Goal: Contribute content: Add original content to the website for others to see

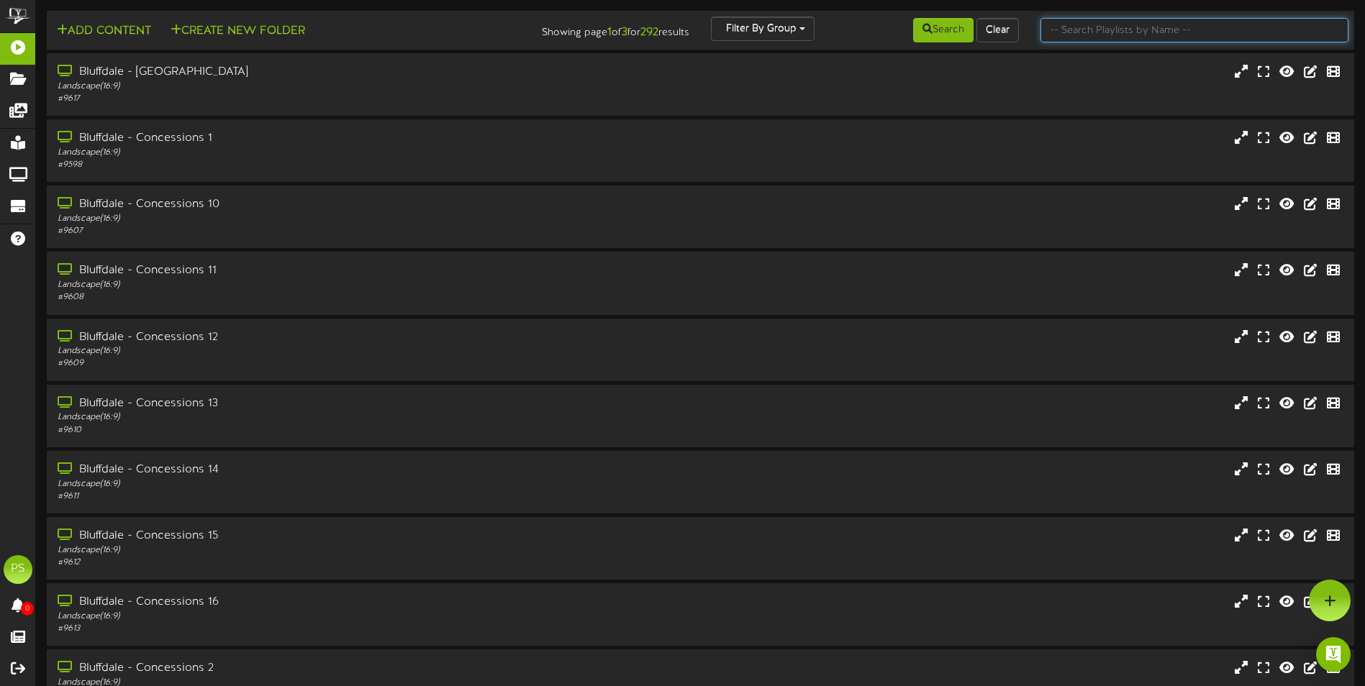
click at [1091, 30] on input "text" at bounding box center [1194, 30] width 308 height 24
type input "queen creek"
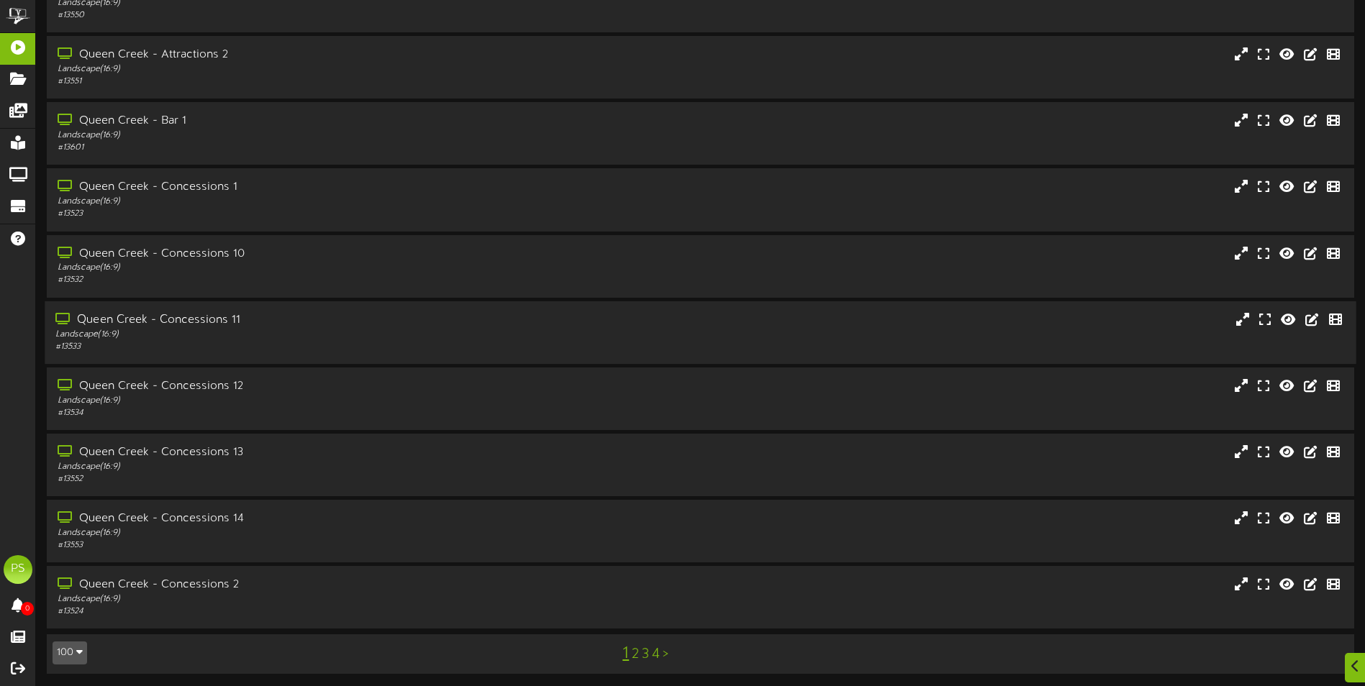
scroll to position [86, 0]
click at [76, 643] on button "100" at bounding box center [70, 651] width 35 height 23
click at [74, 627] on div "100" at bounding box center [66, 623] width 27 height 22
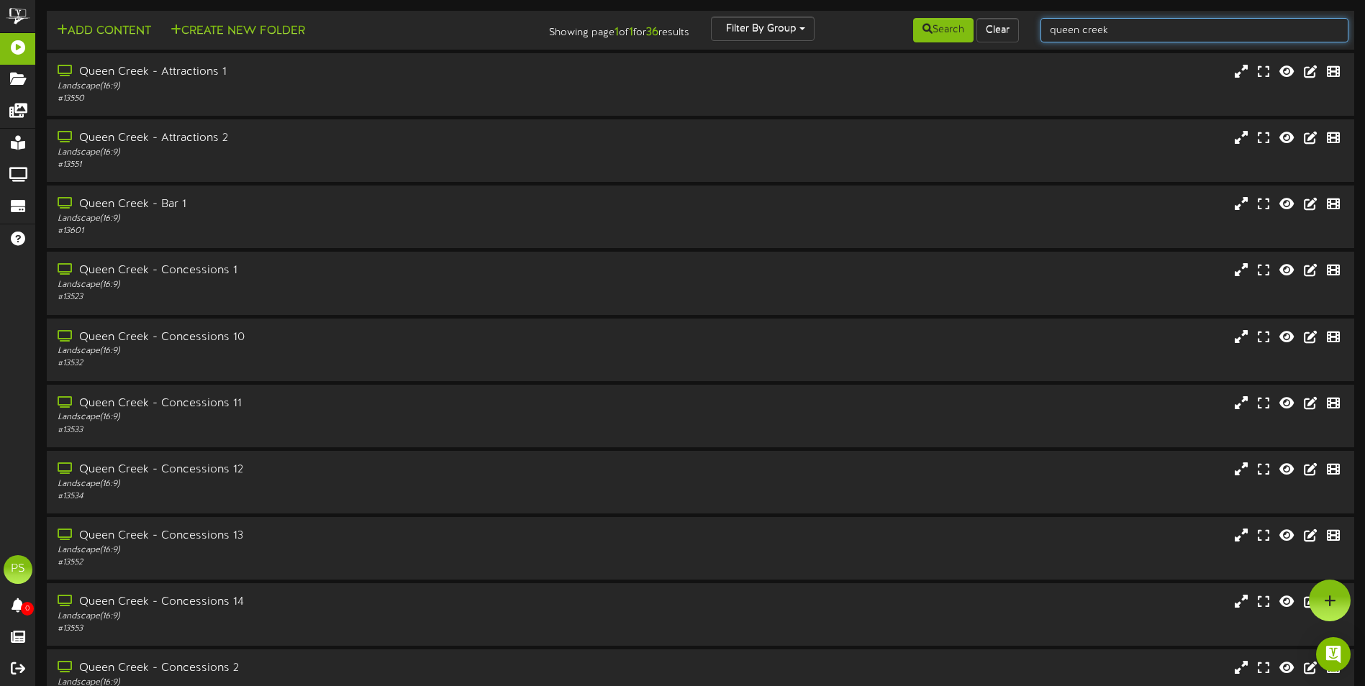
click at [1125, 37] on input "queen creek" at bounding box center [1194, 30] width 308 height 24
type input "queen creek th'"
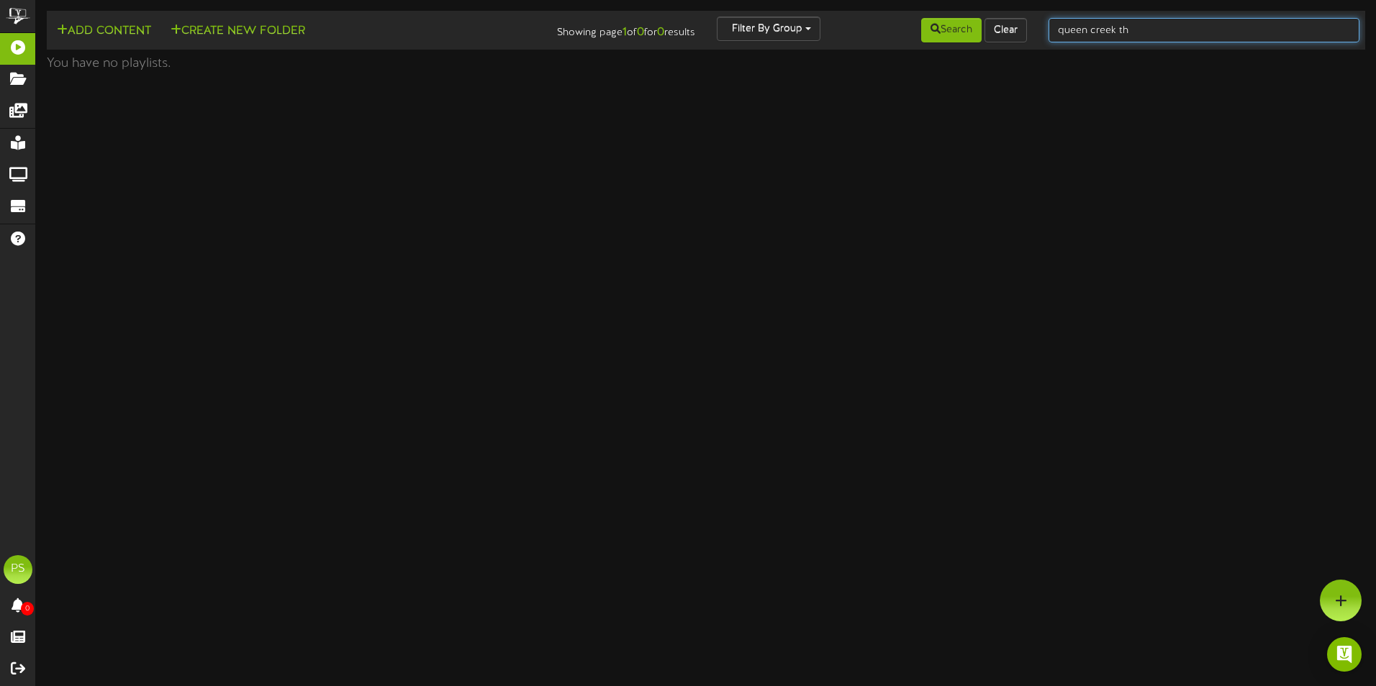
type input "queen creek th"
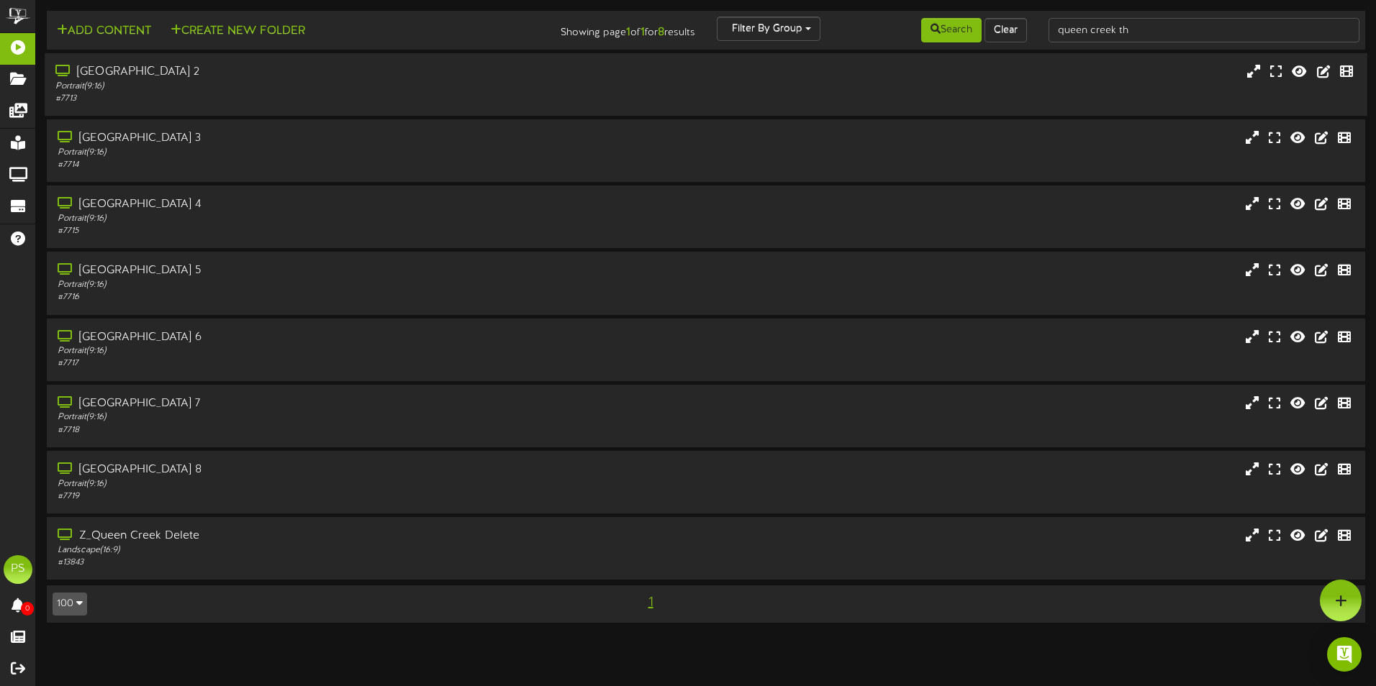
click at [555, 88] on div "Portrait ( 9:16 )" at bounding box center [320, 87] width 530 height 12
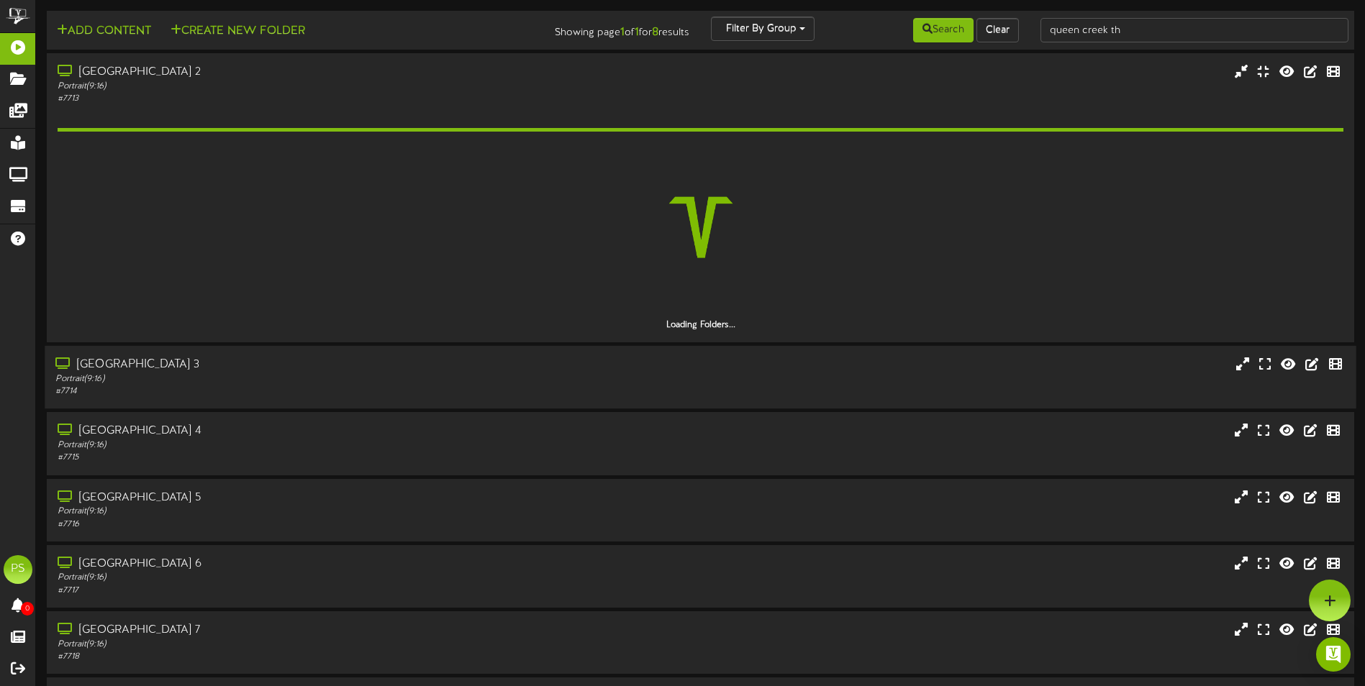
click at [378, 362] on div "[GEOGRAPHIC_DATA] 3" at bounding box center [317, 365] width 525 height 17
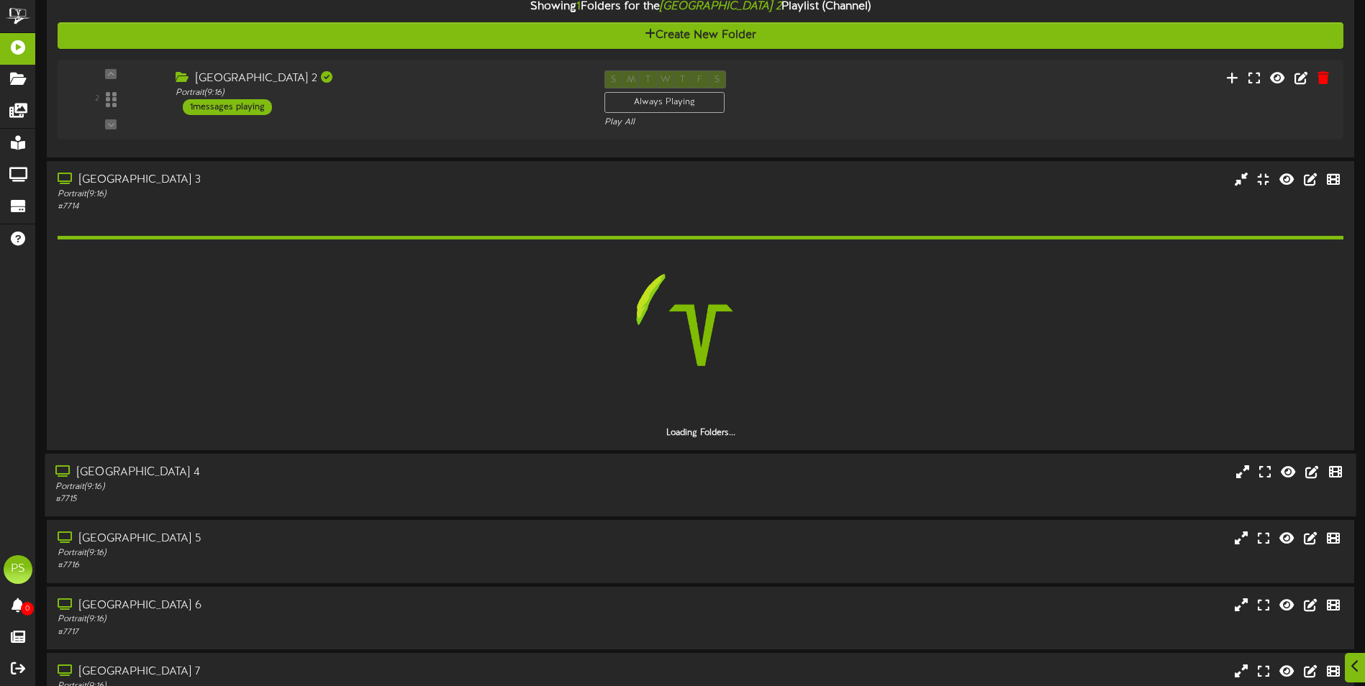
click at [304, 484] on div "Portrait ( 9:16 )" at bounding box center [317, 487] width 525 height 12
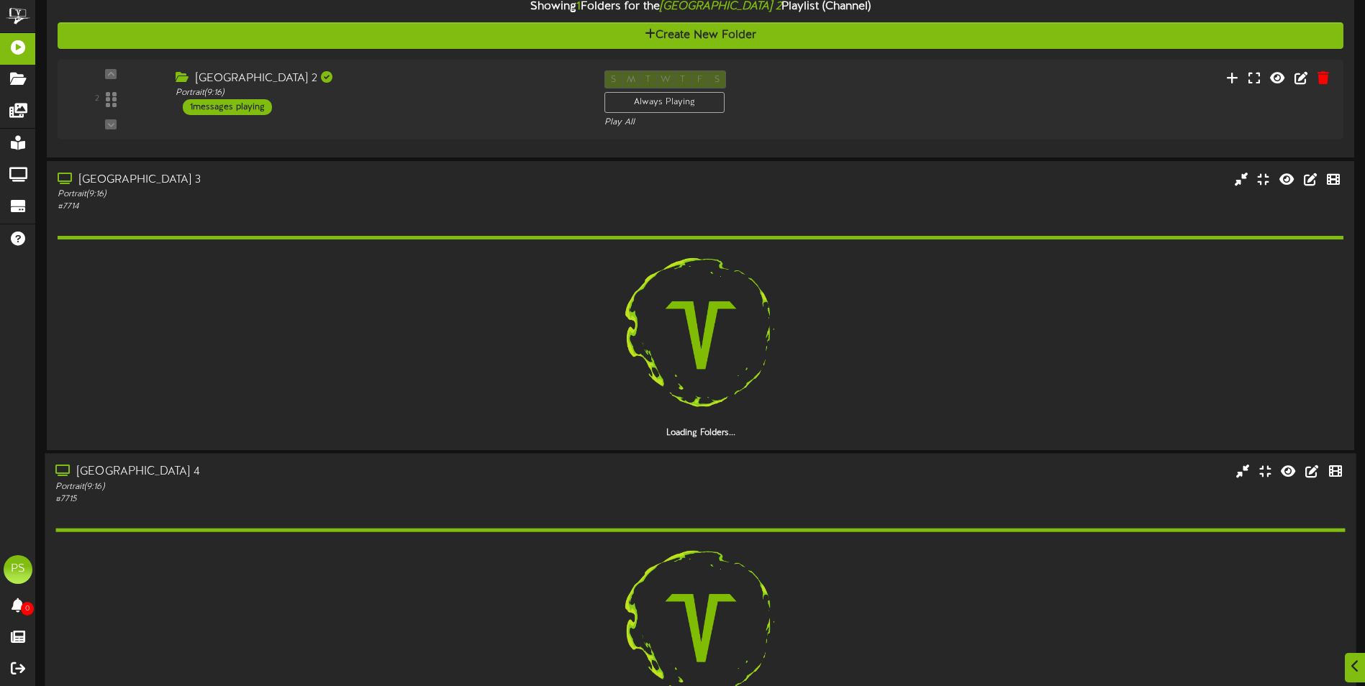
scroll to position [360, 0]
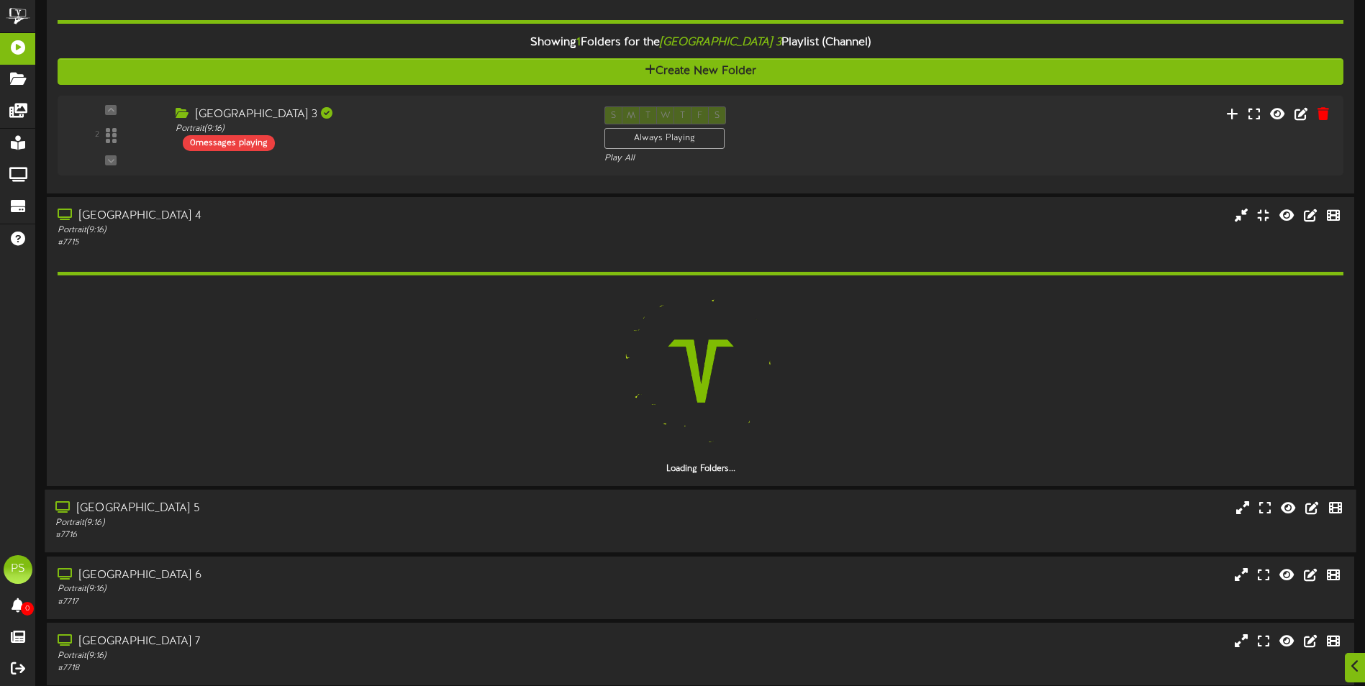
click at [281, 530] on div "# 7716" at bounding box center [317, 536] width 525 height 12
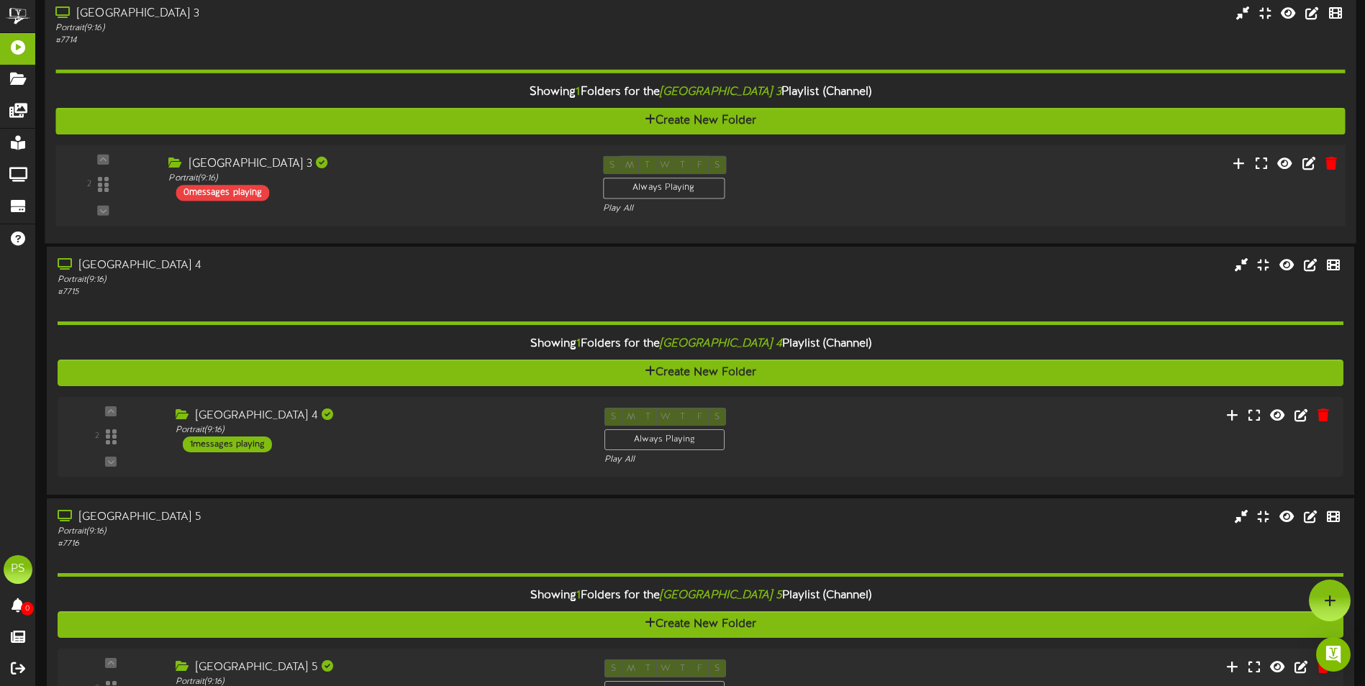
scroll to position [288, 0]
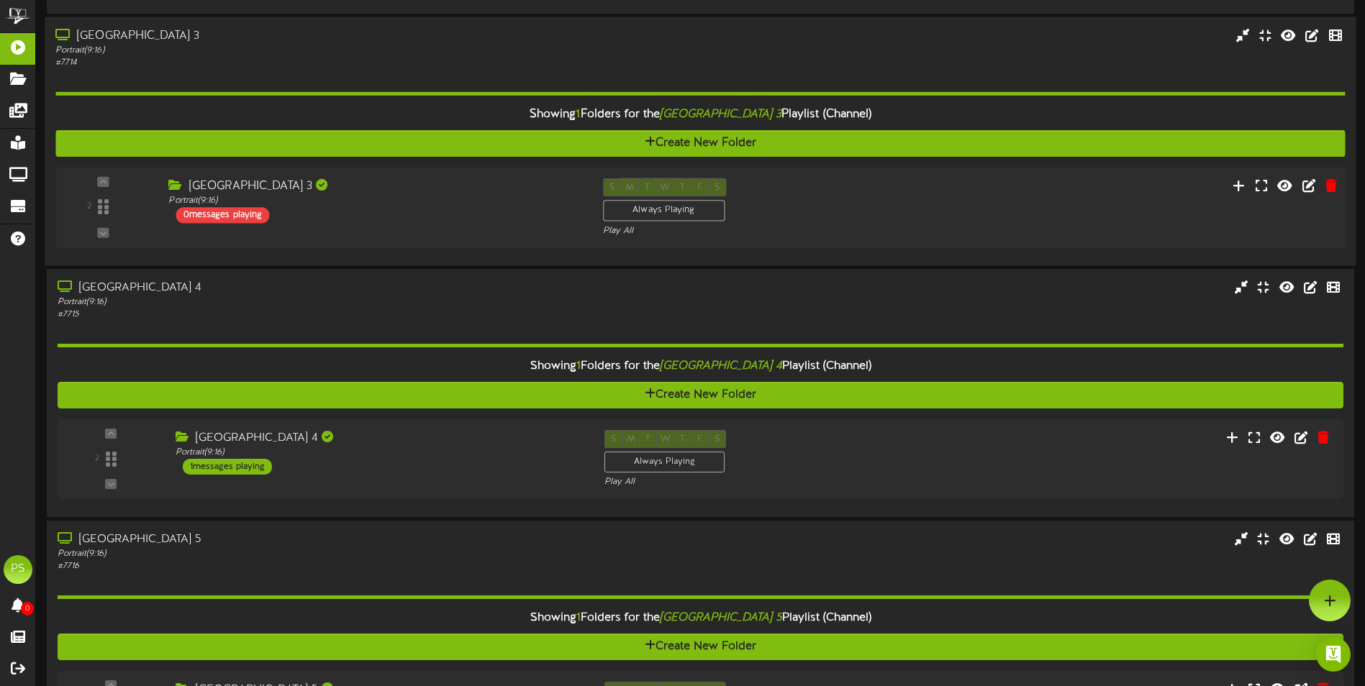
click at [381, 187] on div "[GEOGRAPHIC_DATA] 3" at bounding box center [374, 186] width 412 height 17
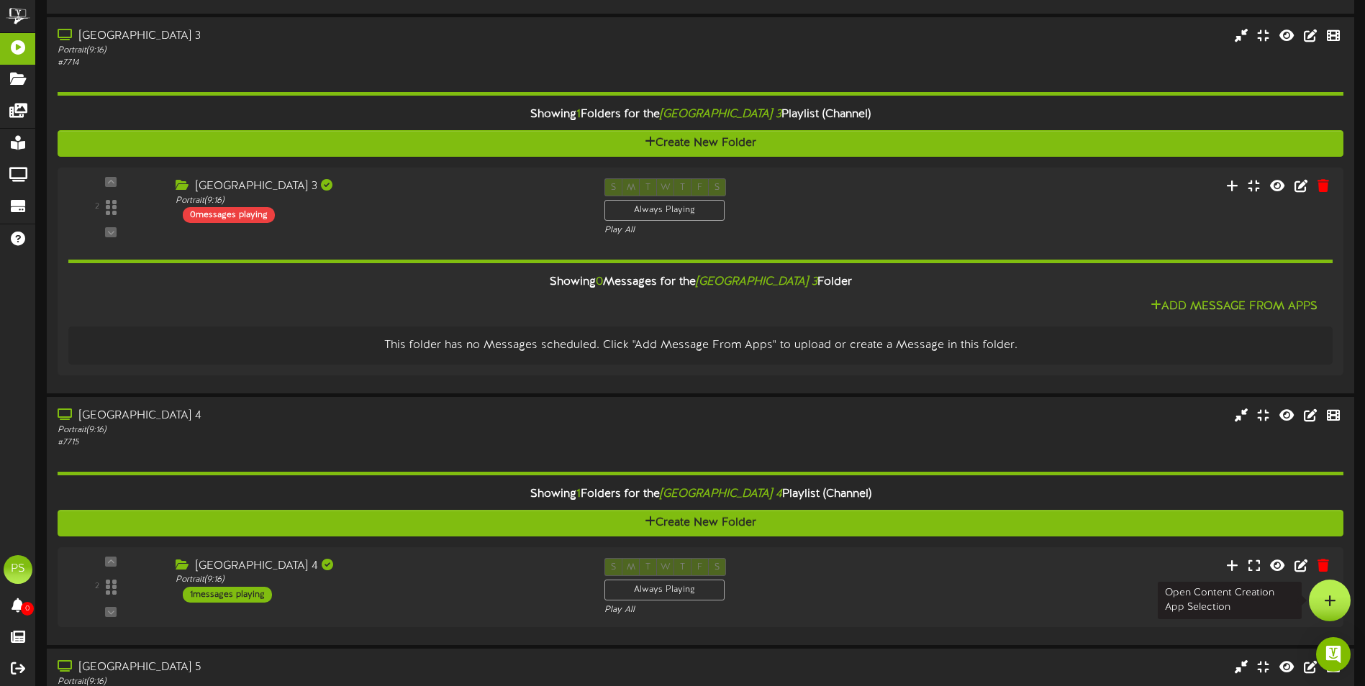
click at [1333, 588] on div at bounding box center [1330, 601] width 42 height 42
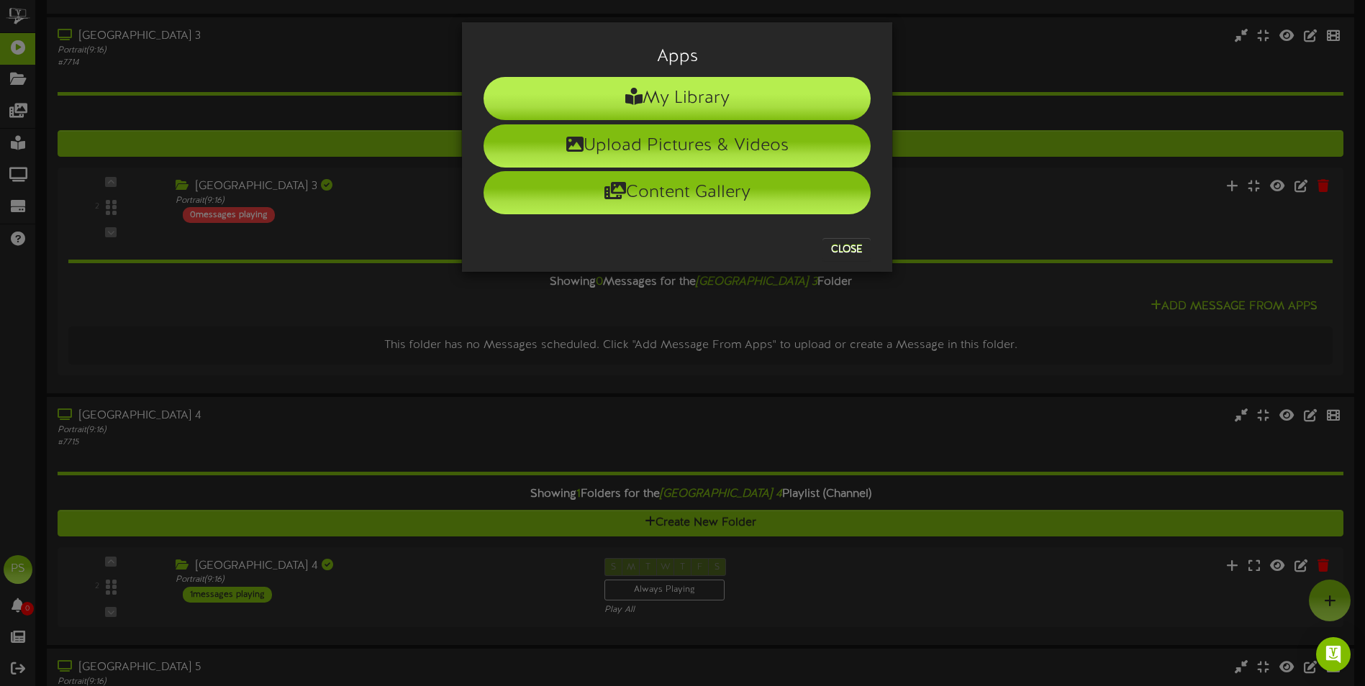
click at [743, 108] on li "My Library" at bounding box center [677, 98] width 387 height 43
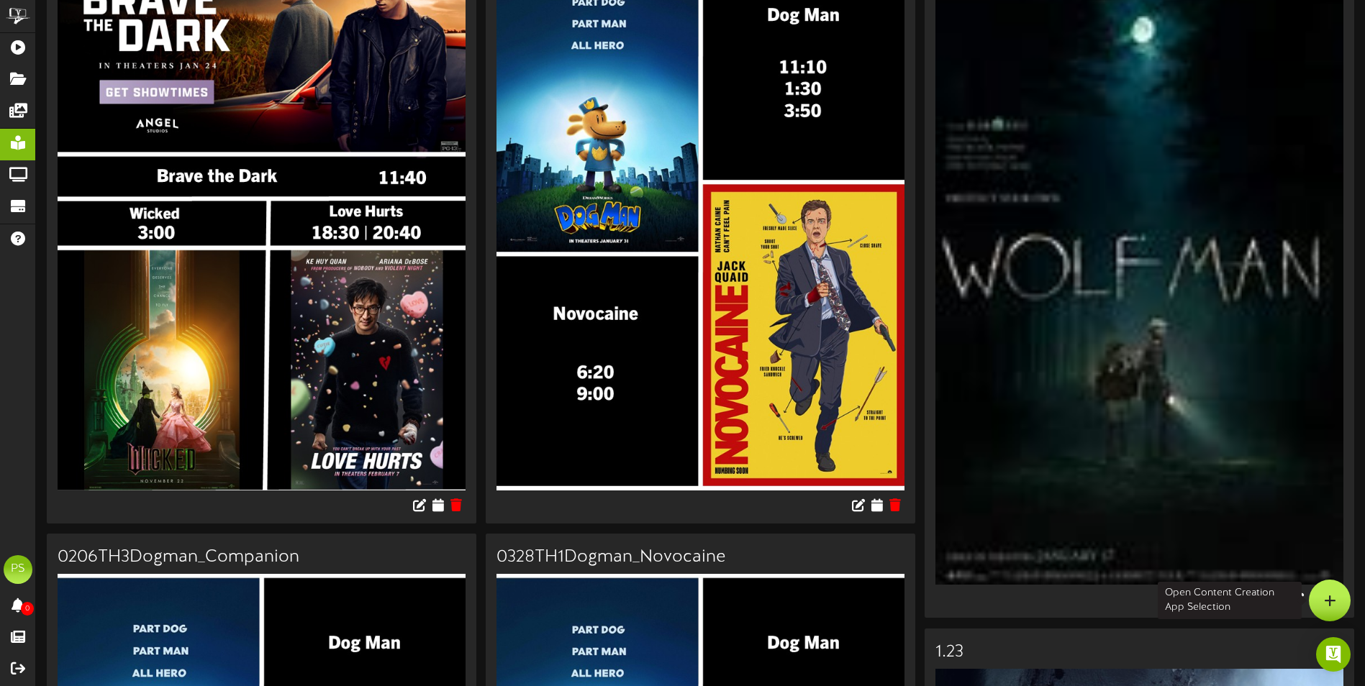
click at [1323, 591] on div at bounding box center [1330, 601] width 42 height 42
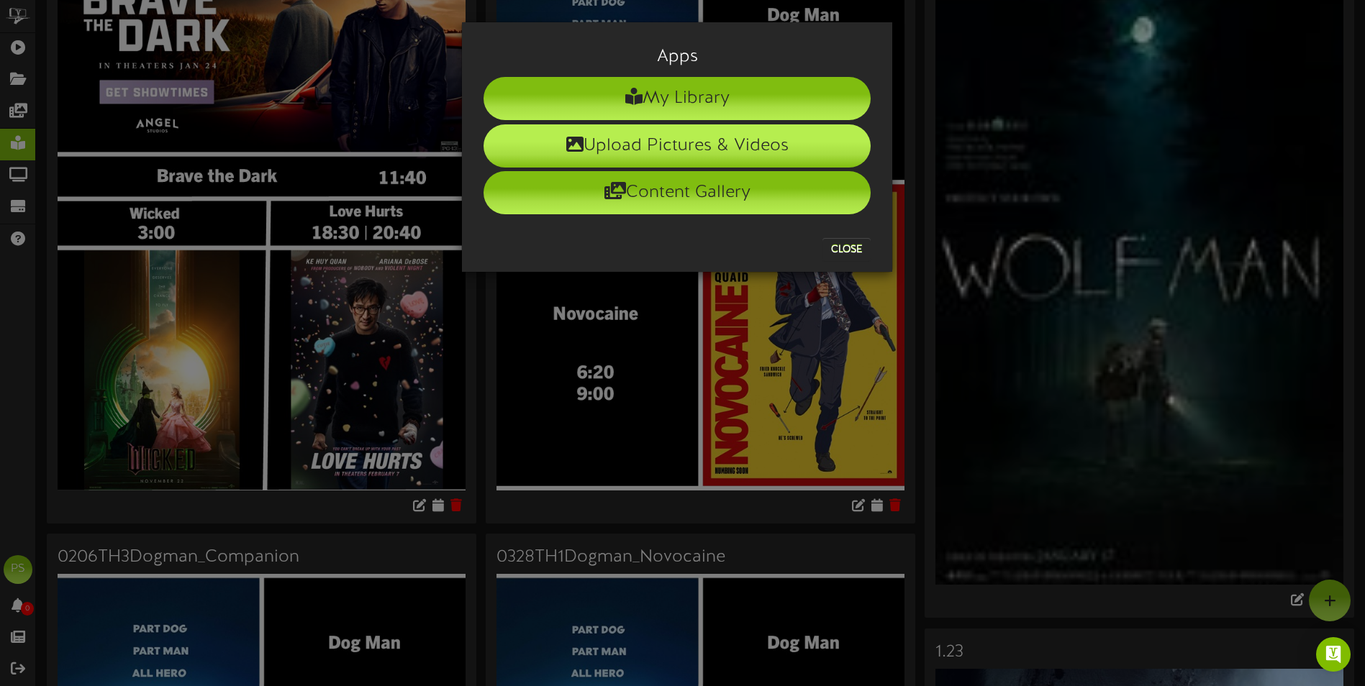
click at [759, 145] on li "Upload Pictures & Videos" at bounding box center [677, 145] width 387 height 43
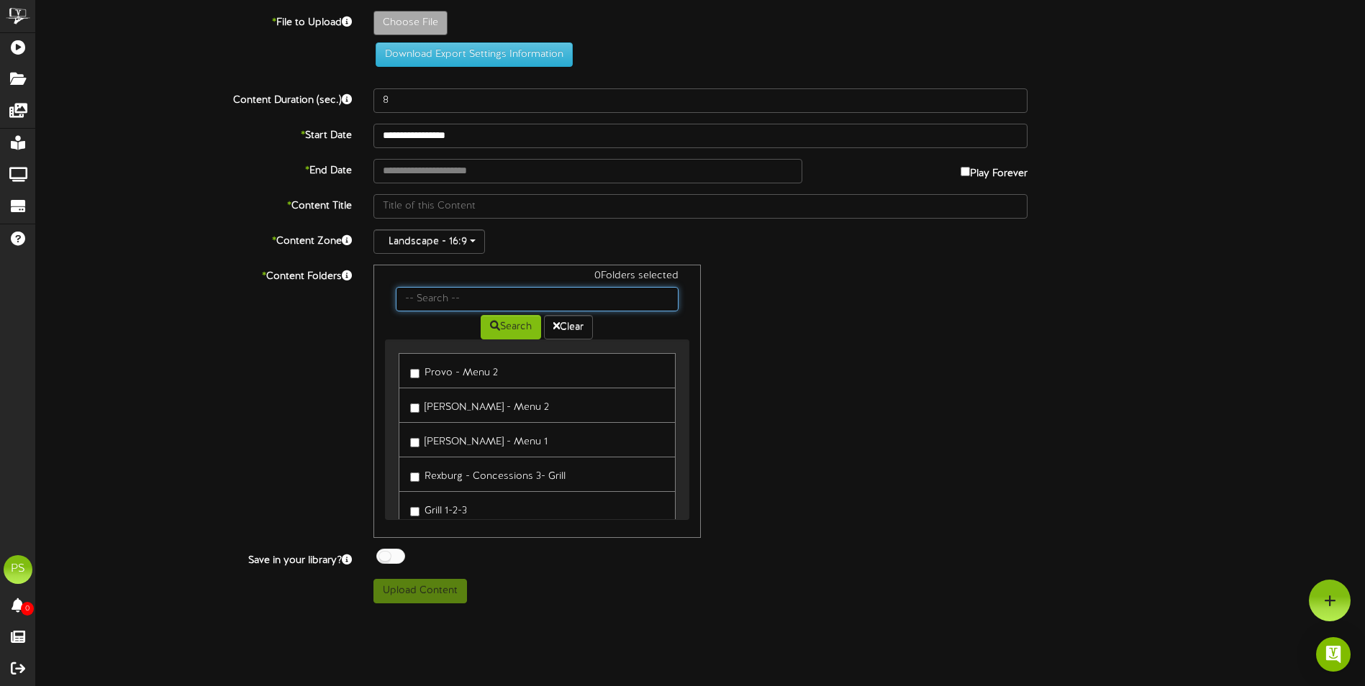
click at [509, 288] on input "text" at bounding box center [537, 299] width 282 height 24
type input "queen creek"
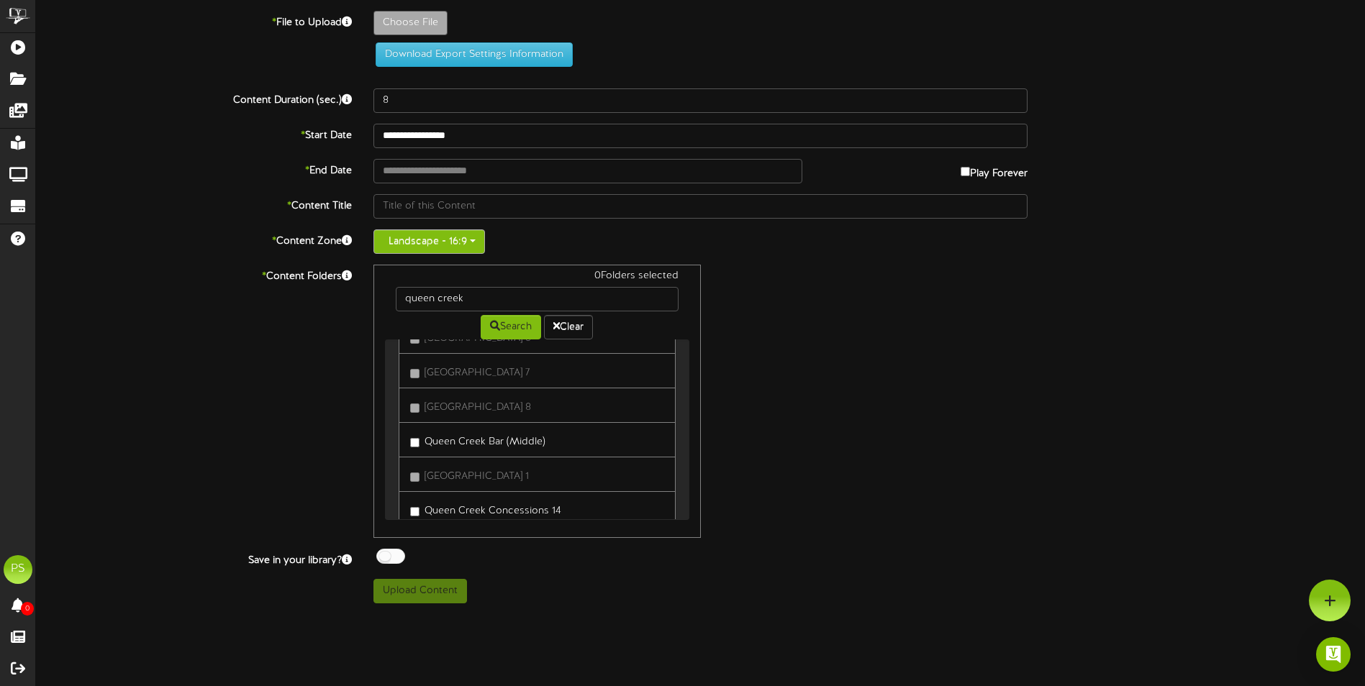
click at [443, 232] on button "Landscape - 16:9" at bounding box center [429, 242] width 112 height 24
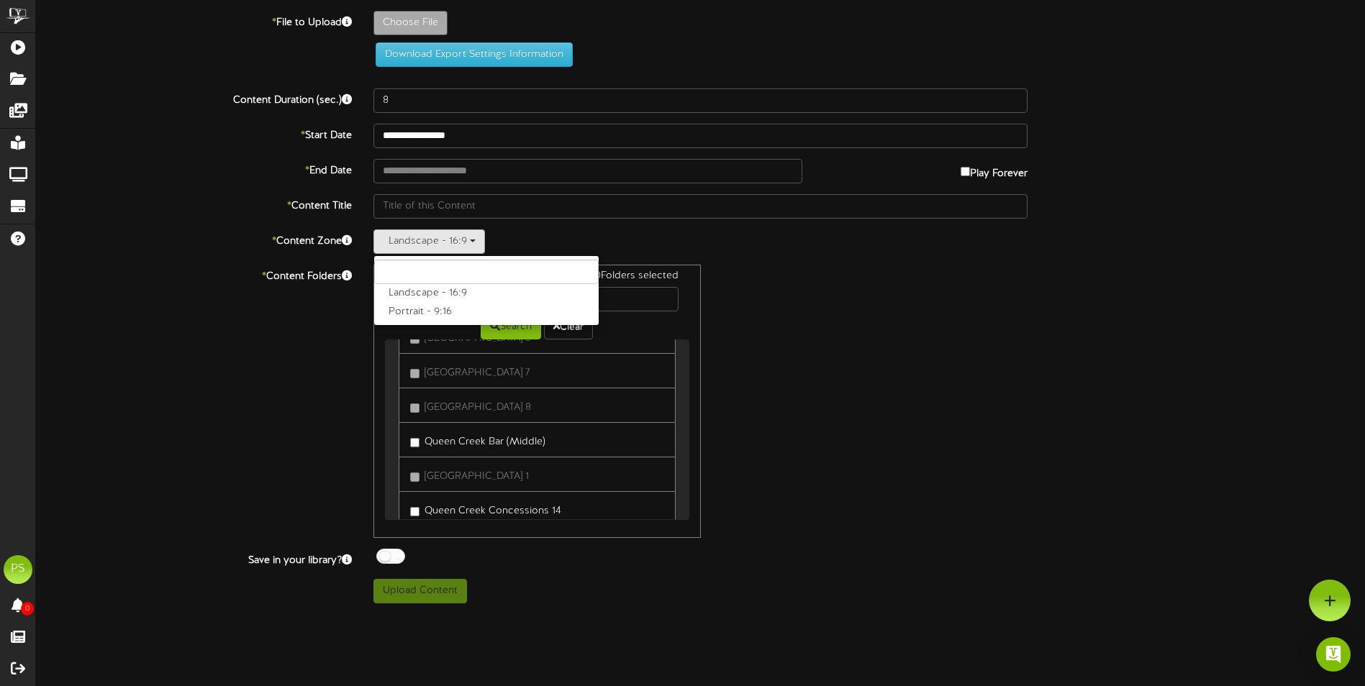
click at [425, 311] on label "Portrait - 9:16" at bounding box center [486, 312] width 224 height 19
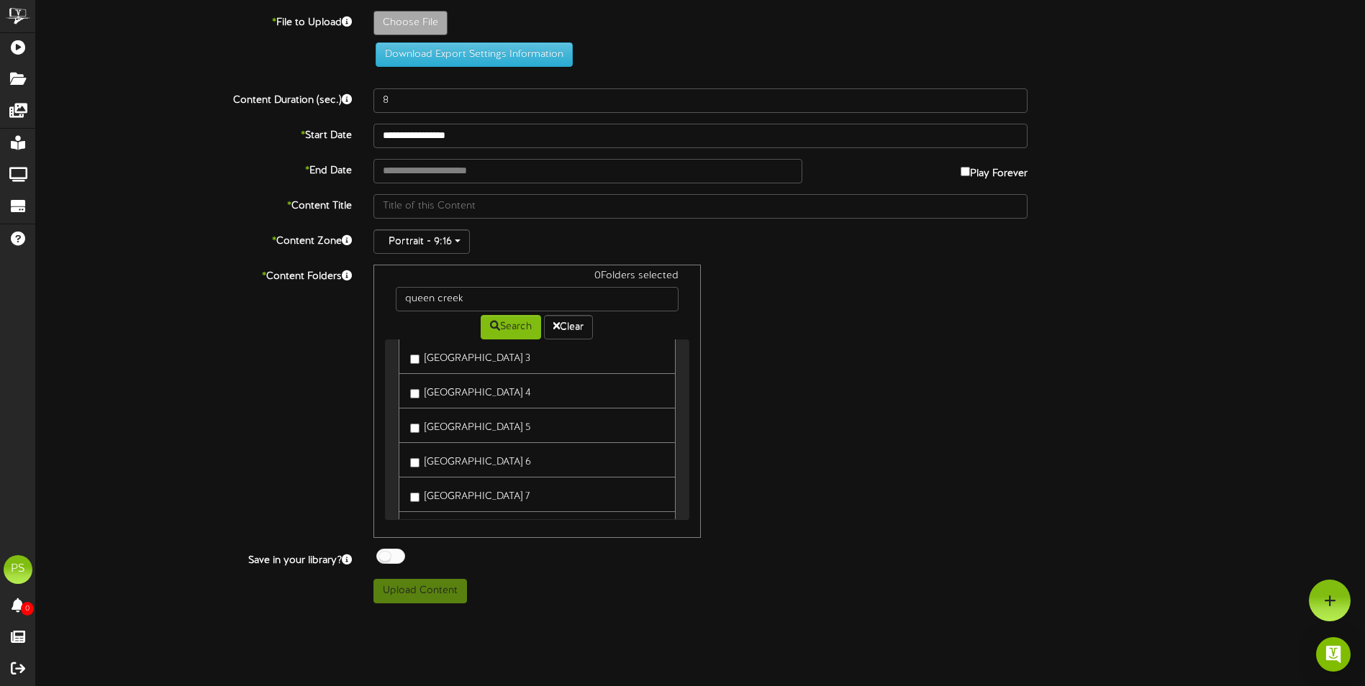
scroll to position [719, 0]
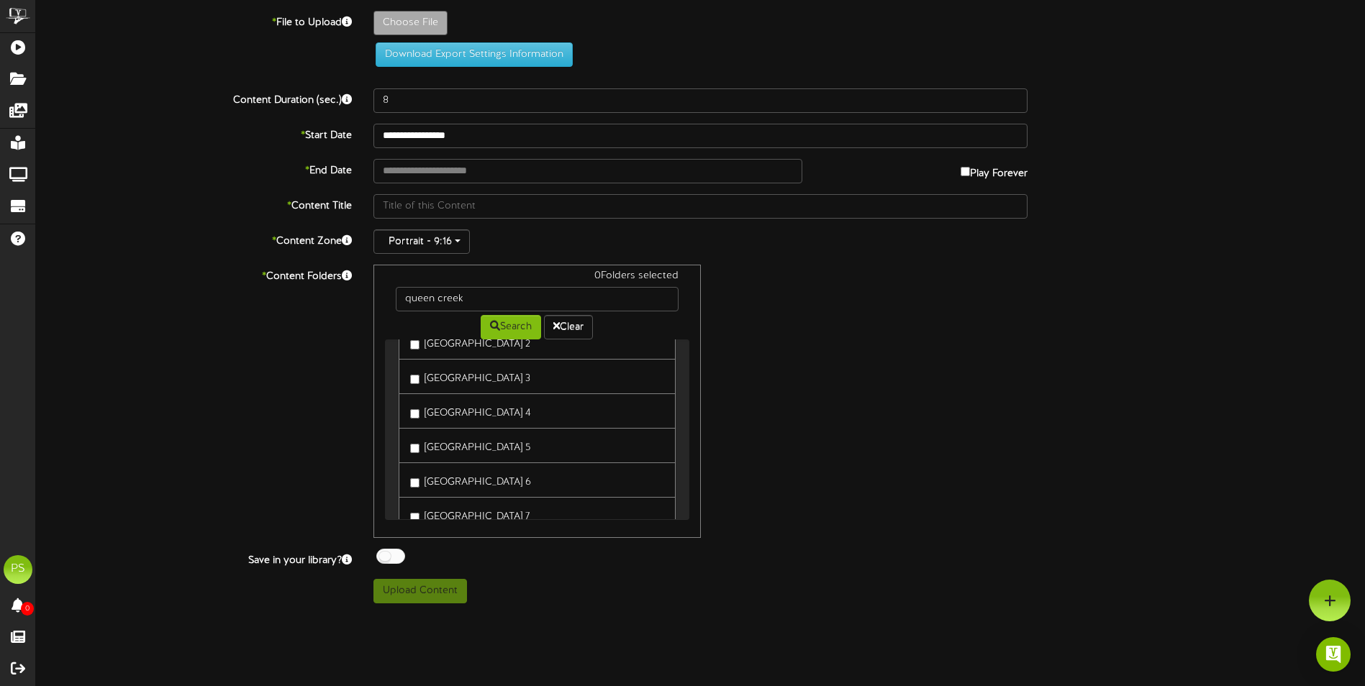
click at [504, 382] on label "[GEOGRAPHIC_DATA] 3" at bounding box center [470, 376] width 120 height 19
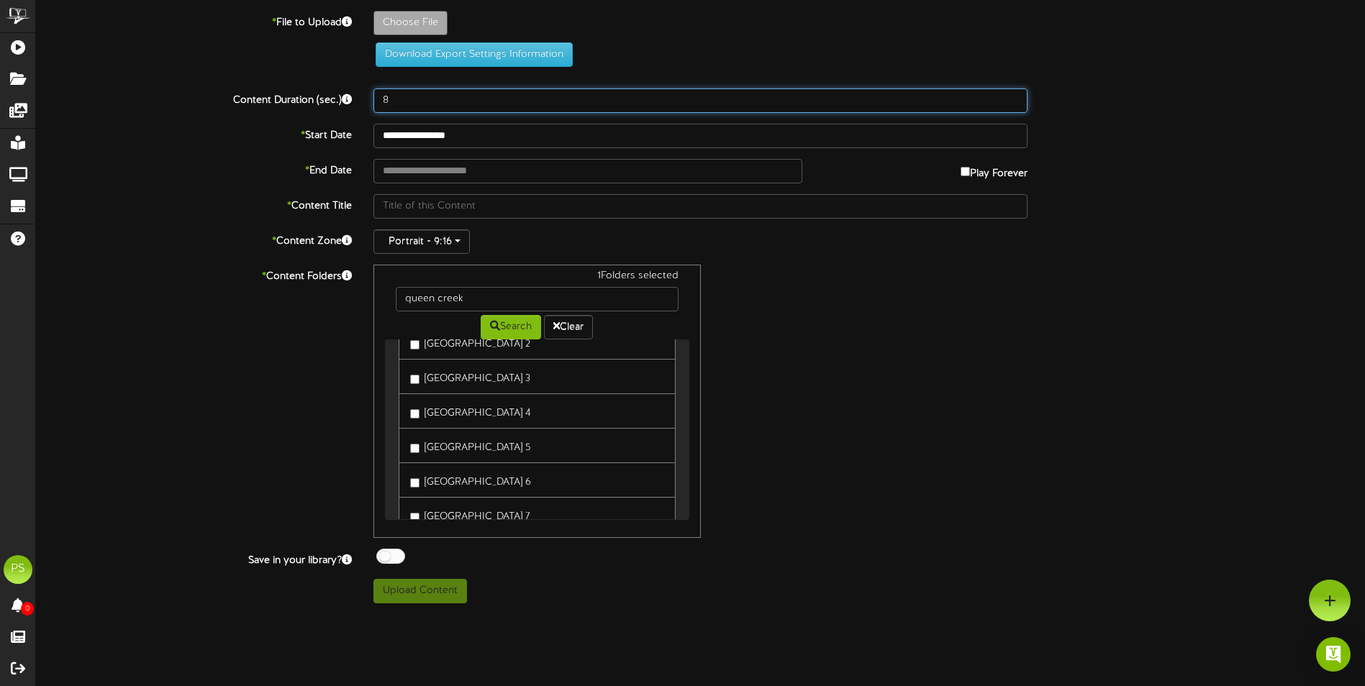
click at [473, 111] on input "8" at bounding box center [700, 100] width 654 height 24
type input "3000"
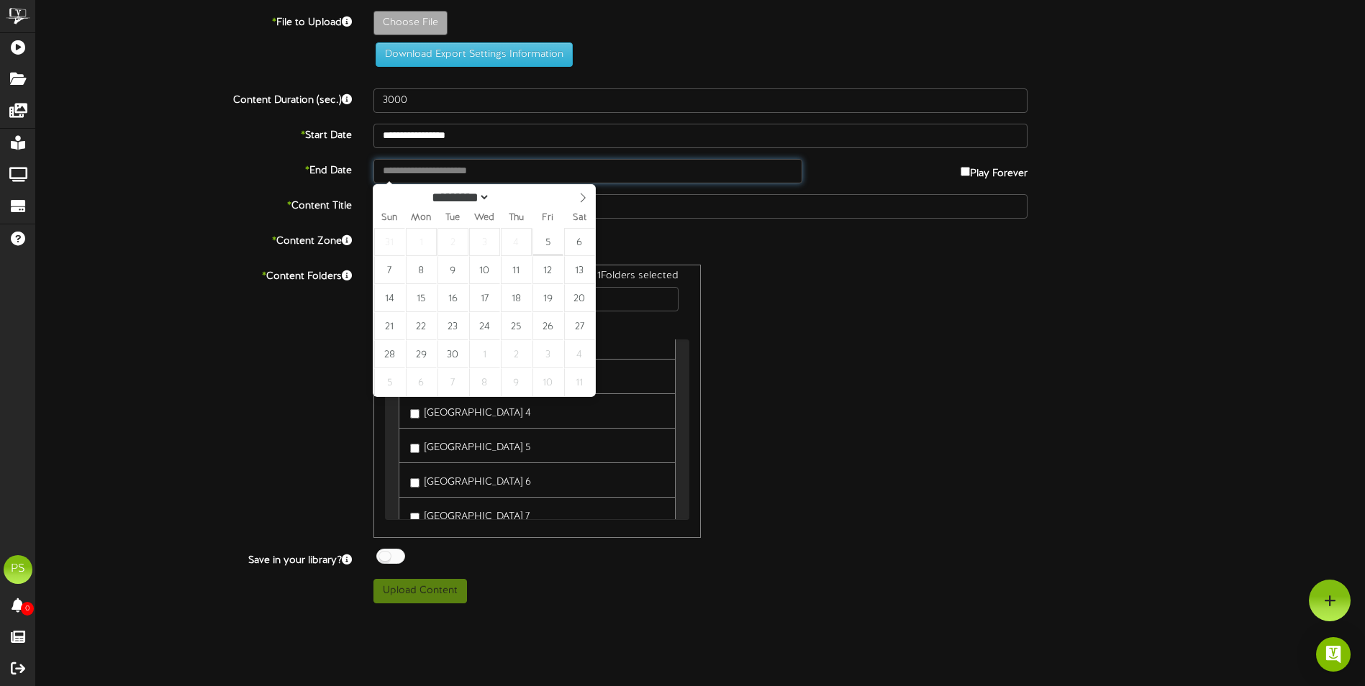
click at [476, 168] on input "text" at bounding box center [587, 171] width 429 height 24
type input "**********"
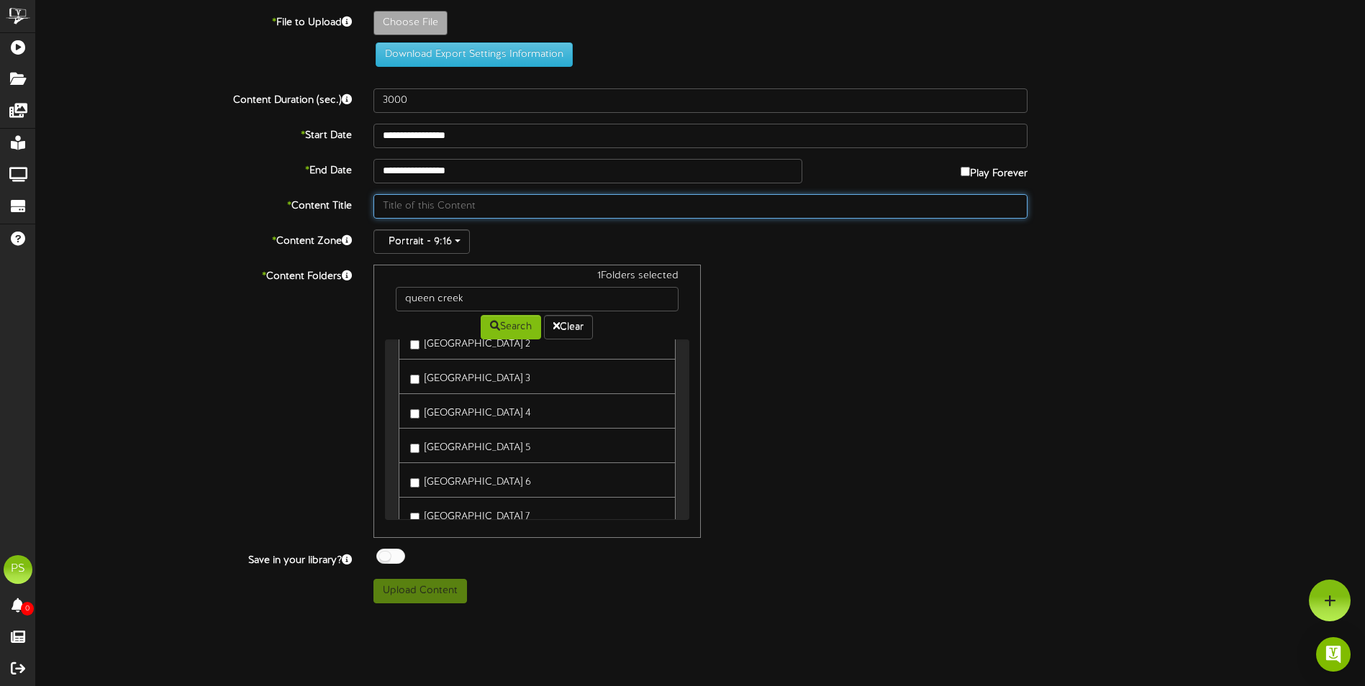
click at [523, 199] on input "text" at bounding box center [700, 206] width 654 height 24
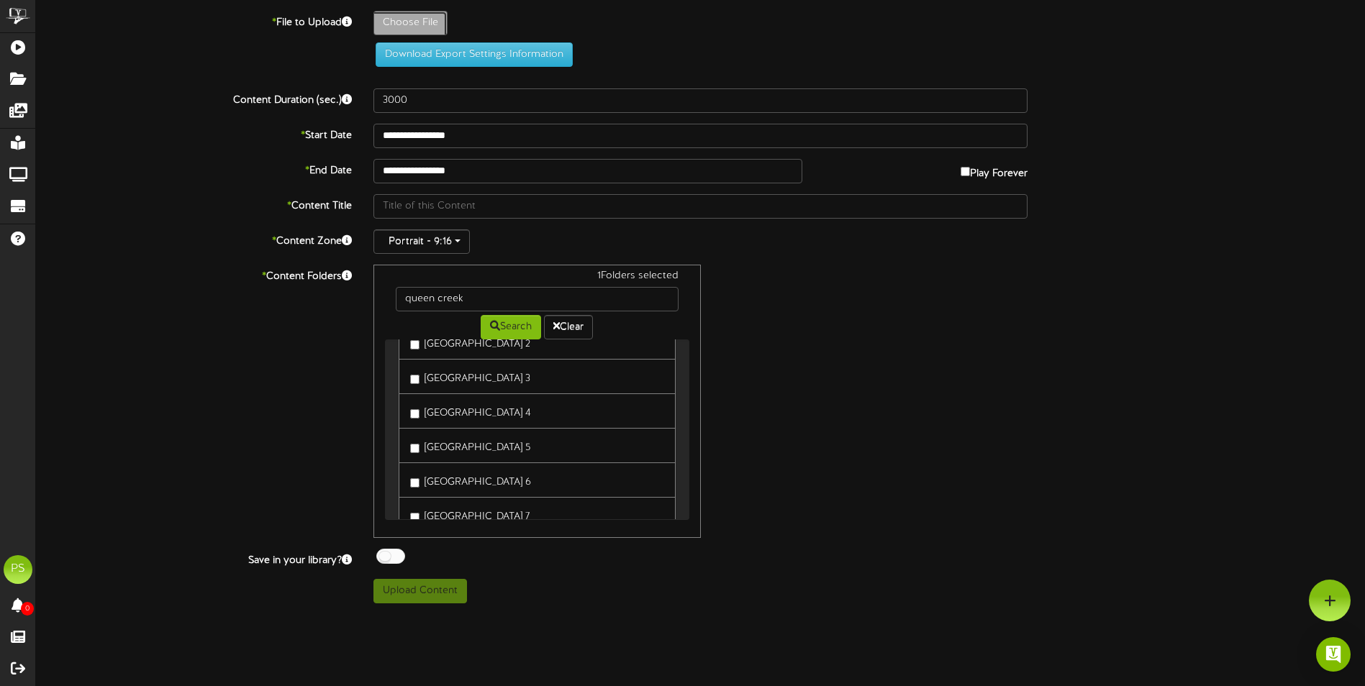
type input "**********"
type input "hamilton"
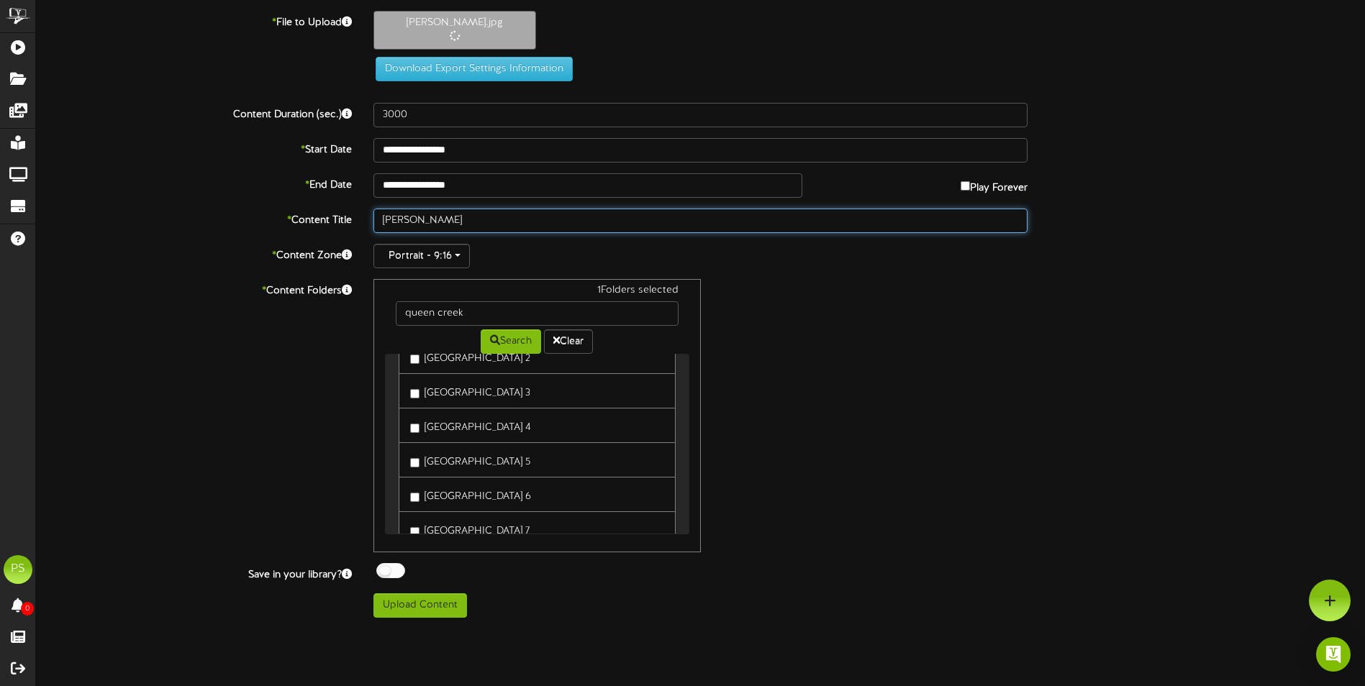
drag, startPoint x: 542, startPoint y: 219, endPoint x: 338, endPoint y: 235, distance: 204.9
click at [342, 235] on div "**********" at bounding box center [700, 314] width 1329 height 607
type input "3"
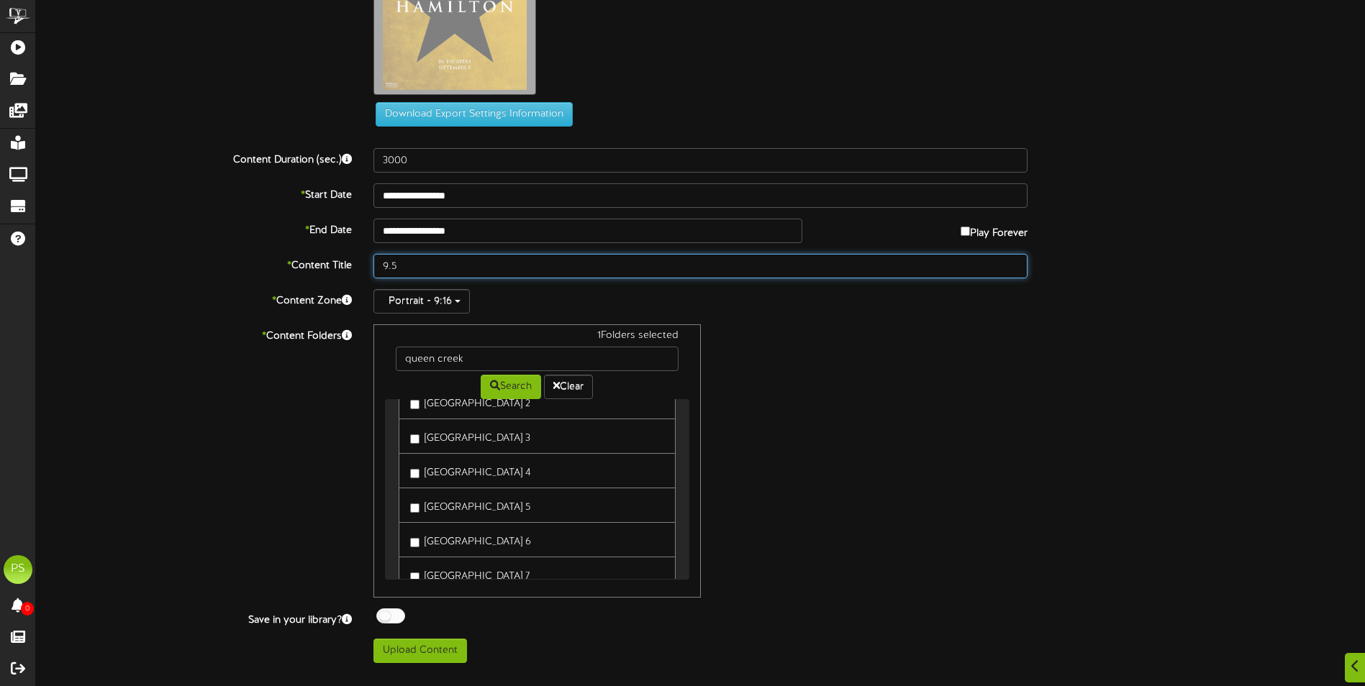
scroll to position [154, 0]
type input "9.5"
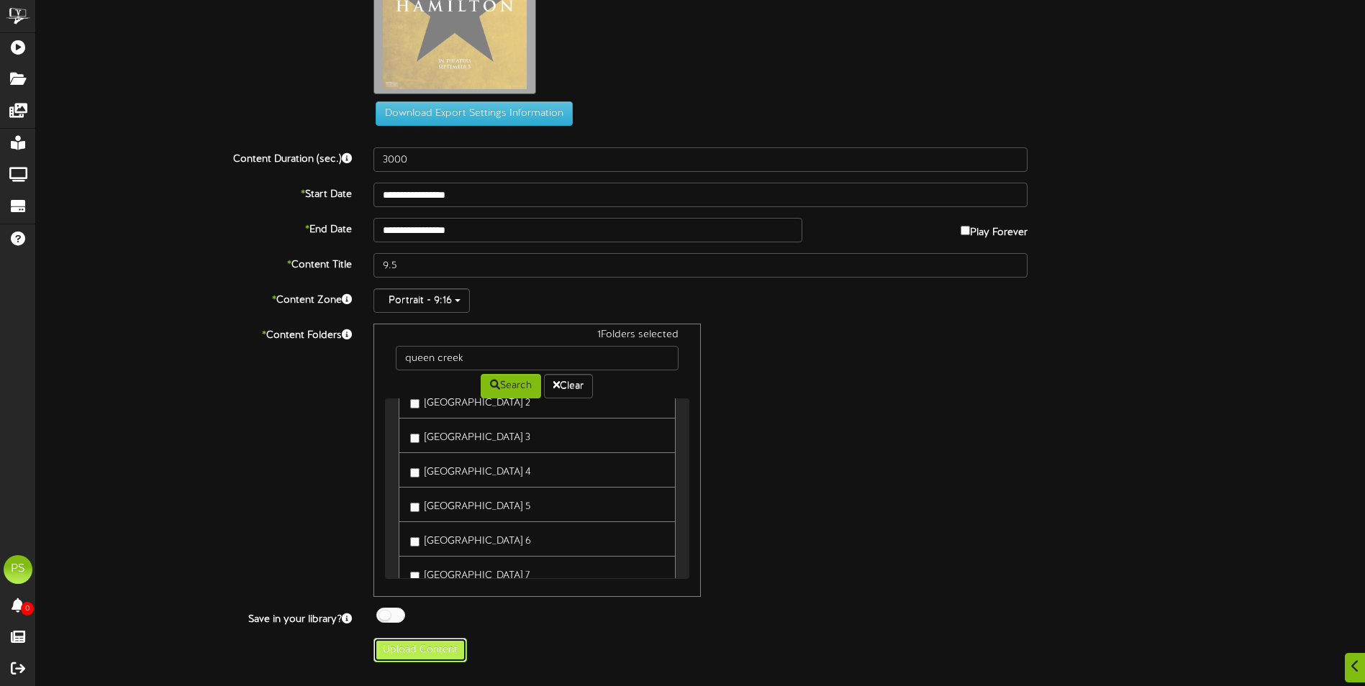
click at [442, 655] on button "Upload Content" at bounding box center [420, 650] width 94 height 24
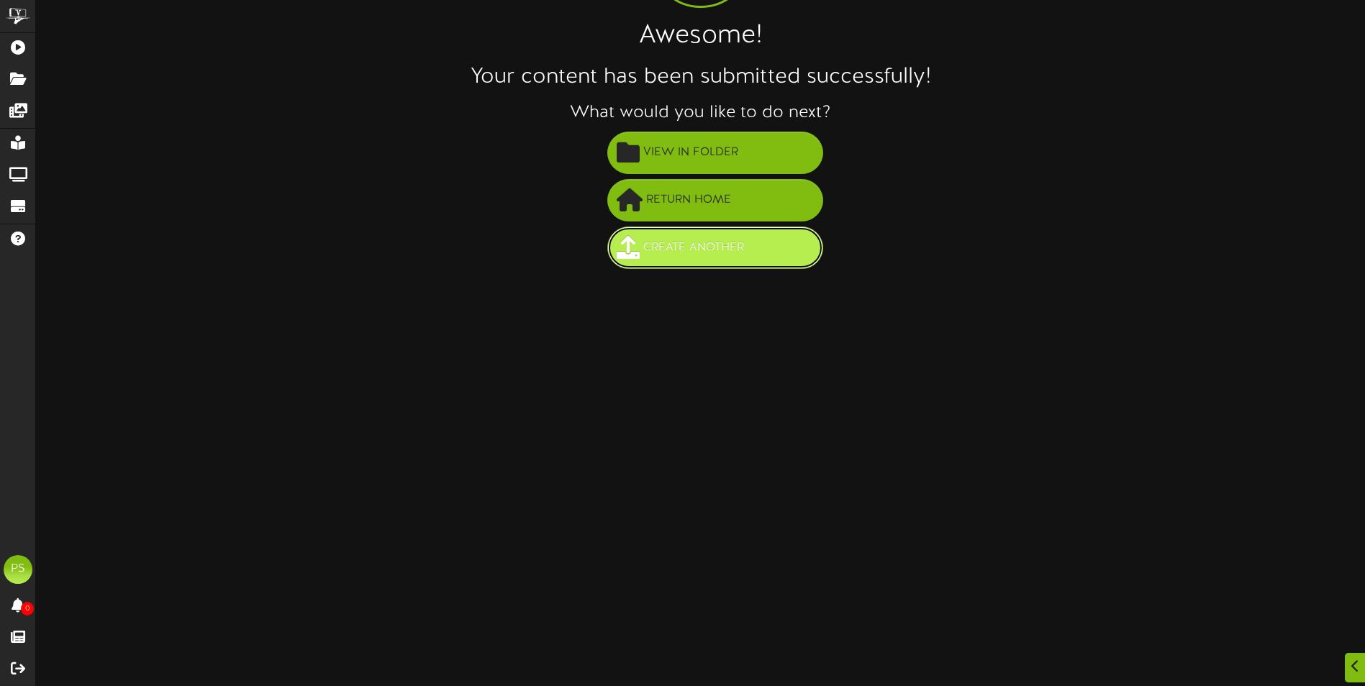
click at [793, 260] on button "Create Another" at bounding box center [715, 248] width 216 height 42
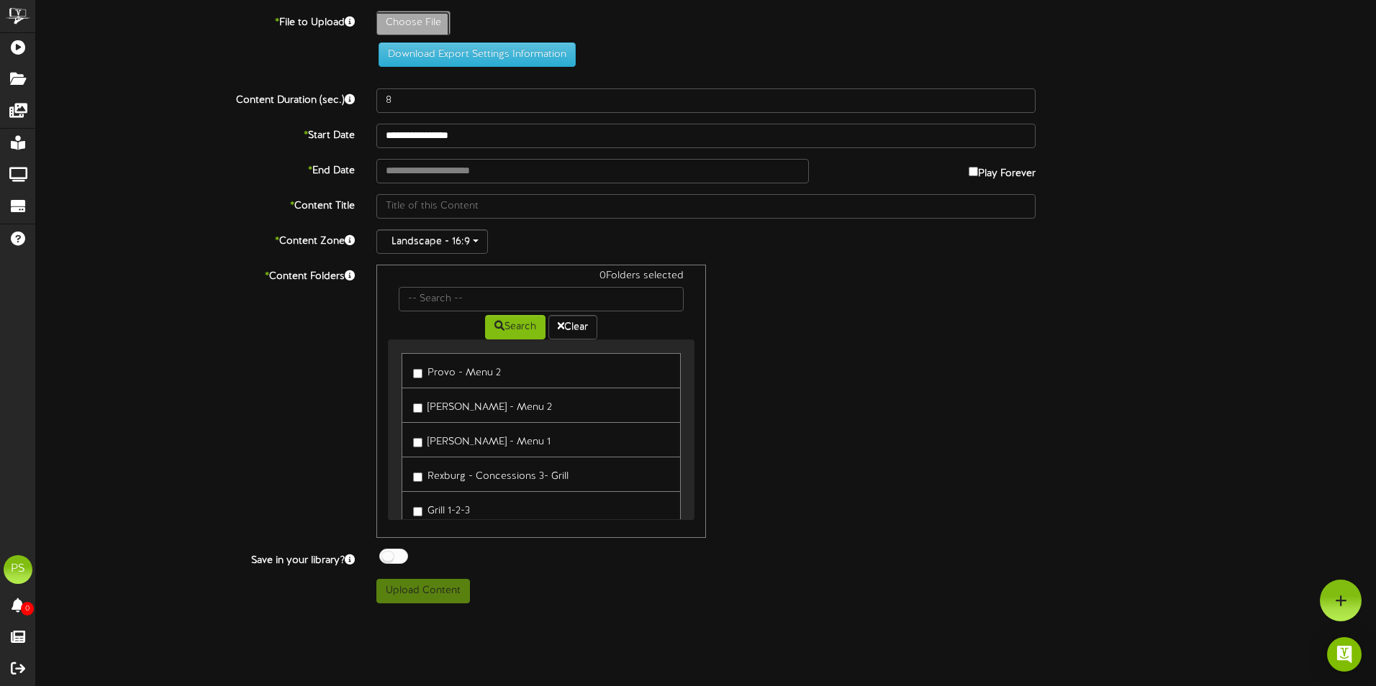
type input "**********"
type input "conjuring"
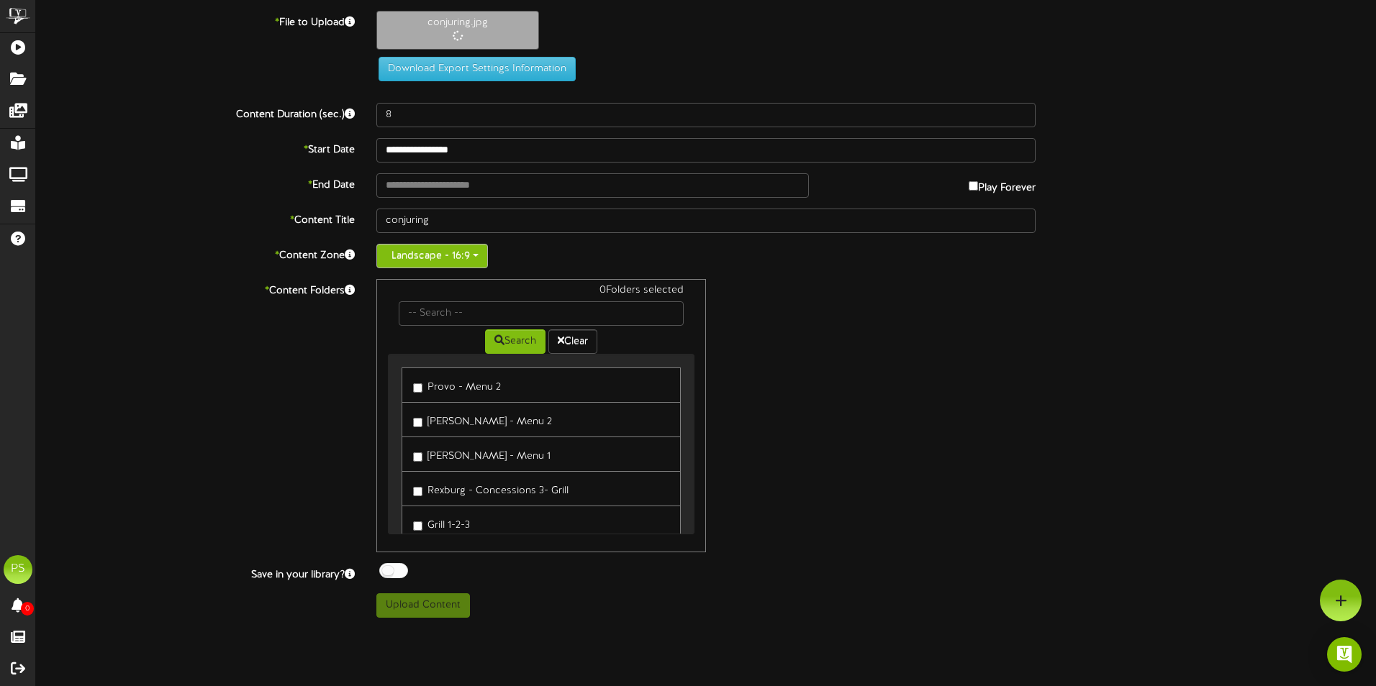
click at [470, 248] on button "Landscape - 16:9" at bounding box center [432, 256] width 112 height 24
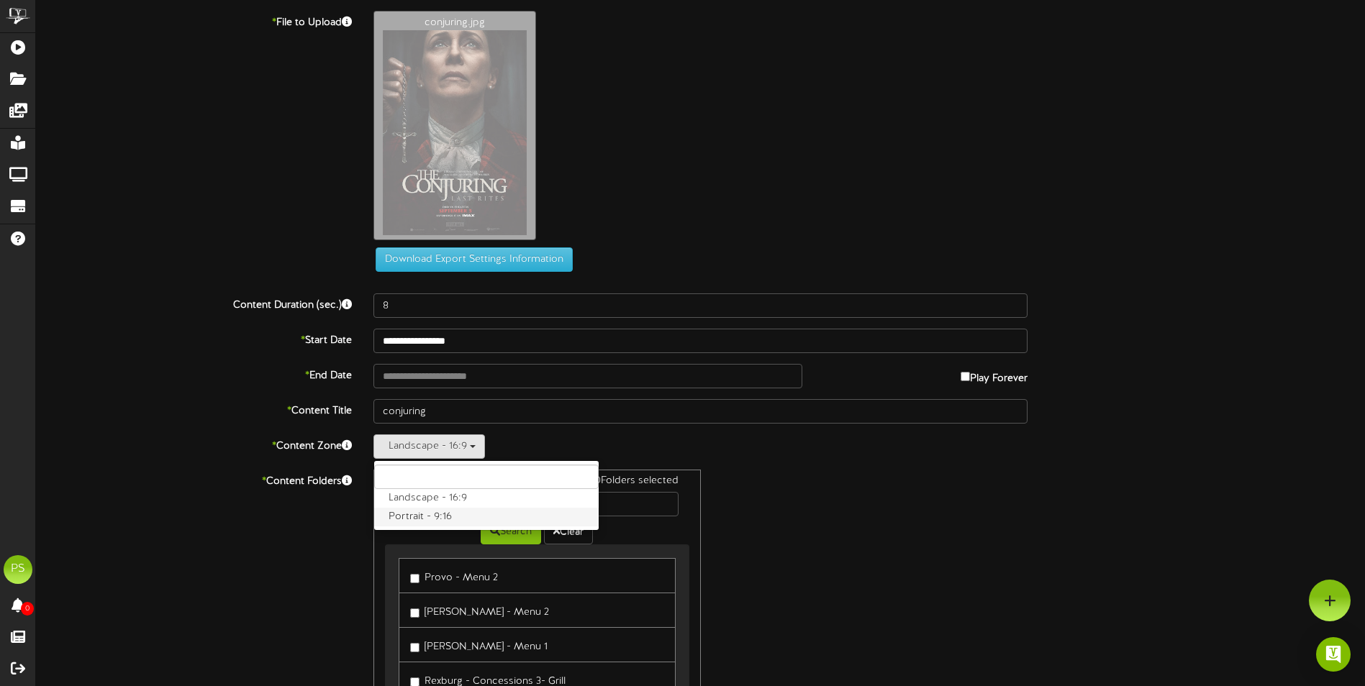
click at [460, 525] on label "Portrait - 9:16" at bounding box center [486, 517] width 224 height 19
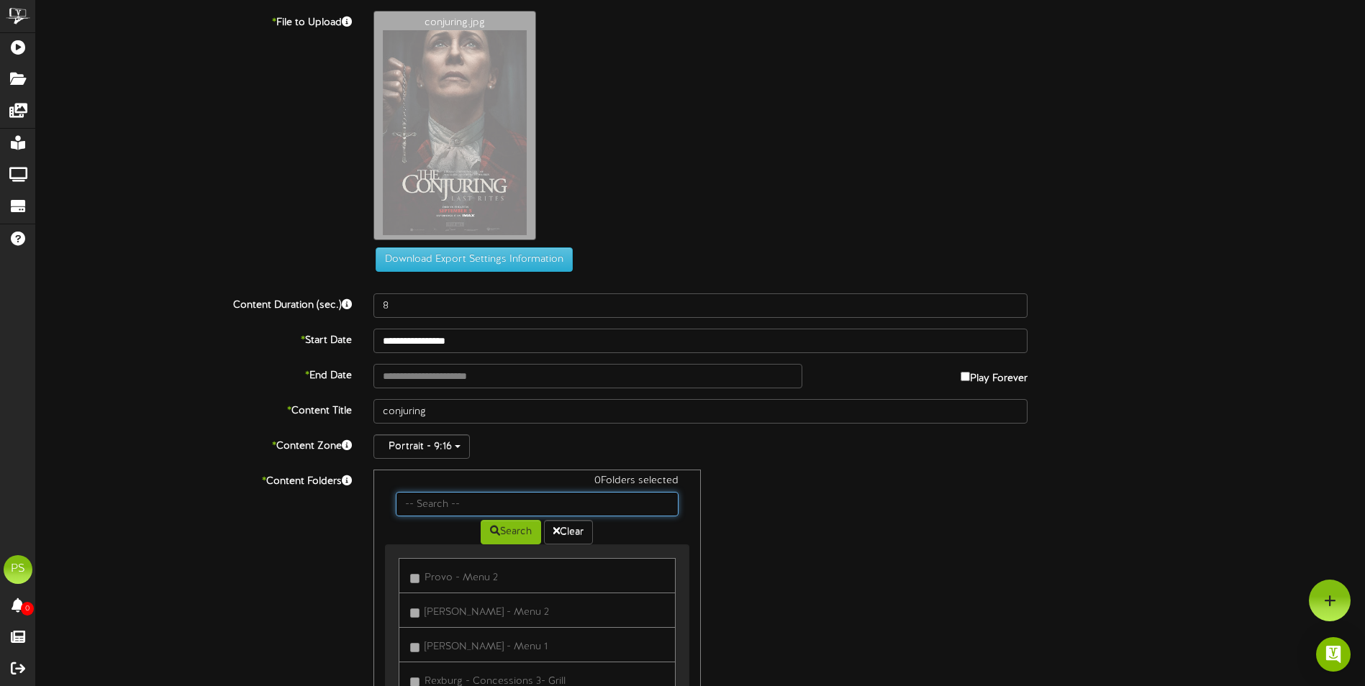
click at [450, 499] on input "text" at bounding box center [537, 504] width 282 height 24
type input "queen creek"
drag, startPoint x: 482, startPoint y: 571, endPoint x: 935, endPoint y: 611, distance: 455.1
click at [935, 611] on div "0 Folders selected [GEOGRAPHIC_DATA][DEMOGRAPHIC_DATA] Search Clear Provo - Men…" at bounding box center [701, 606] width 676 height 273
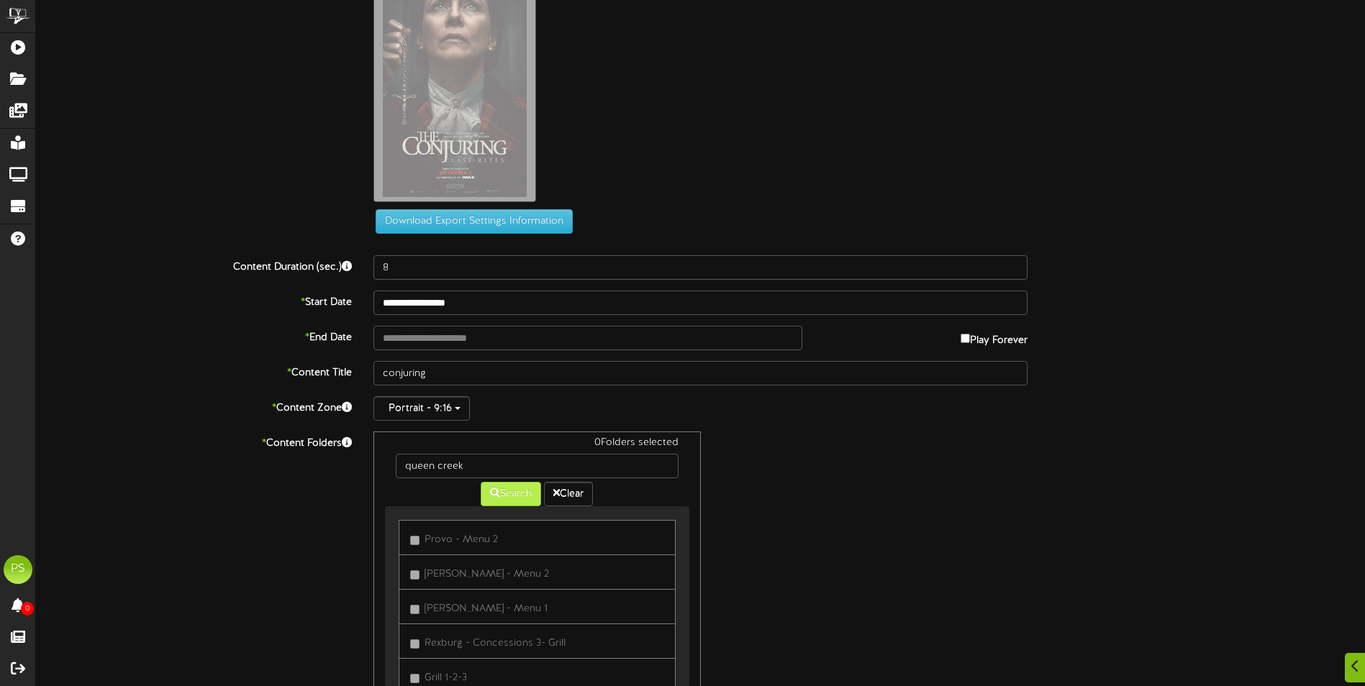
scroll to position [72, 0]
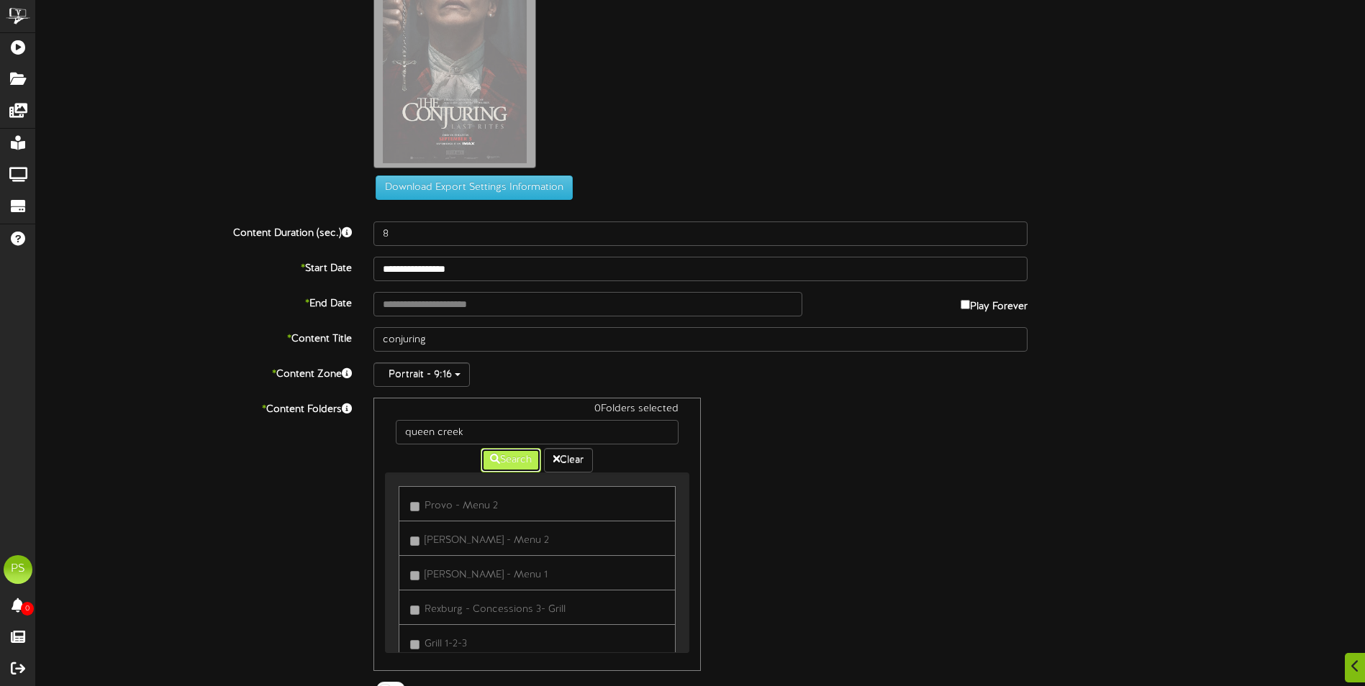
click at [523, 470] on button "Search" at bounding box center [511, 460] width 60 height 24
click at [503, 584] on label "[GEOGRAPHIC_DATA] 5" at bounding box center [470, 578] width 120 height 19
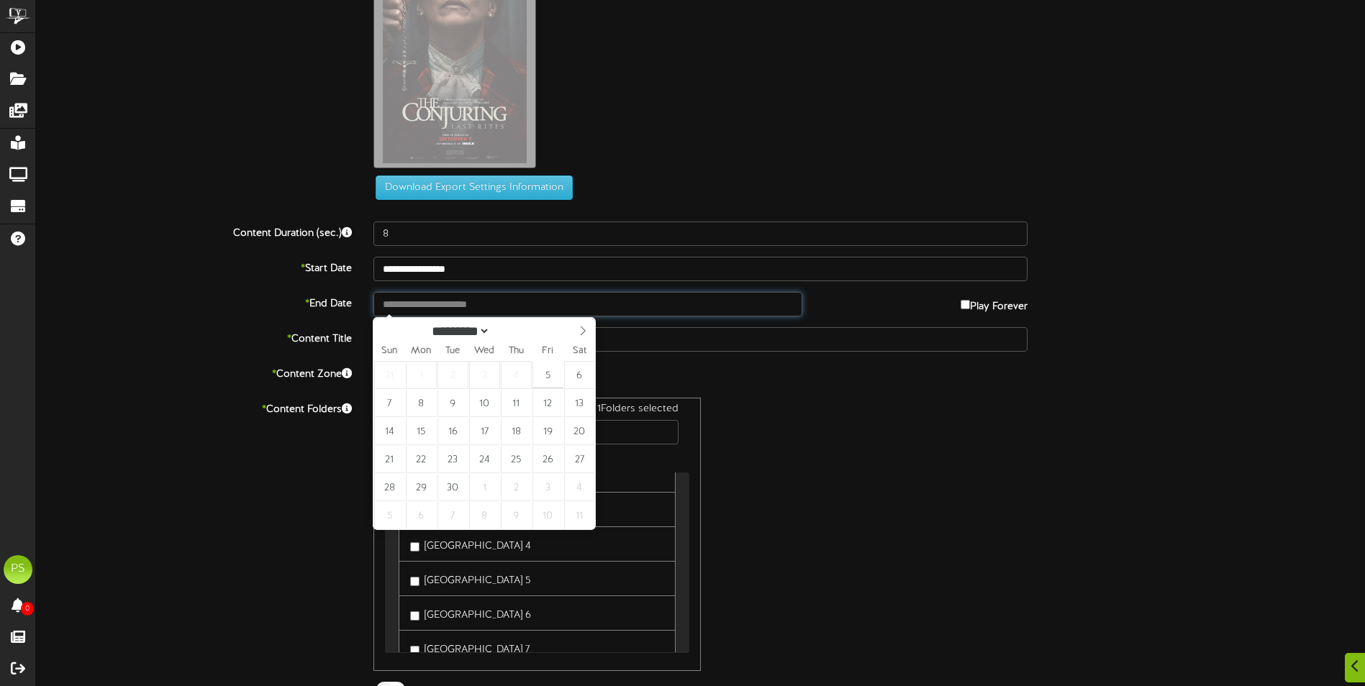
click at [444, 312] on input "text" at bounding box center [587, 304] width 429 height 24
type input "**********"
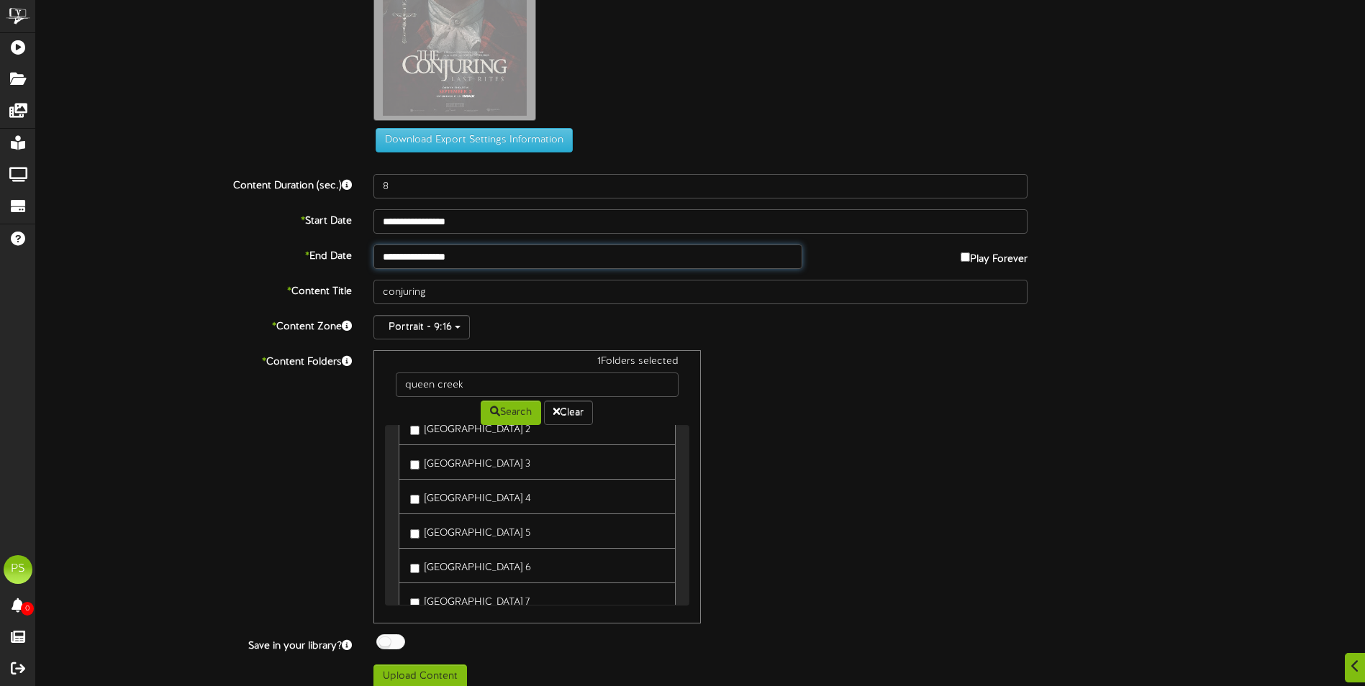
scroll to position [133, 0]
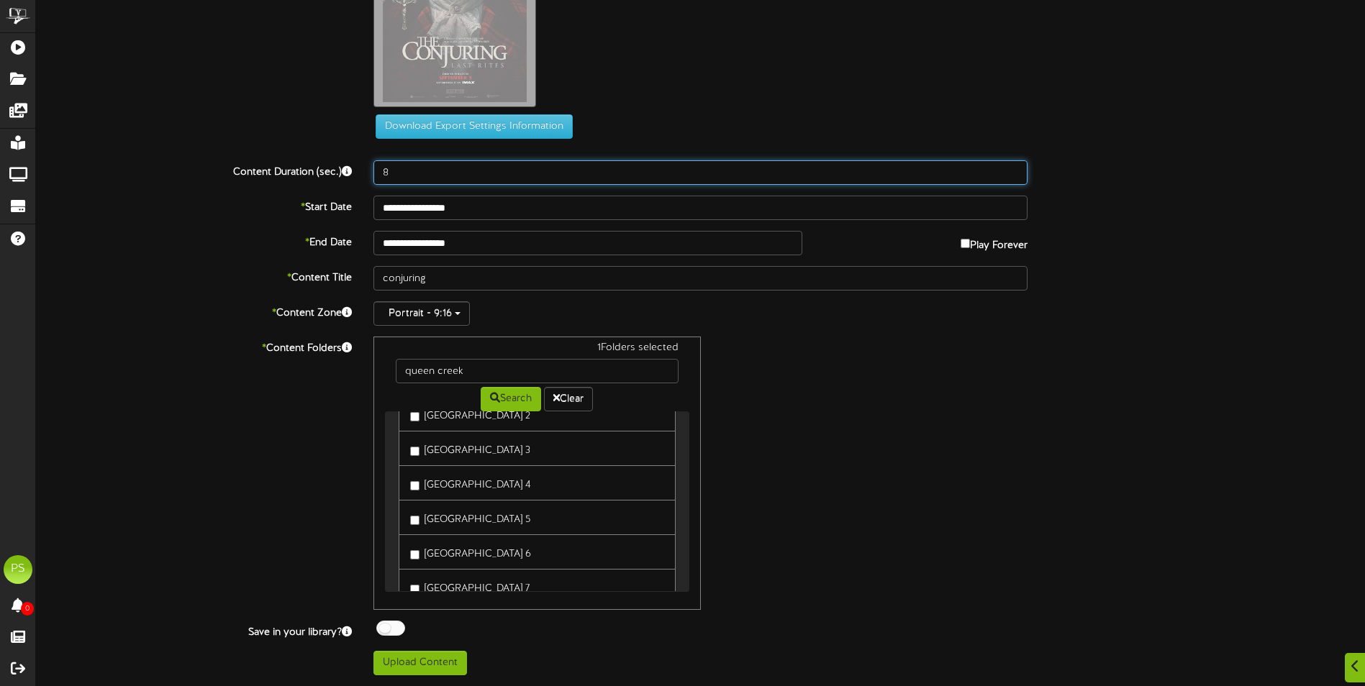
click at [546, 178] on input "8" at bounding box center [700, 172] width 654 height 24
type input "3000"
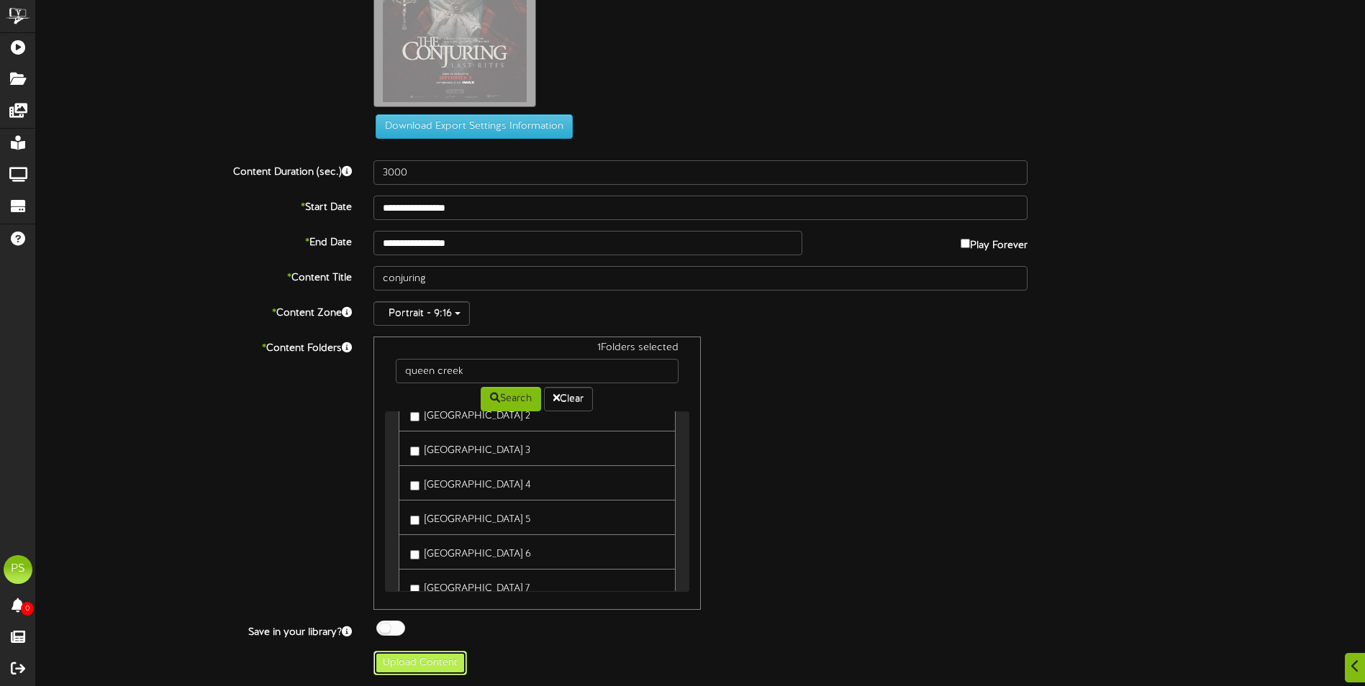
click at [450, 666] on button "Upload Content" at bounding box center [420, 663] width 94 height 24
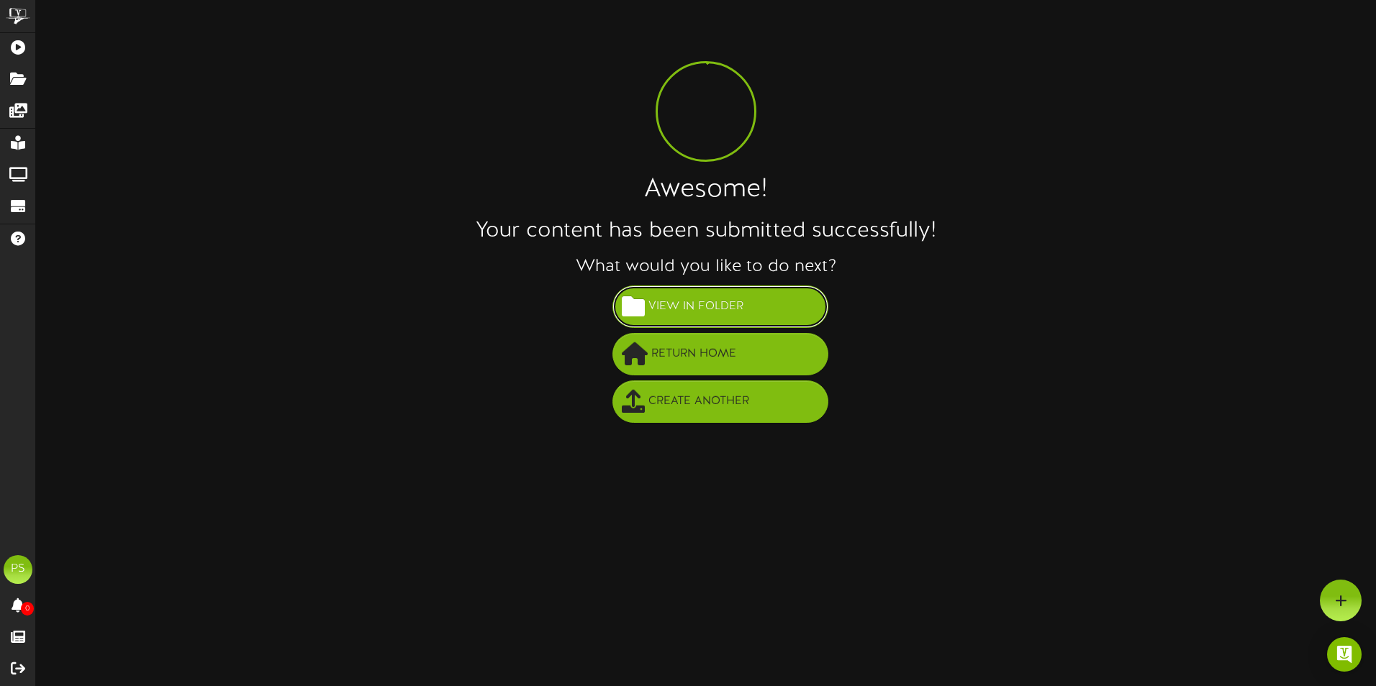
click at [769, 315] on button "View in Folder" at bounding box center [720, 307] width 216 height 42
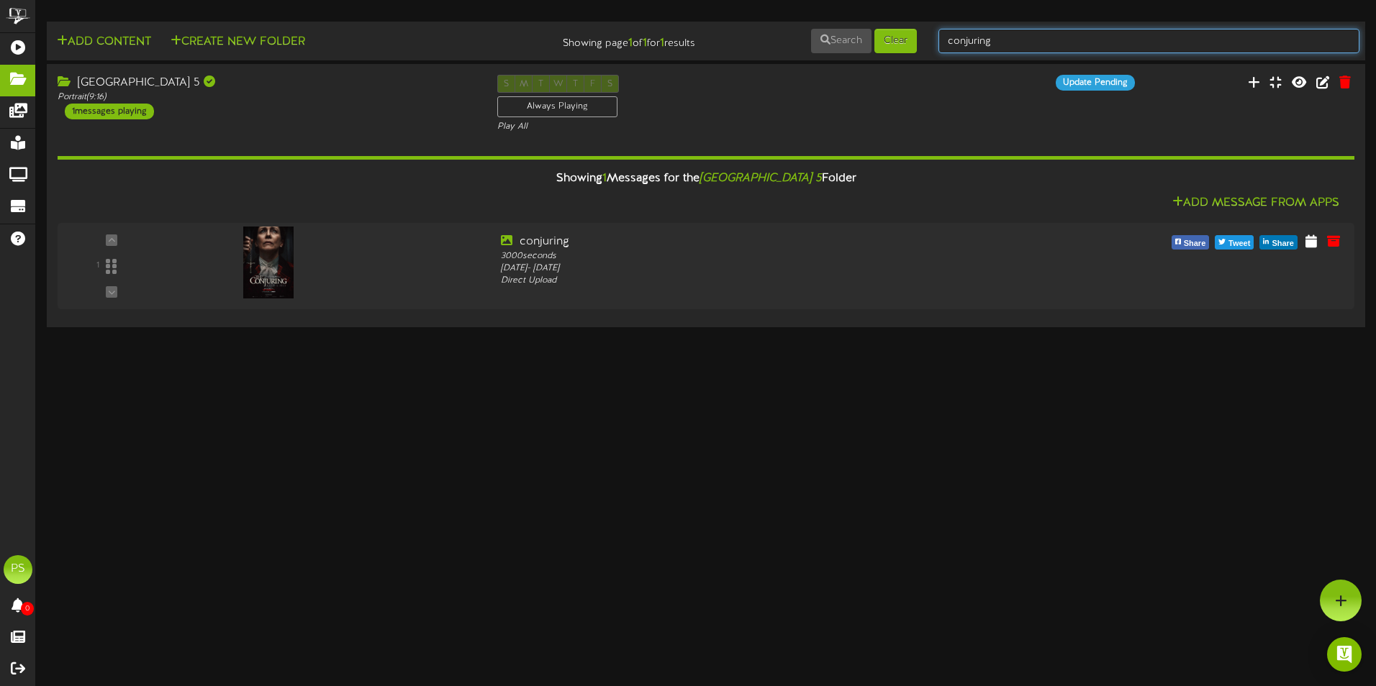
drag, startPoint x: 1038, startPoint y: 36, endPoint x: 811, endPoint y: 61, distance: 228.0
click at [814, 60] on td "Add Content Create New Folder Showing page 1 of 1 for 1 results Search Clear co…" at bounding box center [706, 41] width 1318 height 39
type input "queen creek"
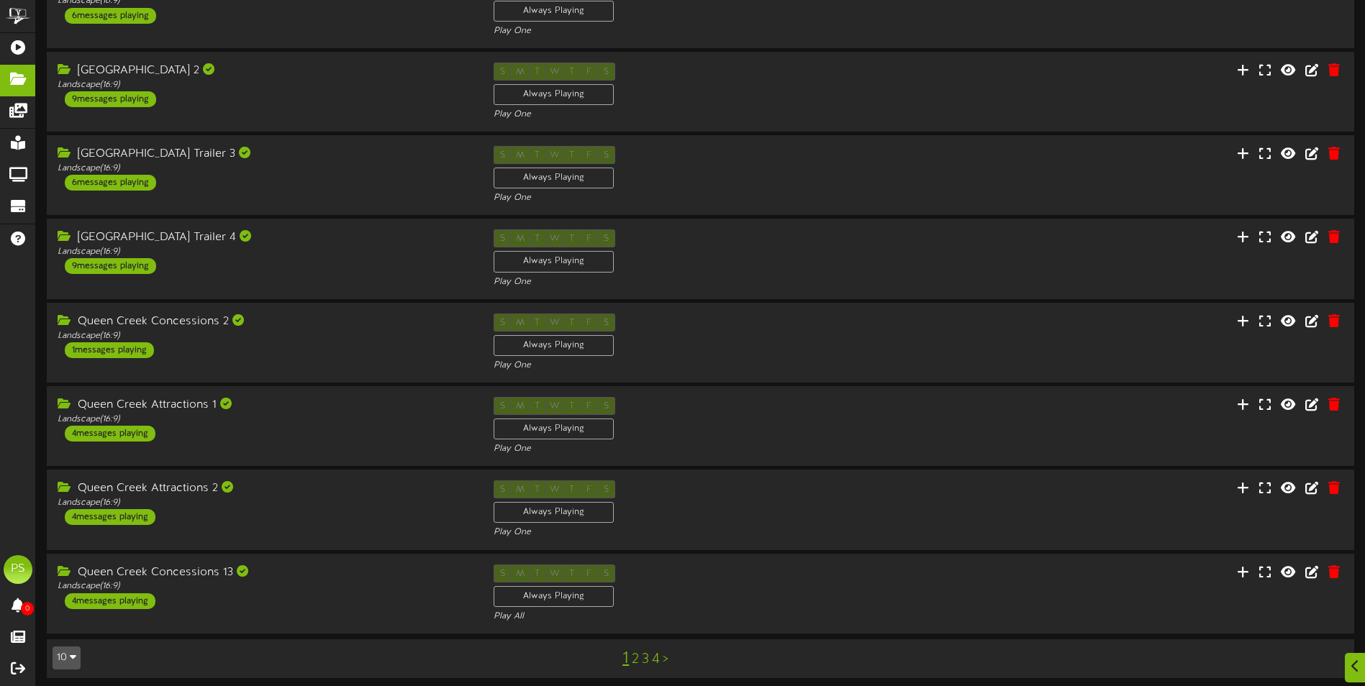
scroll to position [270, 0]
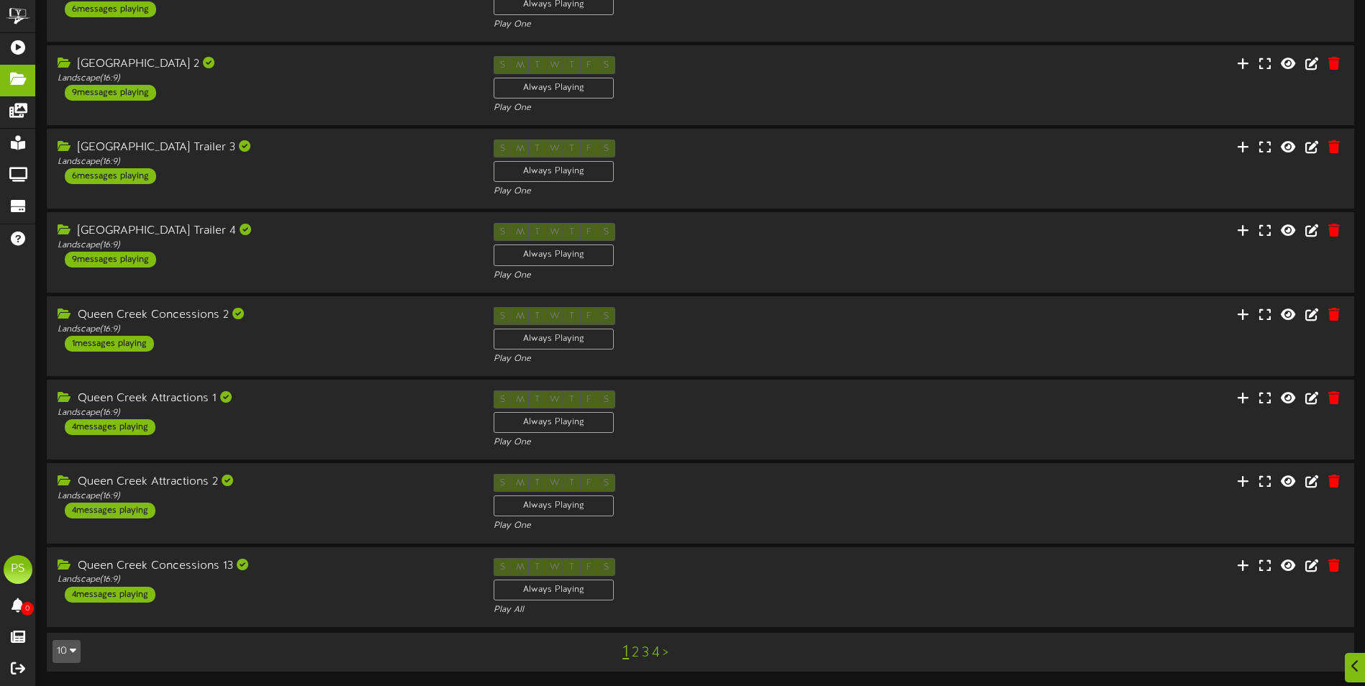
click at [46, 662] on div "10 5 10 25 50 100" at bounding box center [97, 652] width 110 height 26
click at [53, 656] on button "10" at bounding box center [67, 651] width 28 height 23
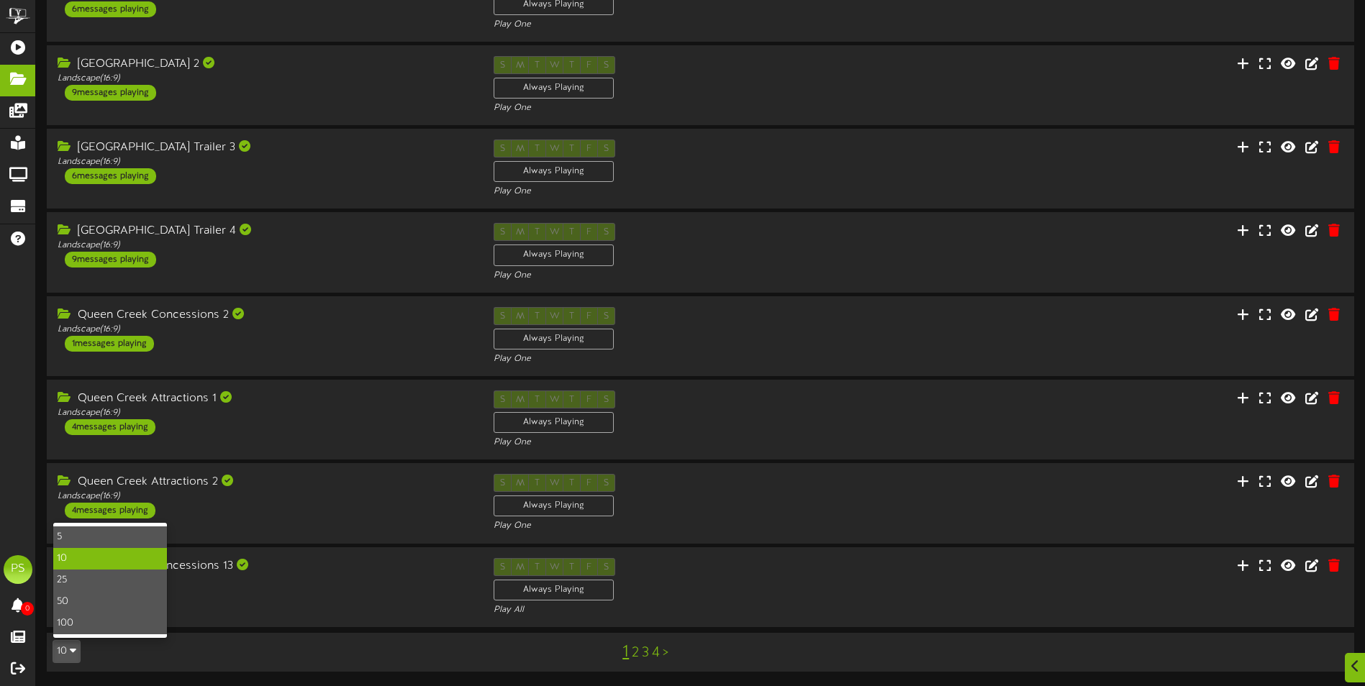
click at [84, 627] on div "100" at bounding box center [110, 624] width 114 height 22
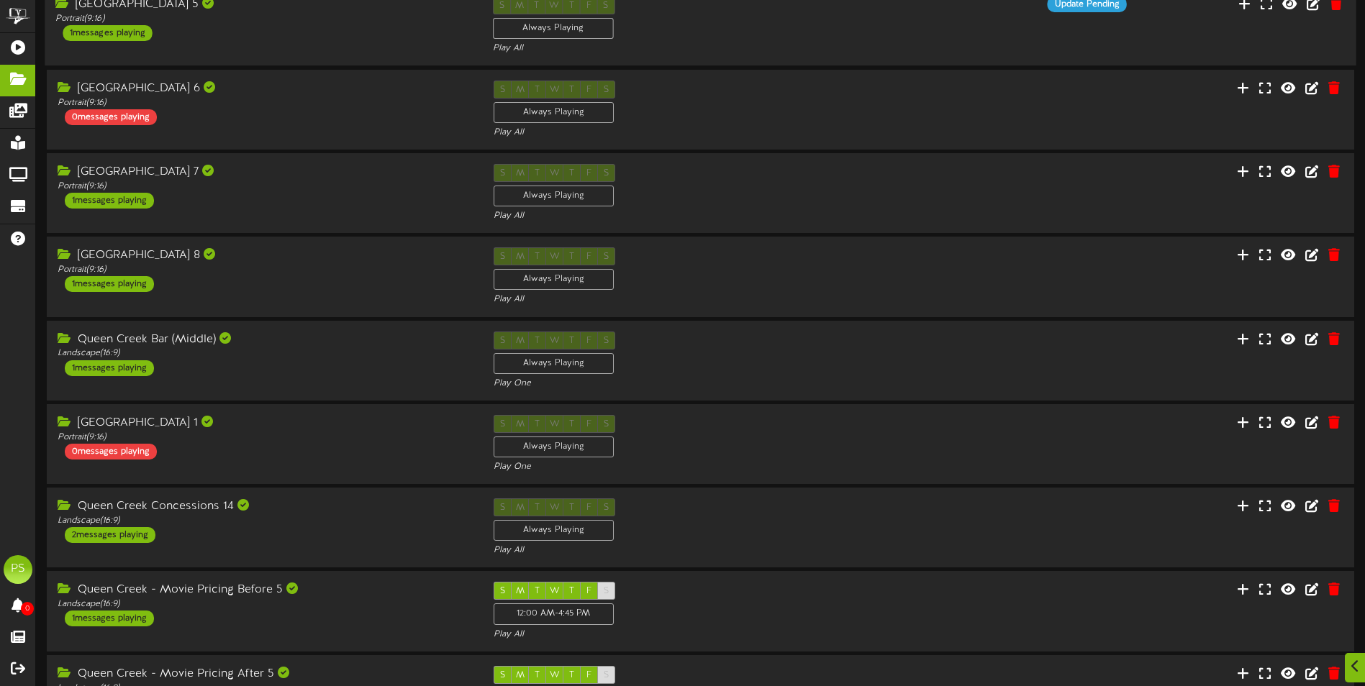
scroll to position [2015, 0]
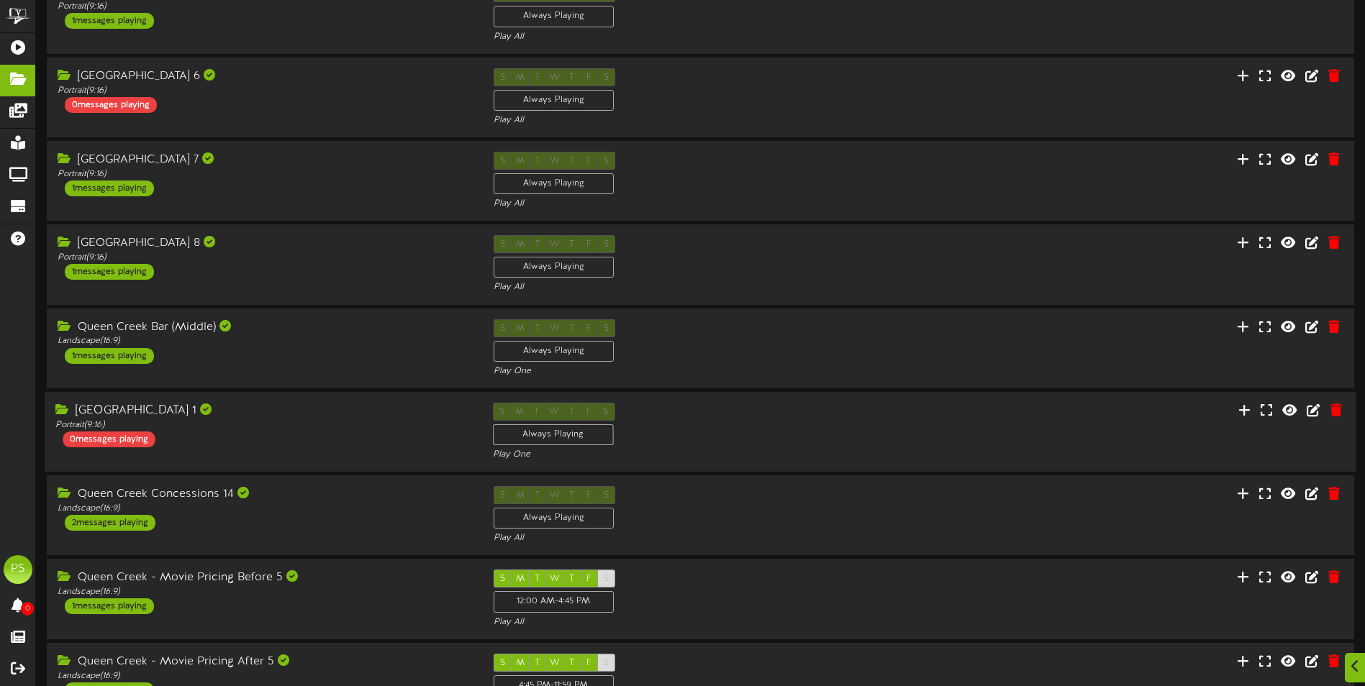
click at [309, 409] on div "[GEOGRAPHIC_DATA] 1" at bounding box center [262, 411] width 415 height 17
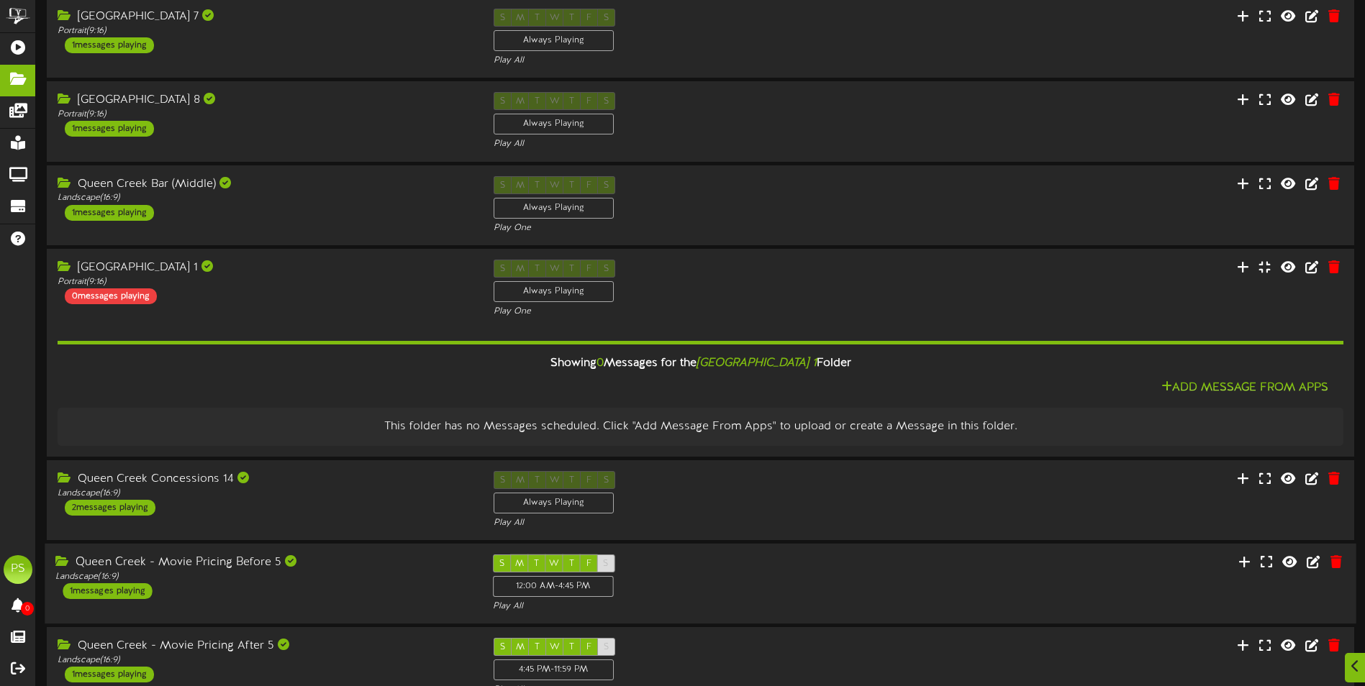
scroll to position [2158, 0]
click at [1358, 660] on icon at bounding box center [1354, 666] width 9 height 16
click at [1327, 597] on icon at bounding box center [1330, 600] width 12 height 13
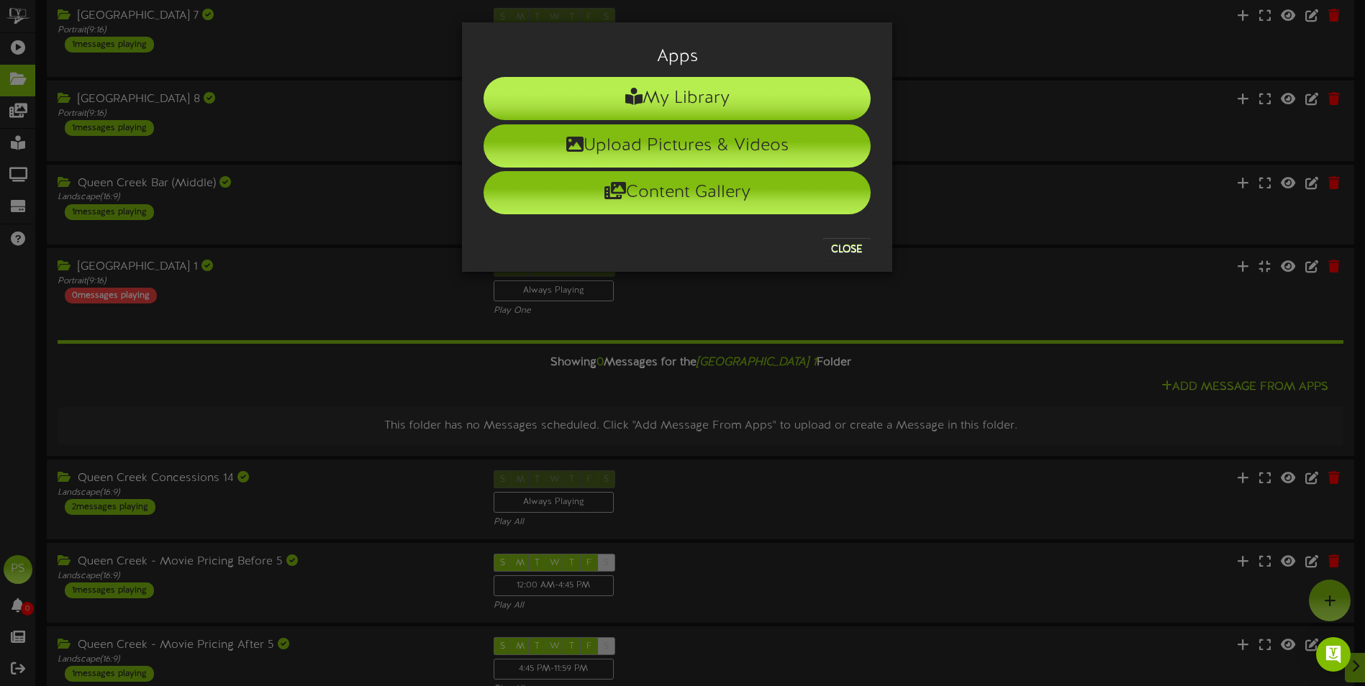
click at [831, 99] on li "My Library" at bounding box center [677, 98] width 387 height 43
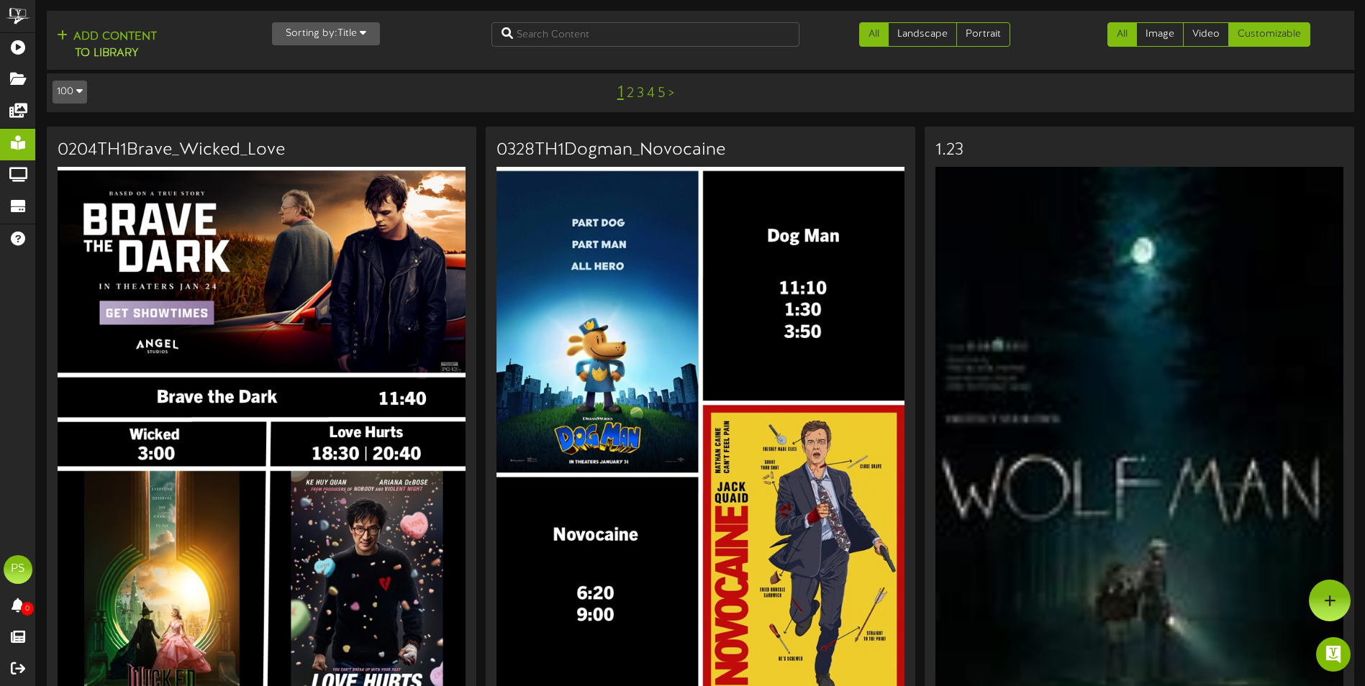
click at [1243, 37] on link "Customizable" at bounding box center [1269, 34] width 82 height 24
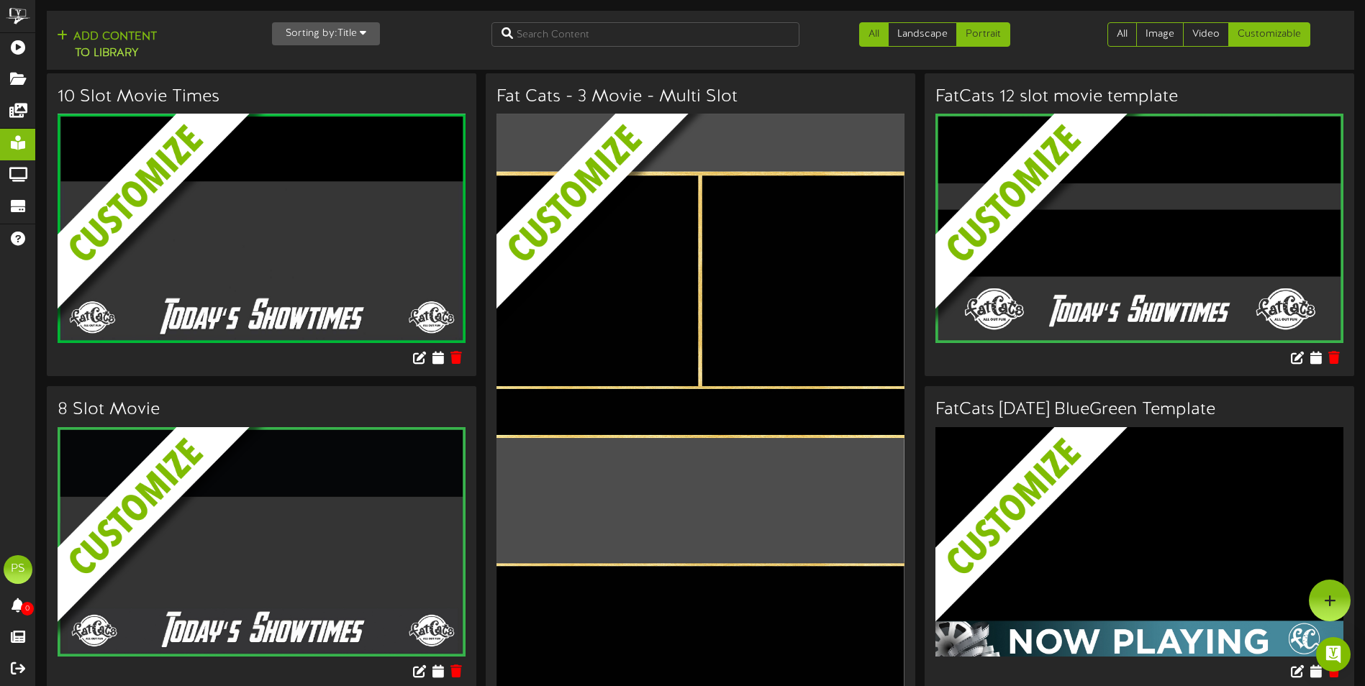
click at [968, 40] on link "Portrait" at bounding box center [983, 34] width 54 height 24
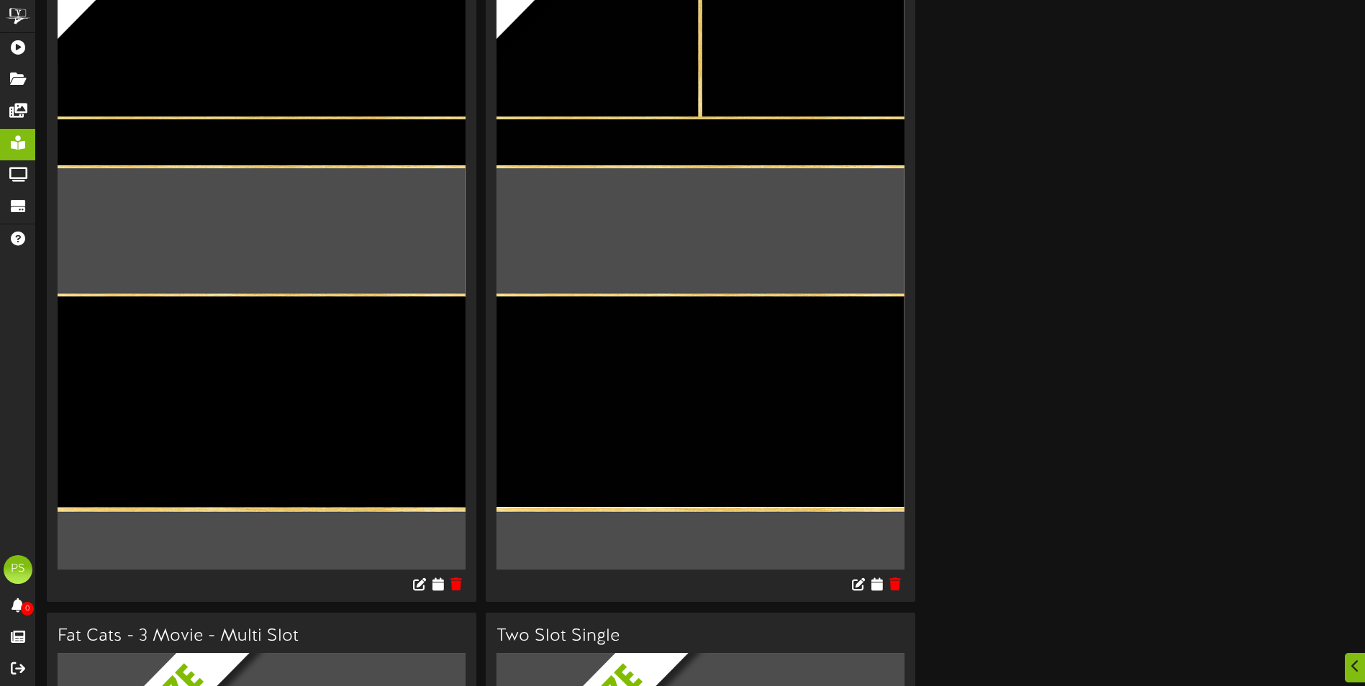
scroll to position [288, 0]
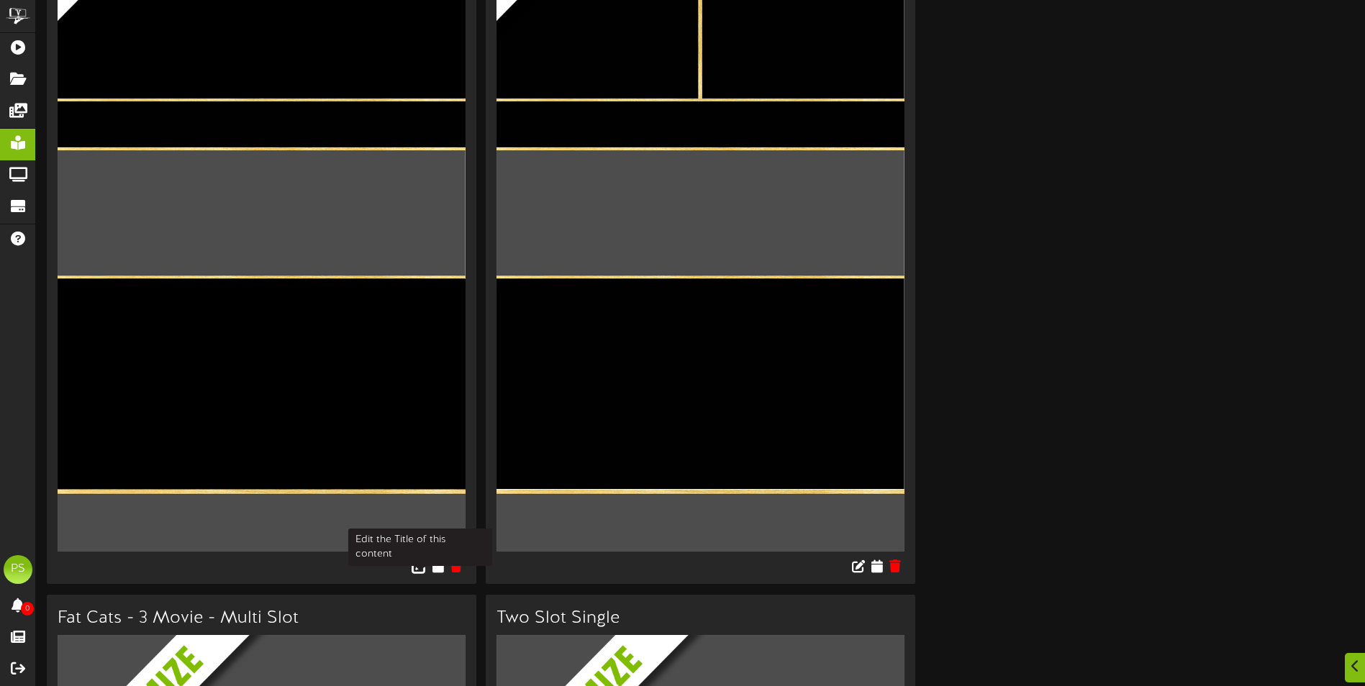
click at [417, 571] on icon at bounding box center [420, 566] width 16 height 16
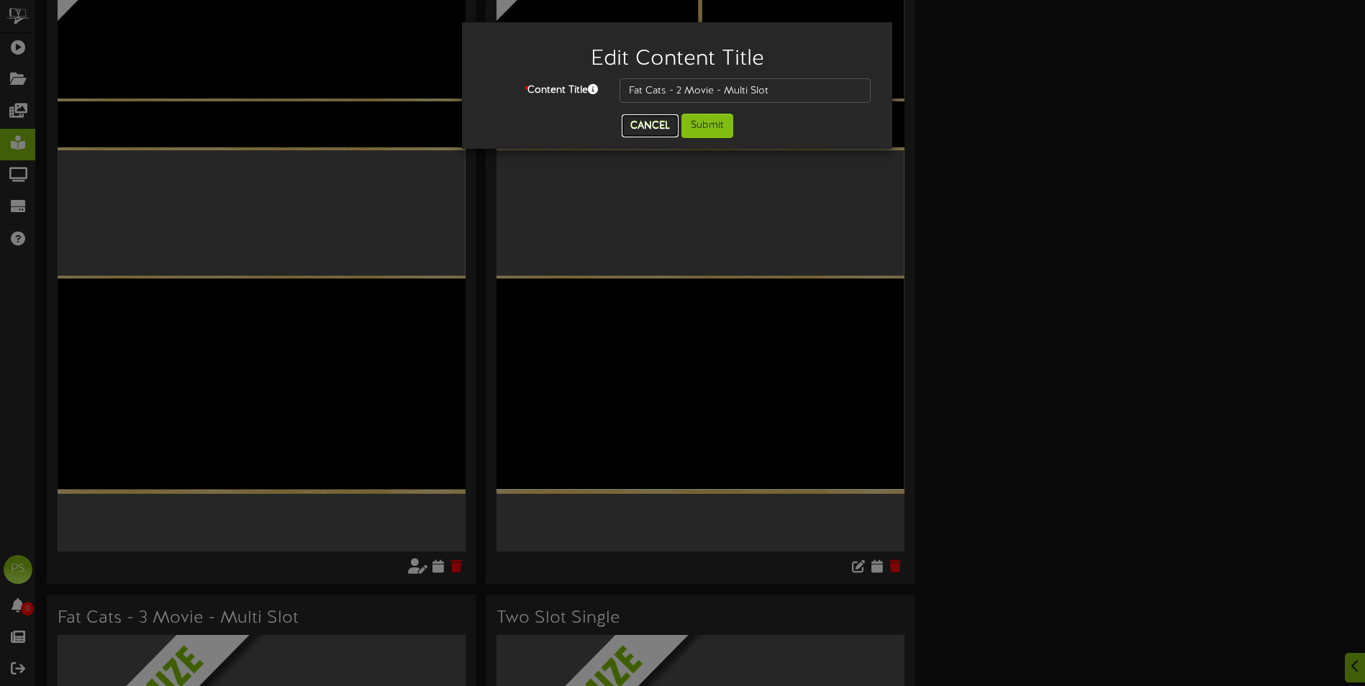
click at [634, 121] on button "Cancel" at bounding box center [650, 125] width 57 height 23
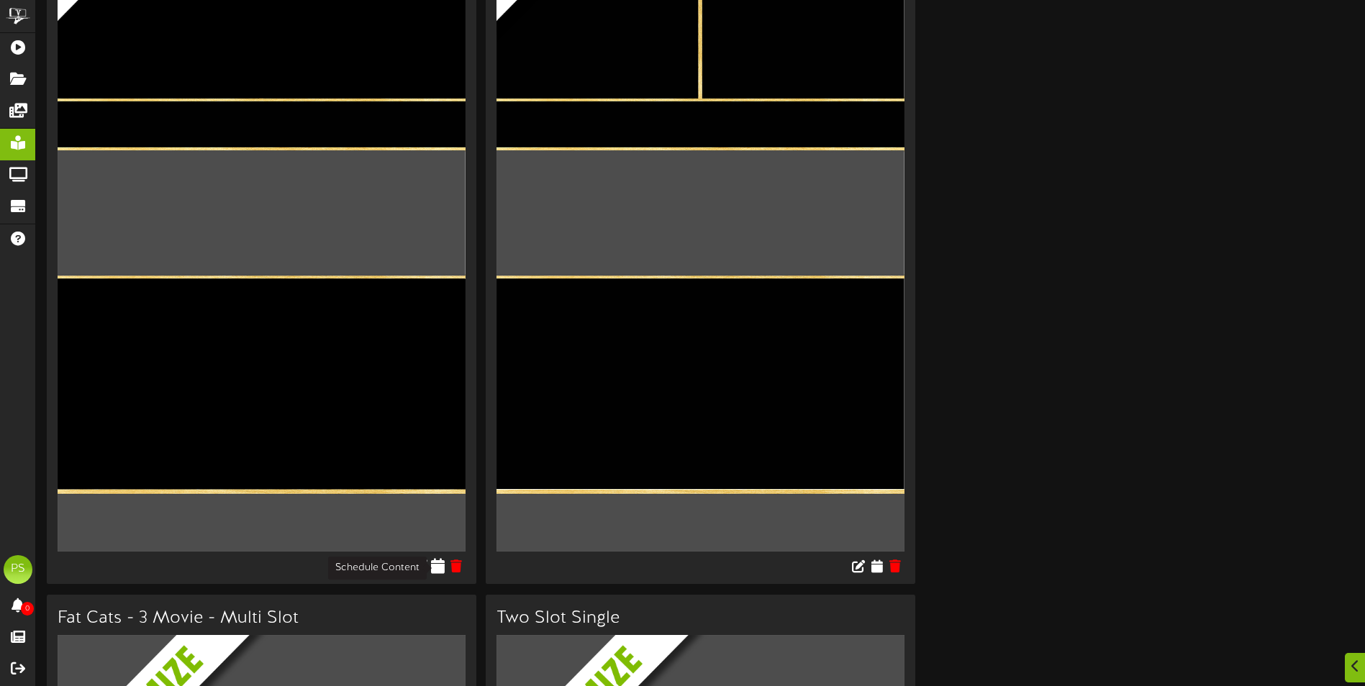
click at [442, 564] on icon at bounding box center [439, 566] width 14 height 16
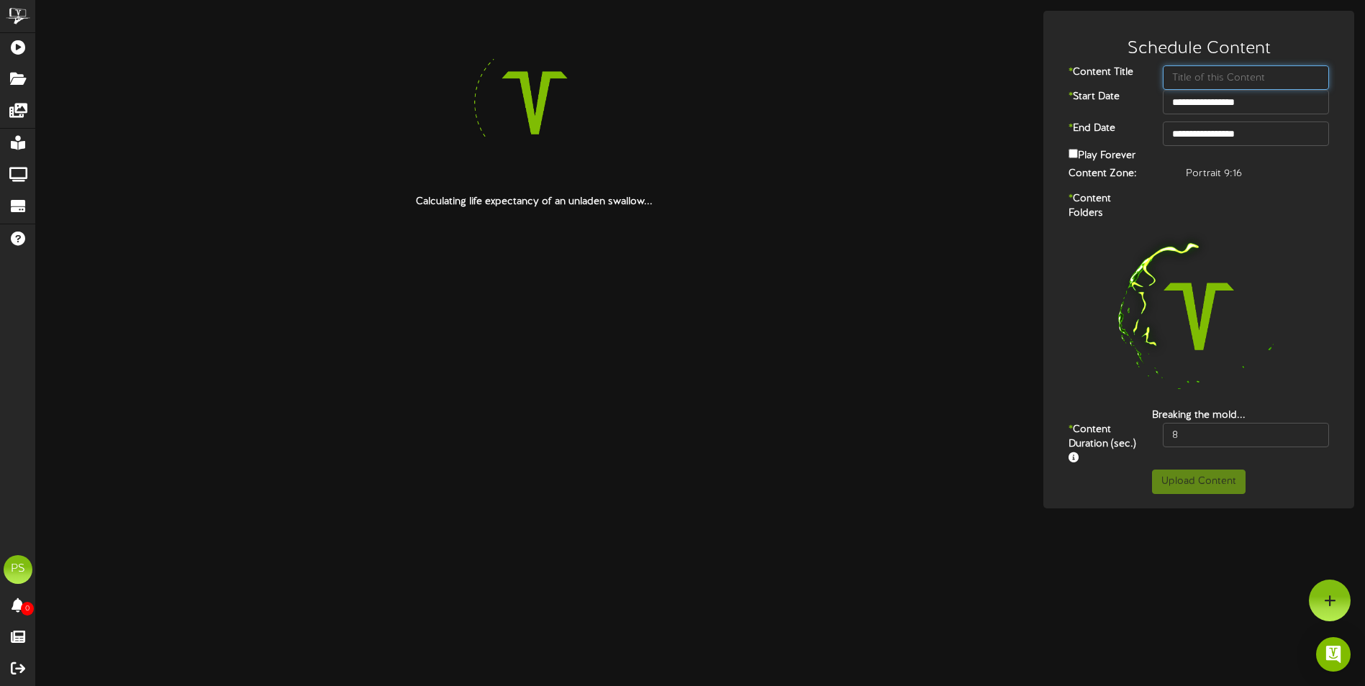
click at [1247, 76] on input "text" at bounding box center [1246, 77] width 166 height 24
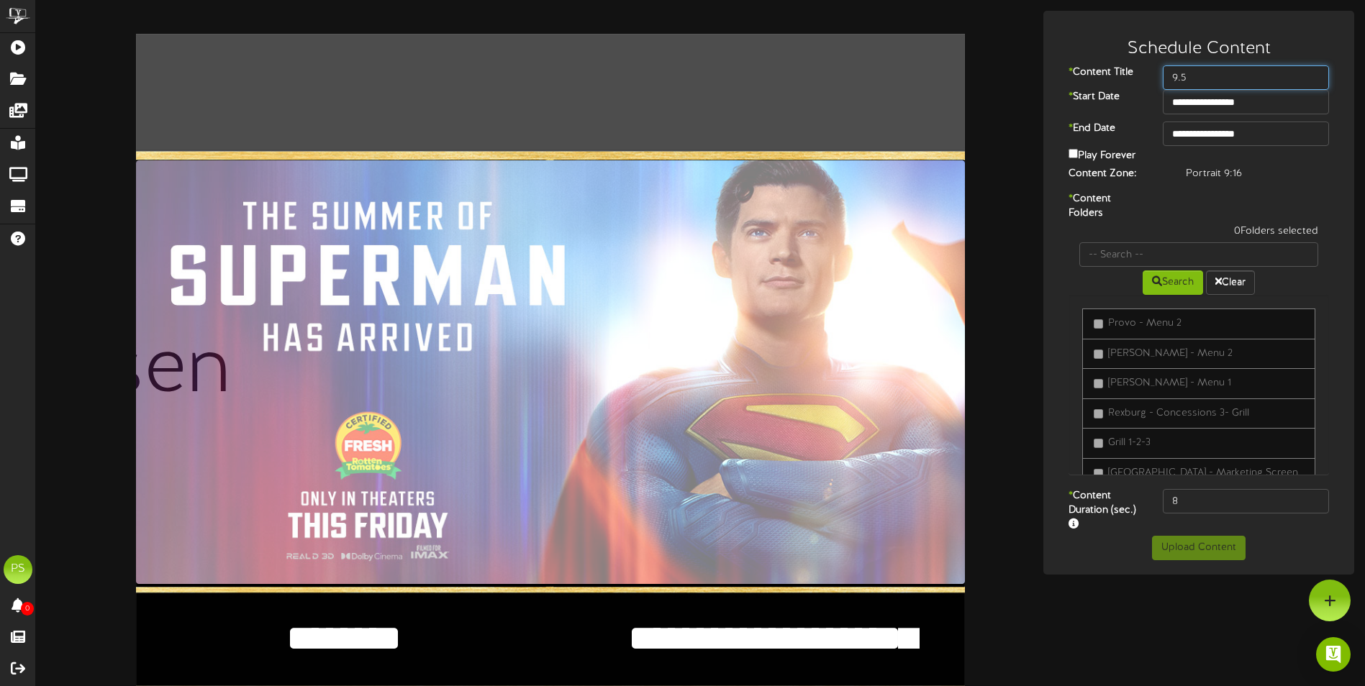
type input "9.5"
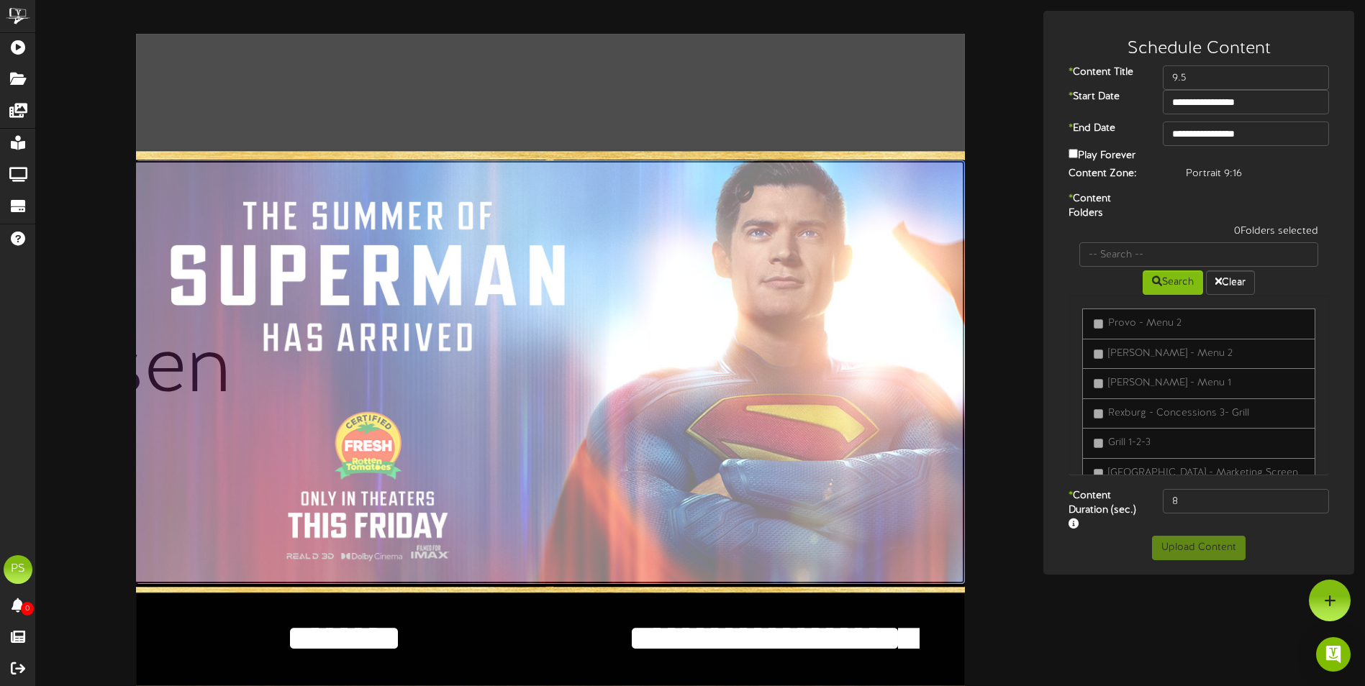
click at [814, 319] on input "file" at bounding box center [132, 372] width 1663 height 425
type input "**********"
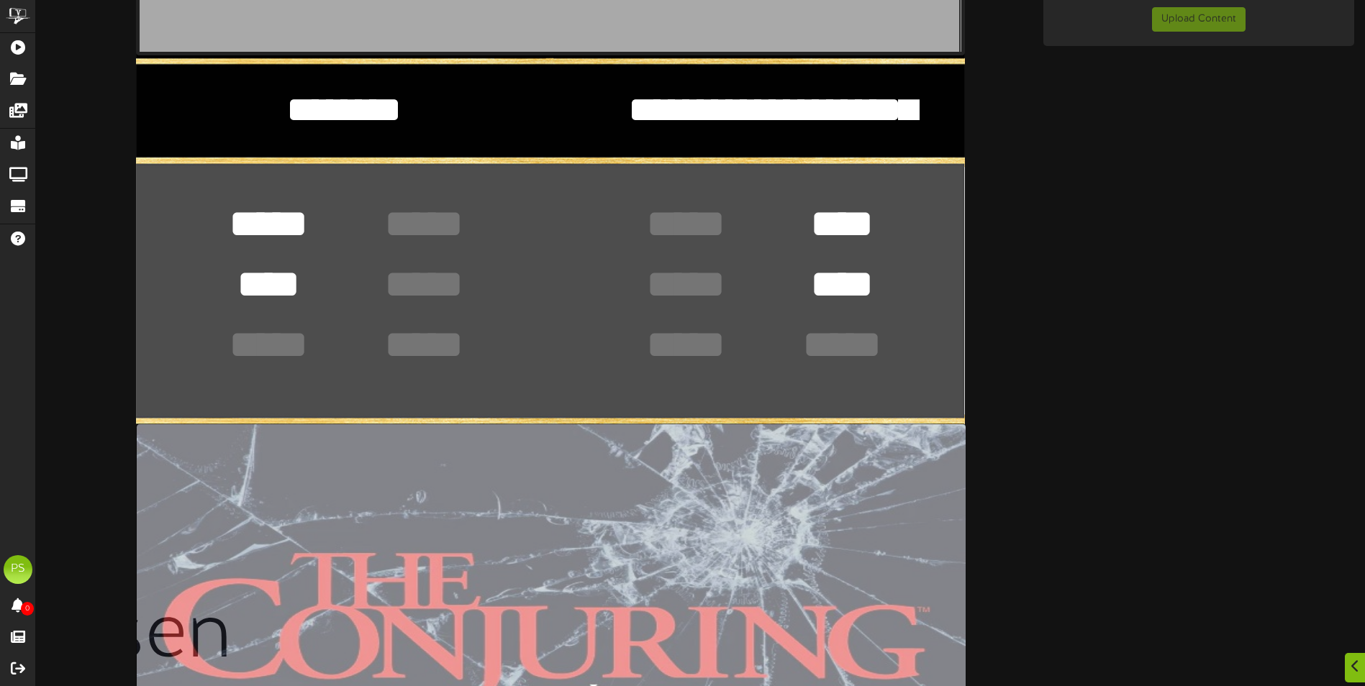
scroll to position [576, 0]
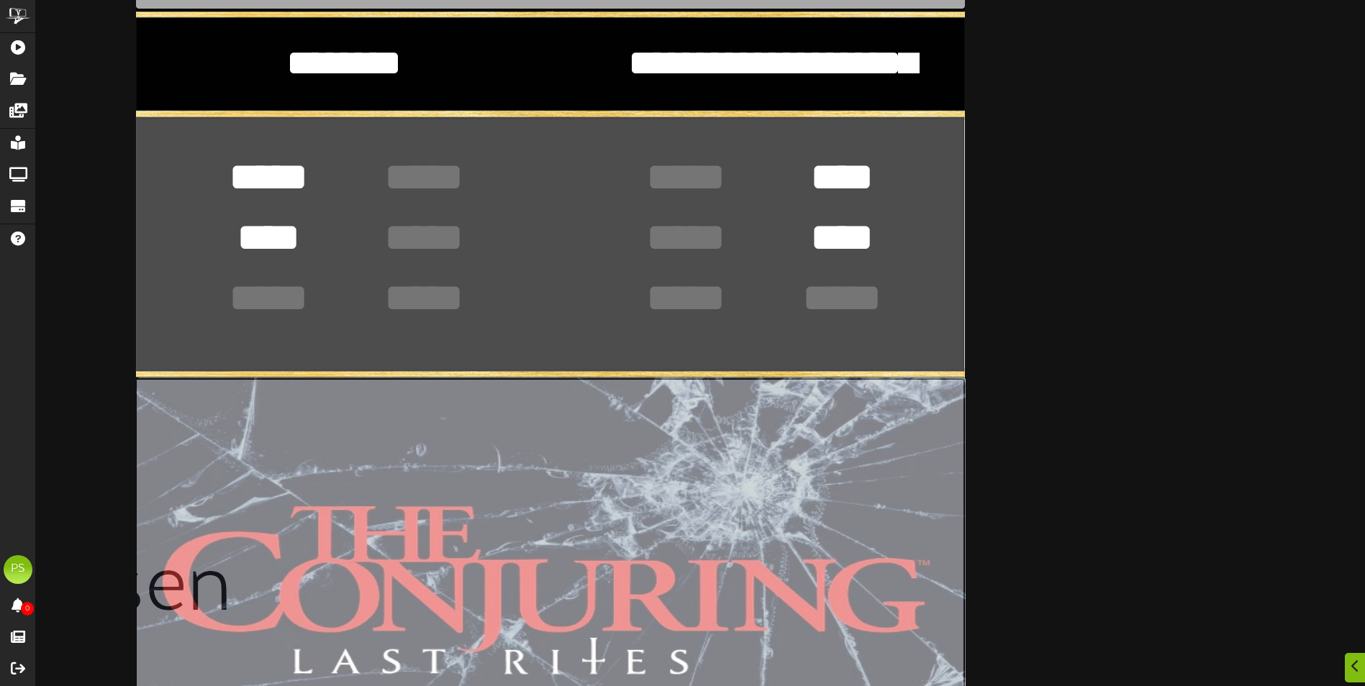
click at [668, 644] on input "file" at bounding box center [133, 591] width 1663 height 427
type input "**********"
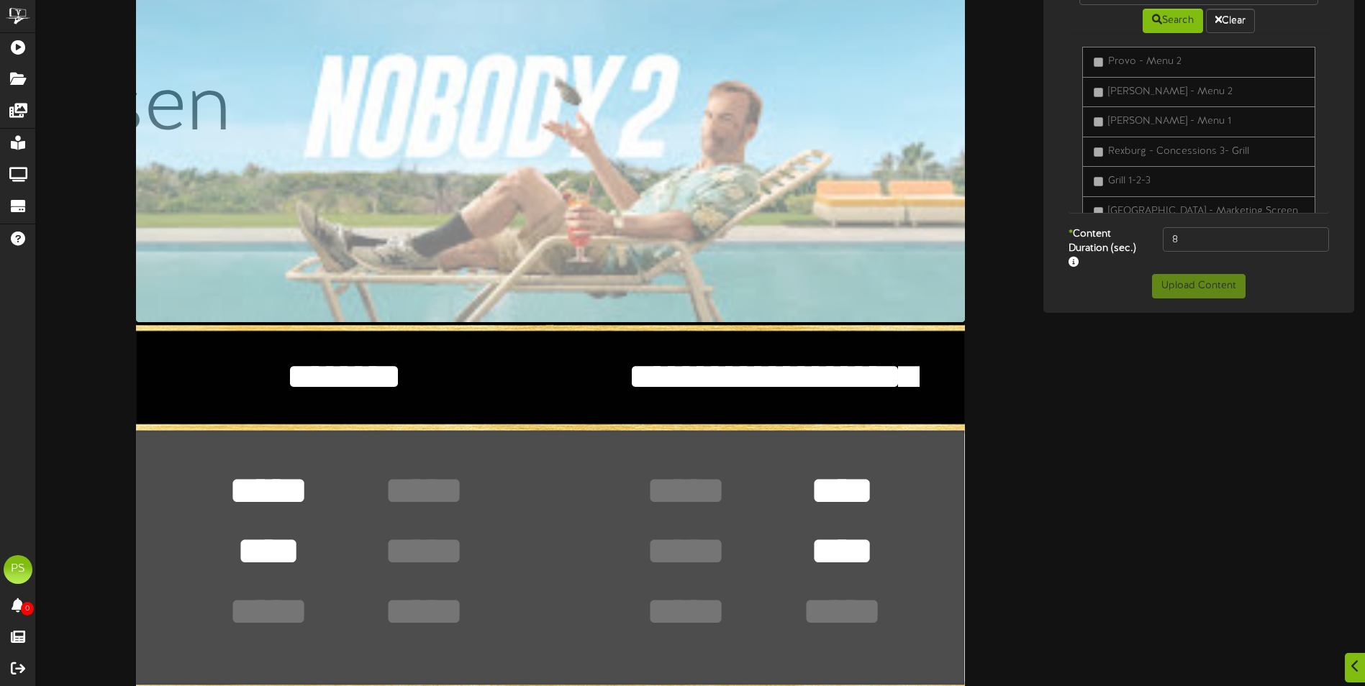
scroll to position [288, 0]
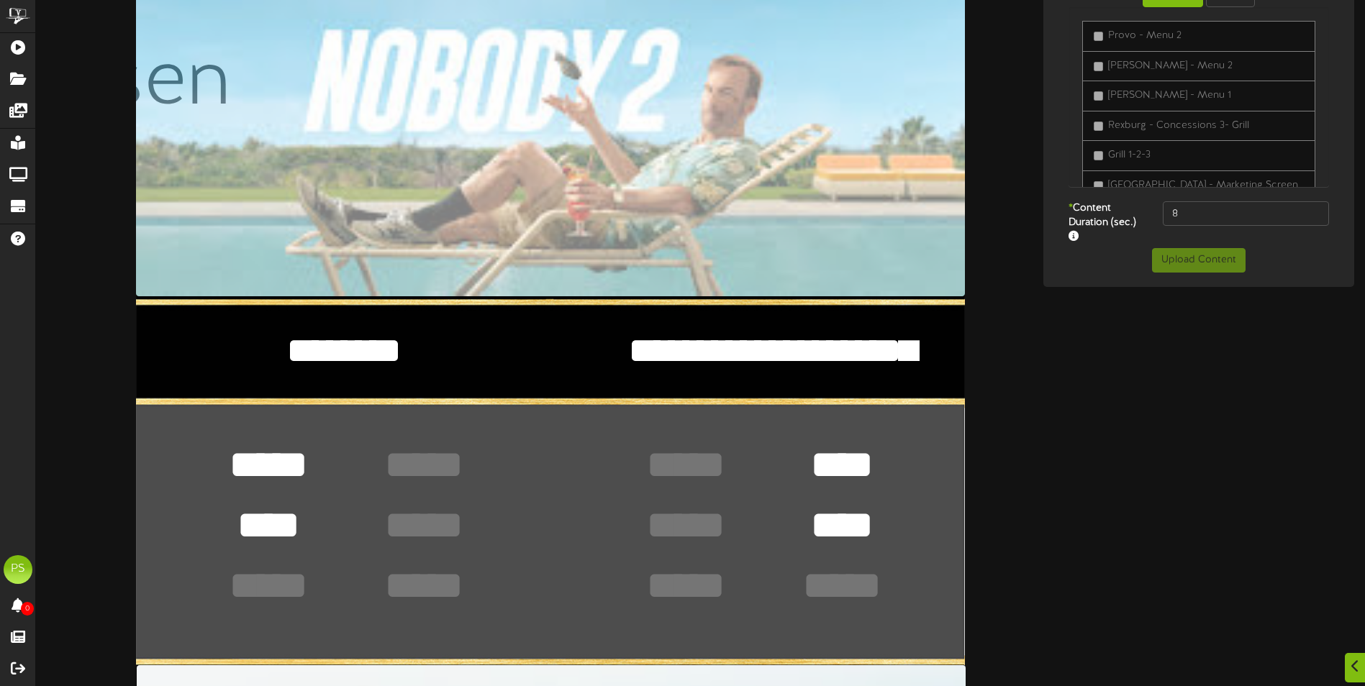
drag, startPoint x: 423, startPoint y: 355, endPoint x: 263, endPoint y: 363, distance: 159.9
click at [263, 363] on textarea "********" at bounding box center [344, 350] width 358 height 49
type textarea "*"
type textarea "*********"
drag, startPoint x: 309, startPoint y: 458, endPoint x: 227, endPoint y: 472, distance: 83.9
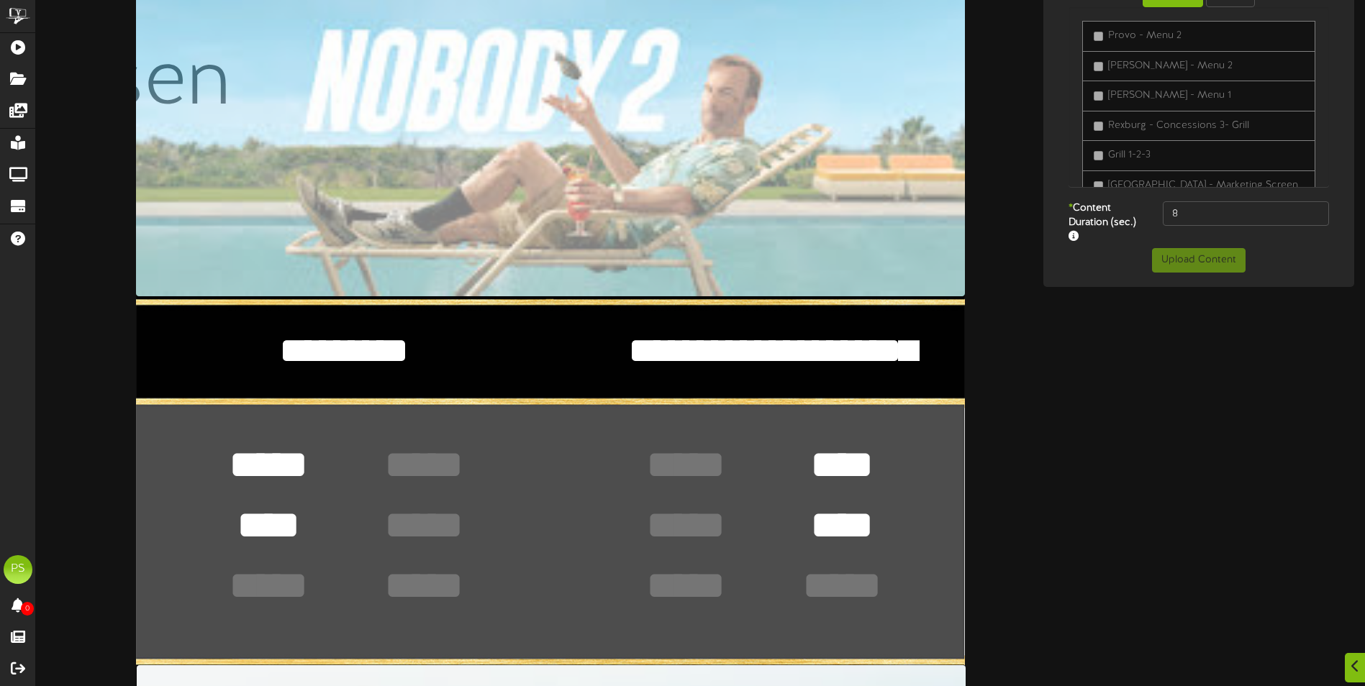
click at [227, 472] on textarea "*****" at bounding box center [268, 465] width 105 height 54
type textarea "*****"
drag, startPoint x: 305, startPoint y: 514, endPoint x: 234, endPoint y: 545, distance: 77.7
click at [234, 545] on textarea "****" at bounding box center [268, 526] width 105 height 54
type textarea "****"
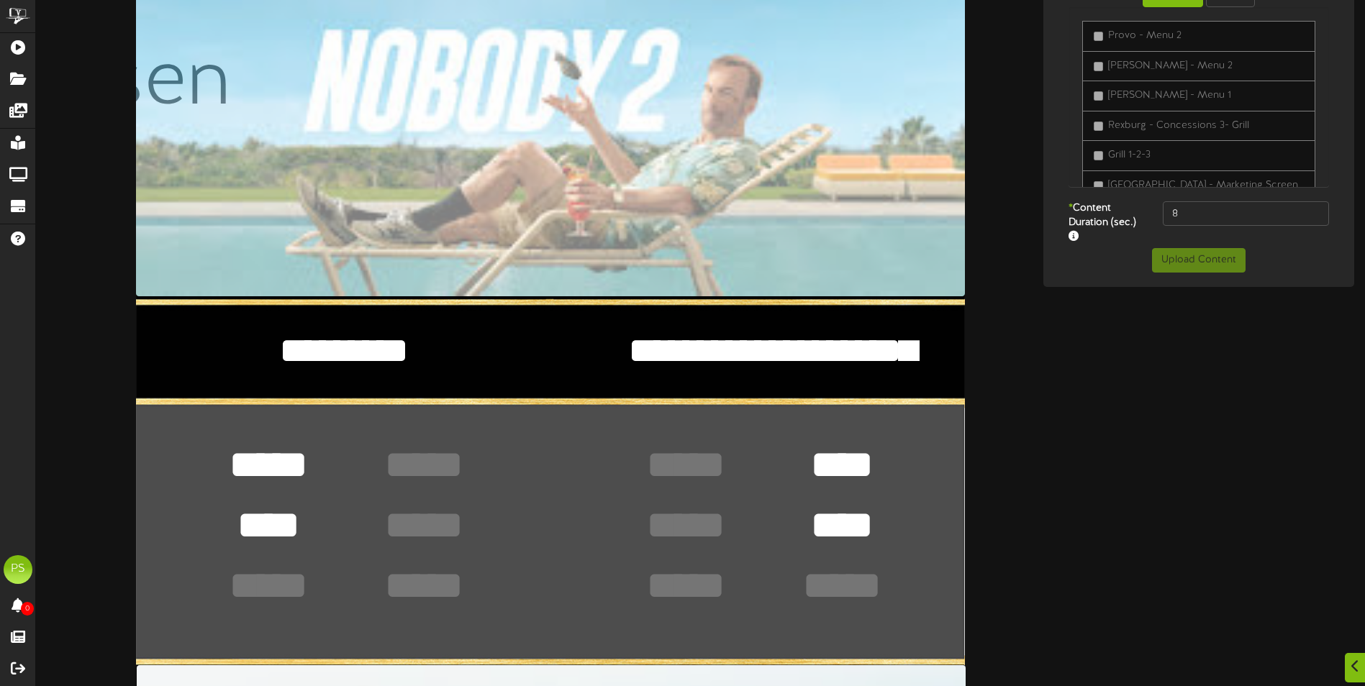
click at [903, 355] on textarea "**********" at bounding box center [765, 350] width 358 height 49
click at [909, 355] on textarea "**********" at bounding box center [765, 350] width 358 height 49
drag, startPoint x: 909, startPoint y: 355, endPoint x: 609, endPoint y: 333, distance: 300.8
click at [609, 332] on textarea "**********" at bounding box center [765, 350] width 358 height 49
type textarea "********"
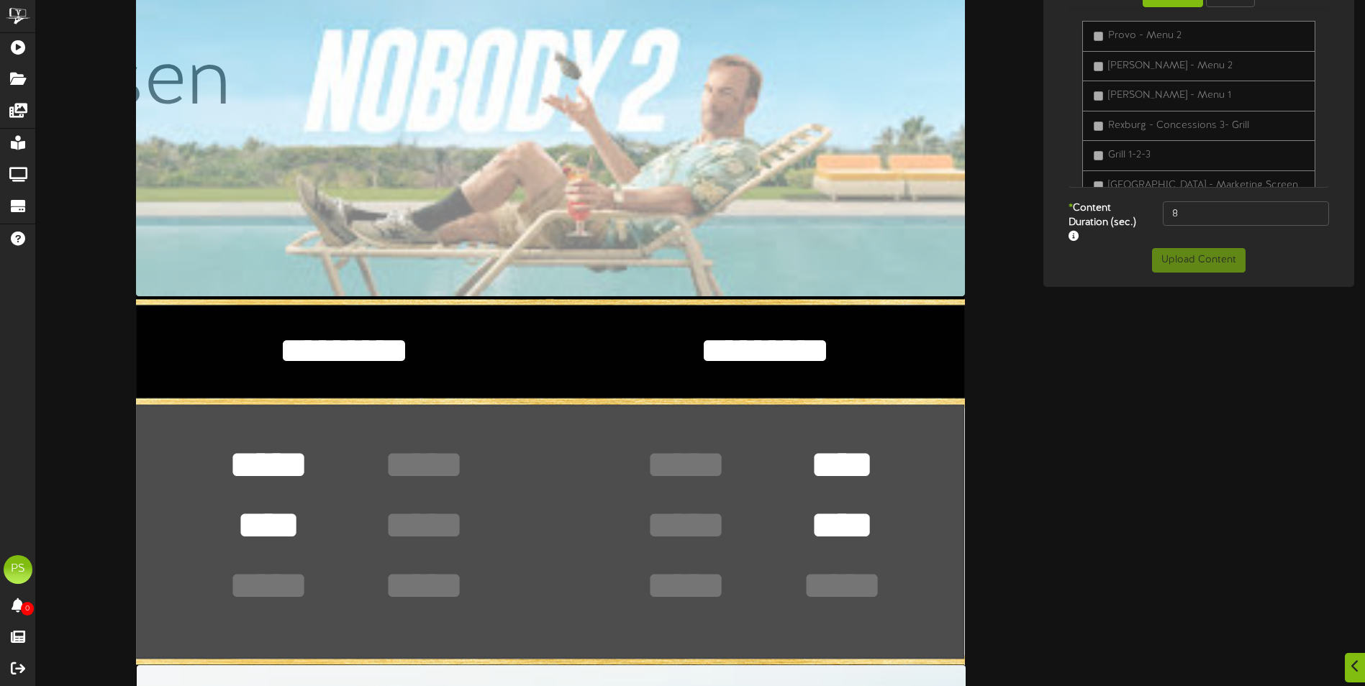
drag, startPoint x: 886, startPoint y: 466, endPoint x: 829, endPoint y: 475, distance: 58.2
click at [830, 475] on textarea "****" at bounding box center [841, 465] width 105 height 54
type textarea "*"
type textarea "****"
drag, startPoint x: 855, startPoint y: 535, endPoint x: 781, endPoint y: 544, distance: 75.4
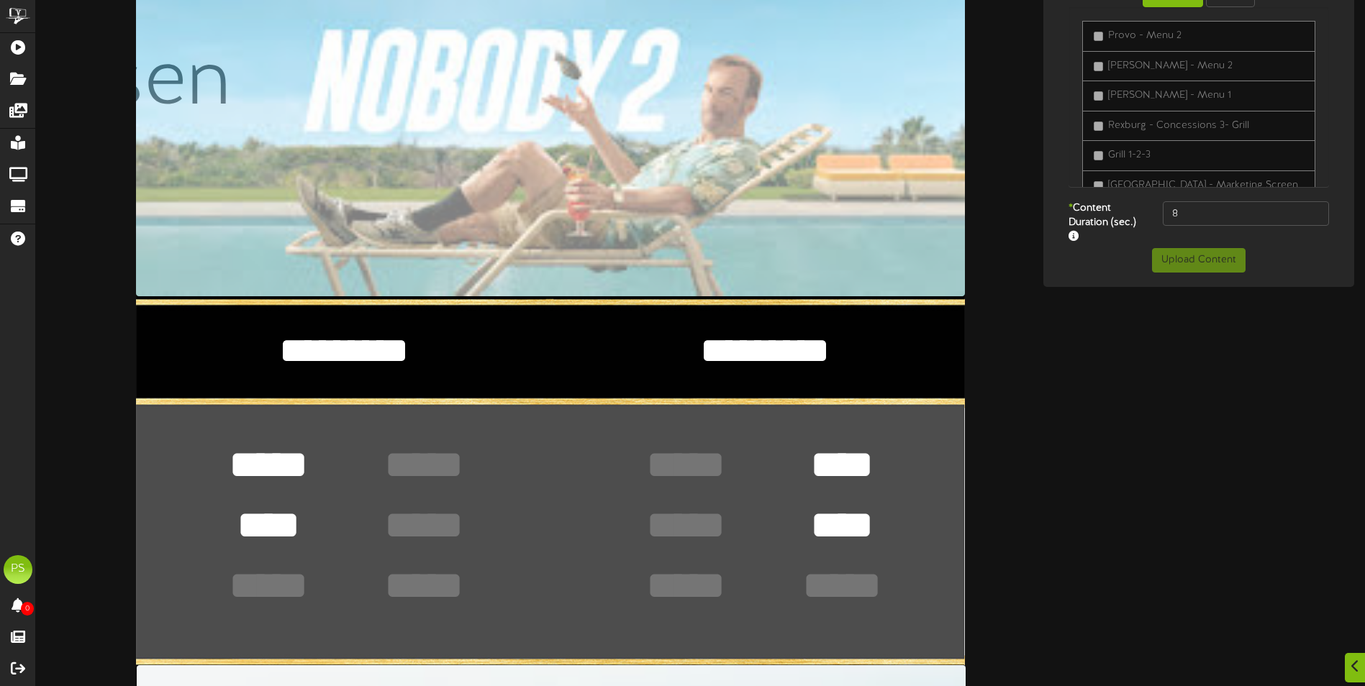
click at [781, 544] on div "**********" at bounding box center [550, 483] width 829 height 1474
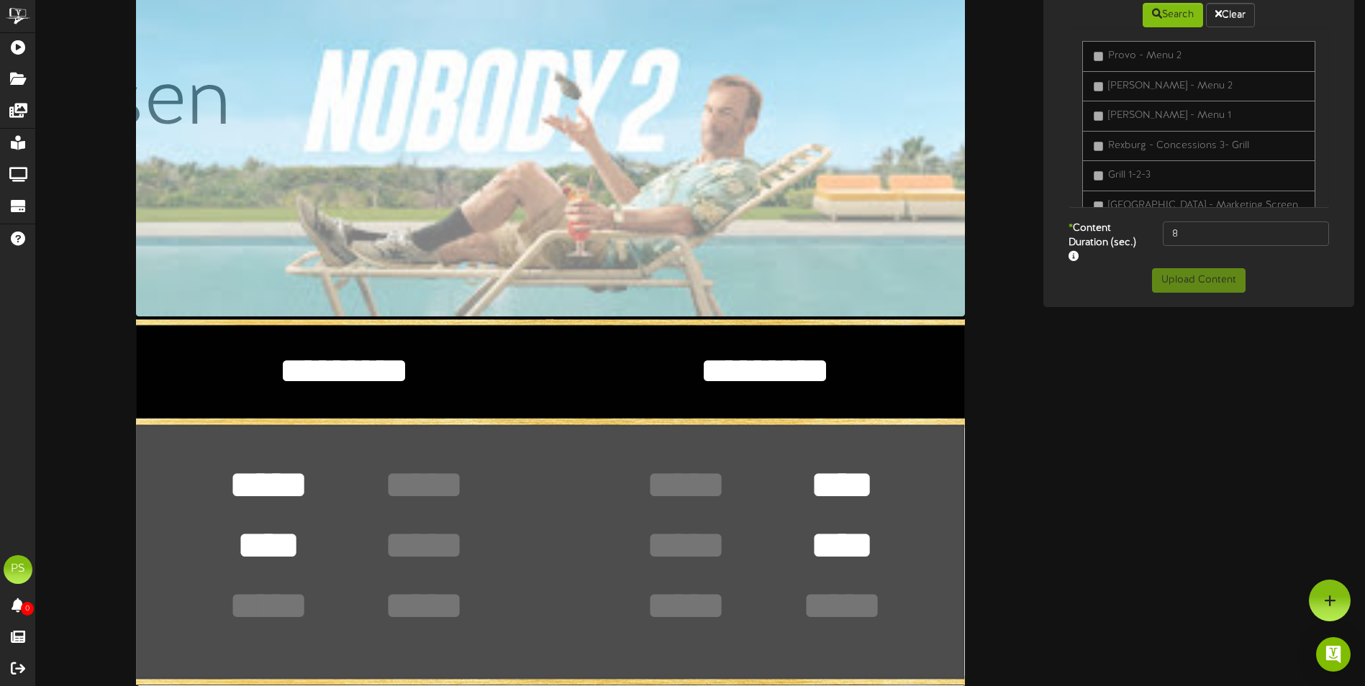
scroll to position [144, 0]
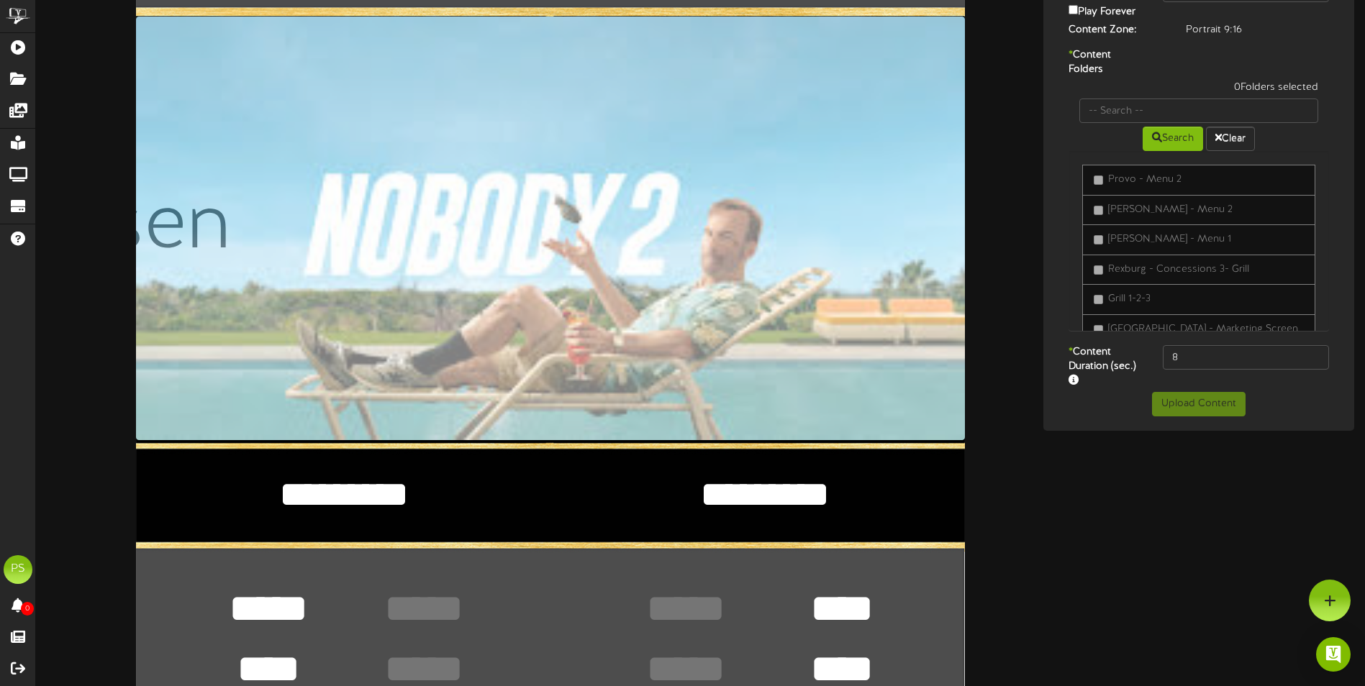
type textarea "****"
click at [1156, 111] on input "text" at bounding box center [1198, 111] width 239 height 24
type input "queen creek"
click at [1179, 142] on button "Search" at bounding box center [1173, 139] width 60 height 24
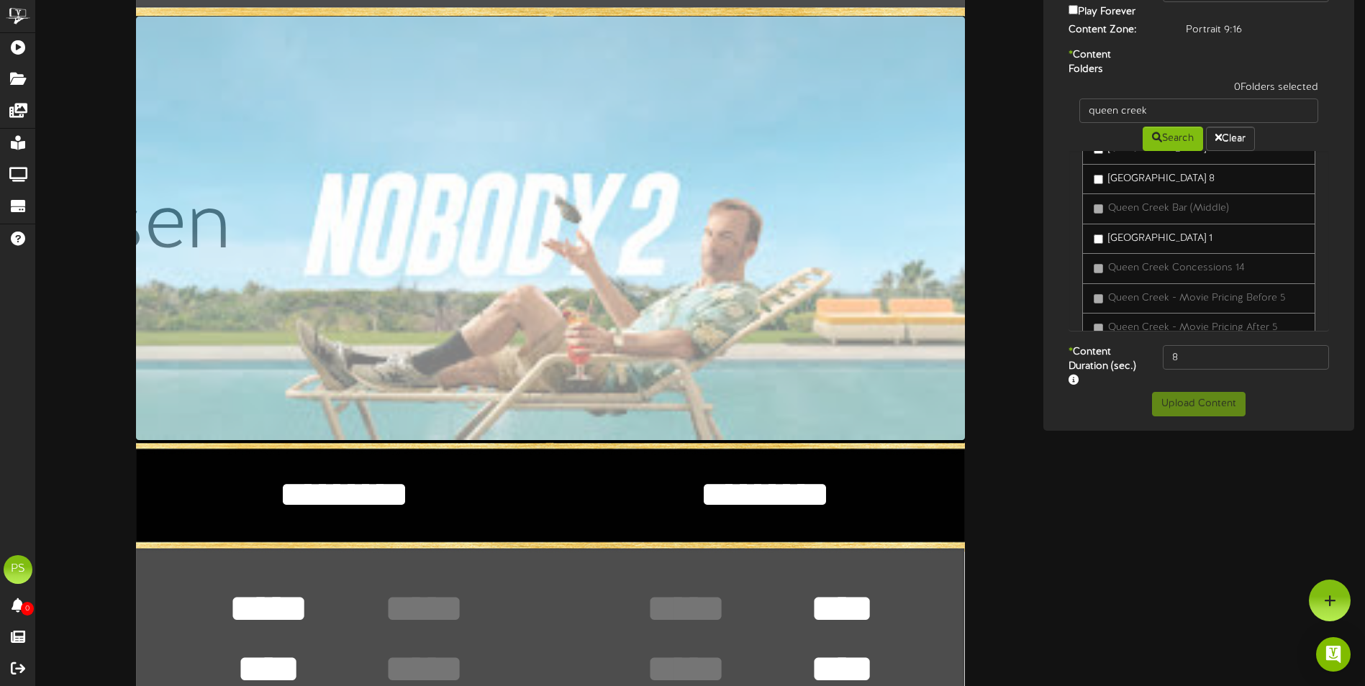
click at [1179, 246] on label "[GEOGRAPHIC_DATA] 1" at bounding box center [1153, 239] width 119 height 14
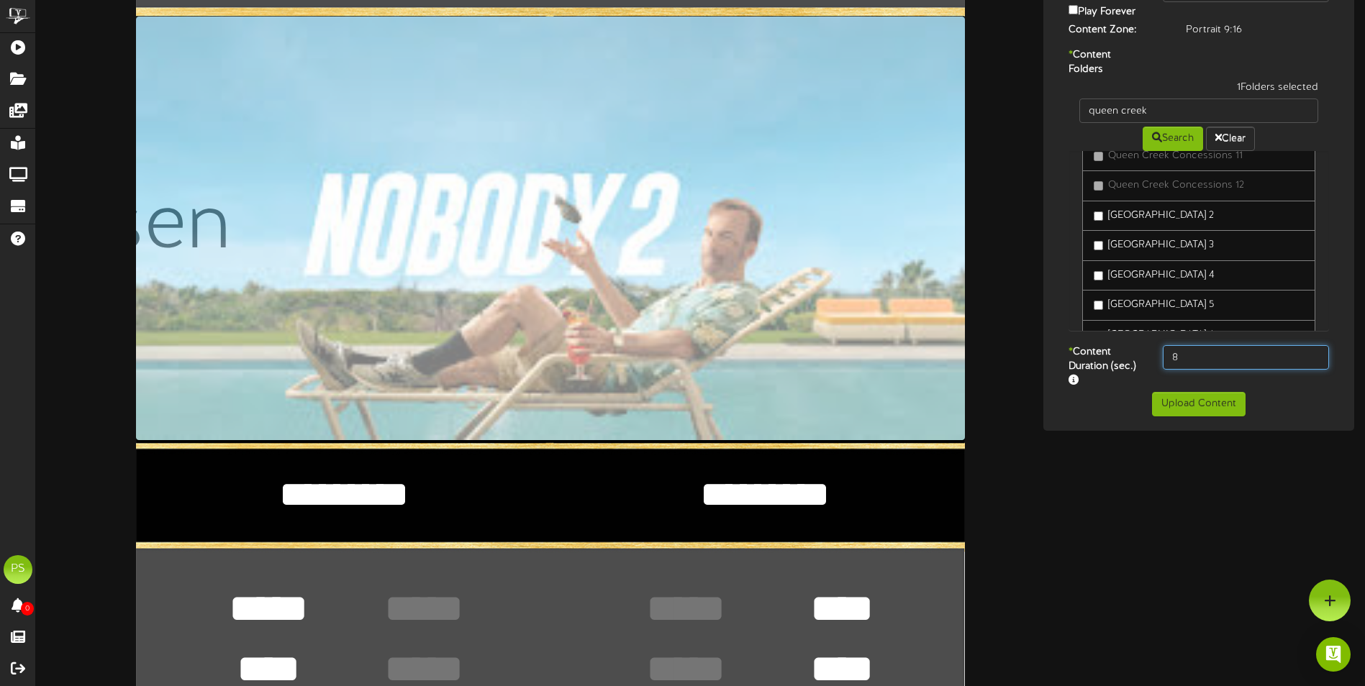
drag, startPoint x: 1260, startPoint y: 346, endPoint x: 1107, endPoint y: 340, distance: 153.4
click at [1107, 343] on div "**********" at bounding box center [1199, 136] width 304 height 511
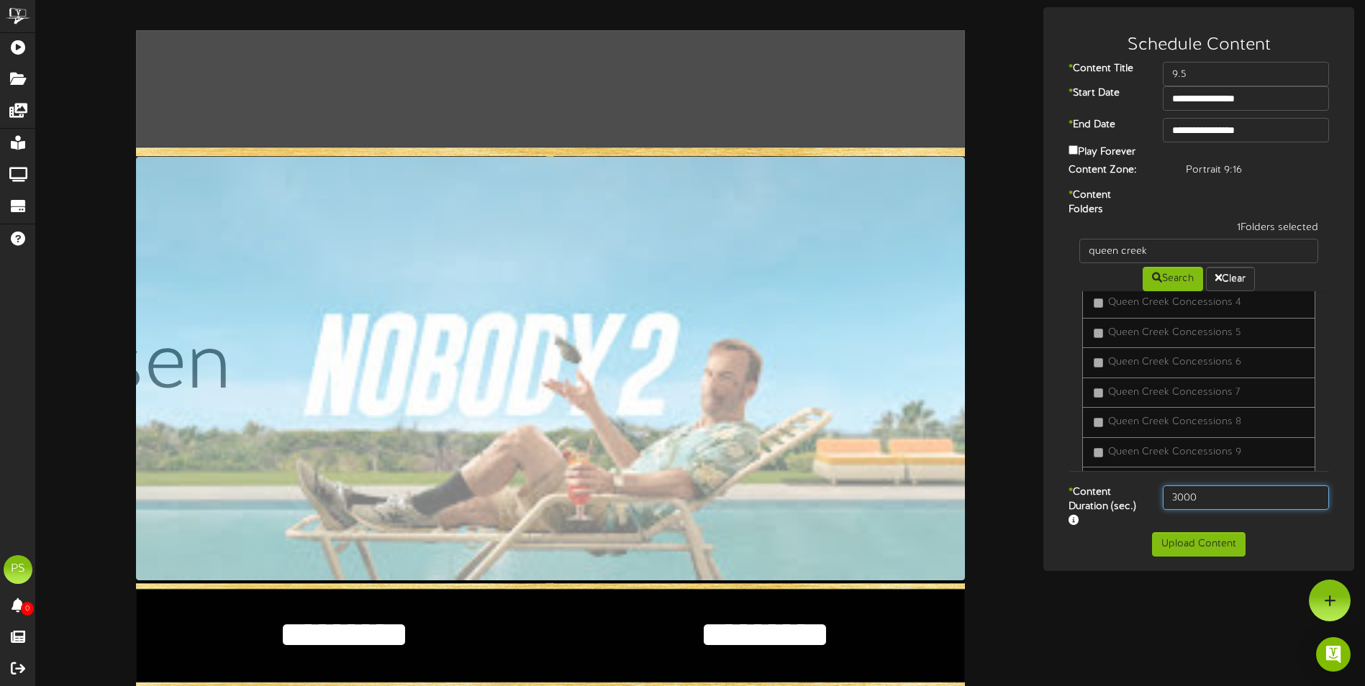
scroll to position [0, 0]
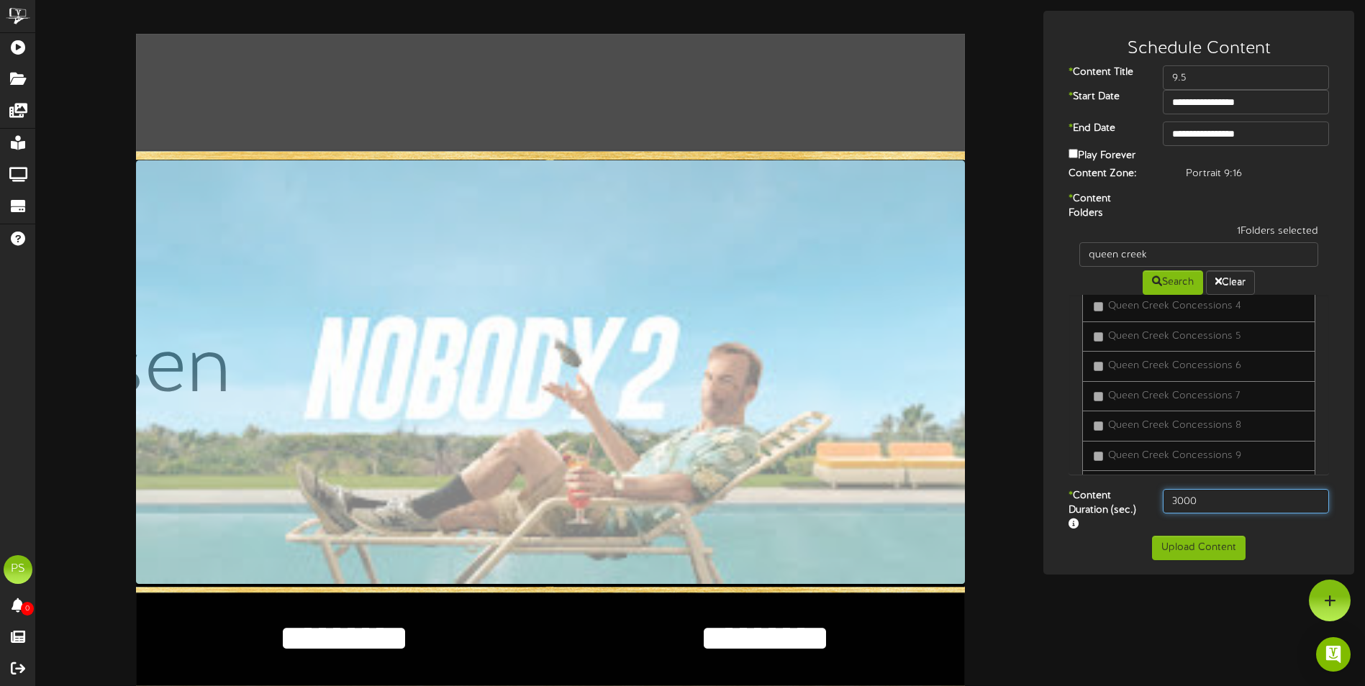
type input "3000"
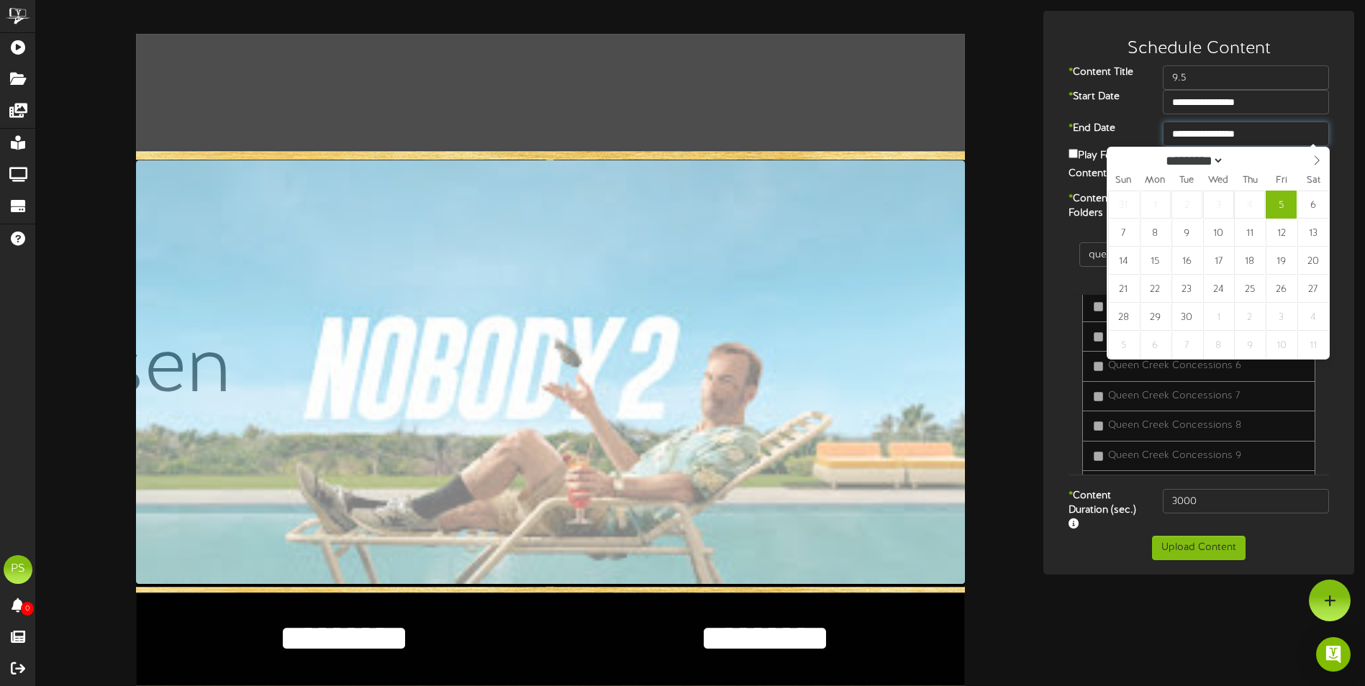
click at [1286, 143] on input "**********" at bounding box center [1246, 134] width 166 height 24
type input "**********"
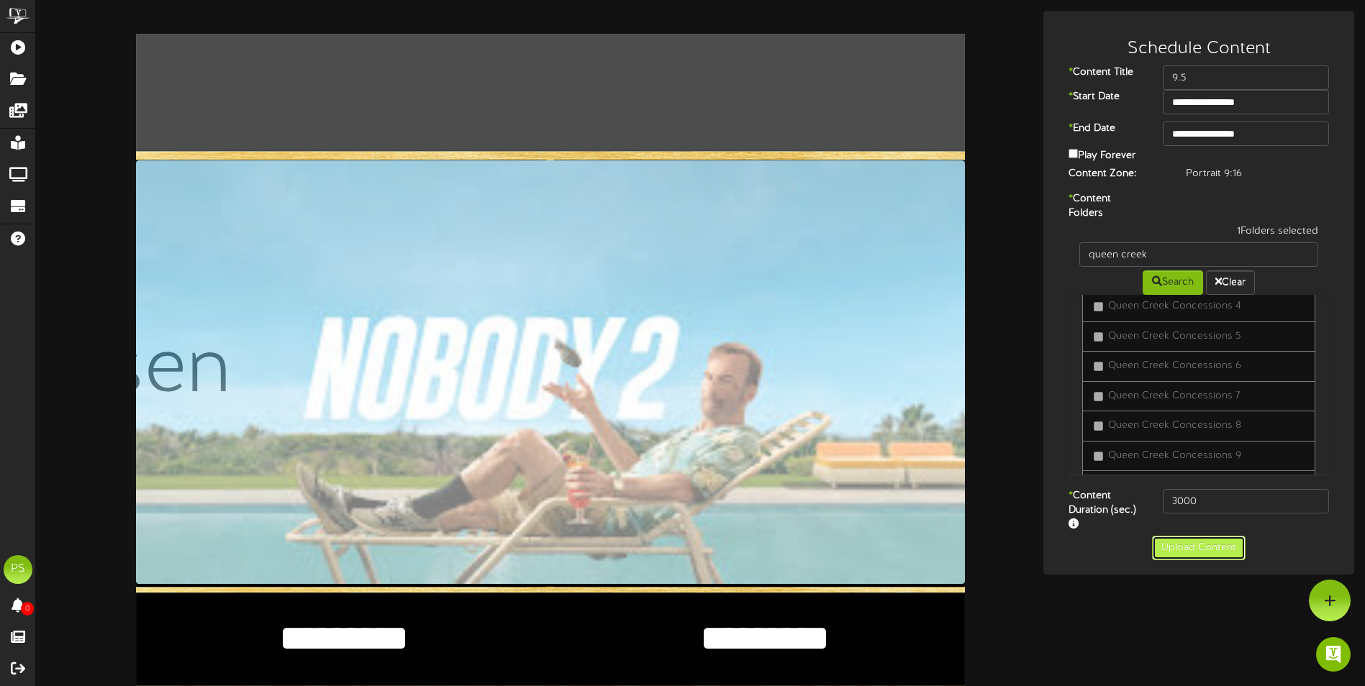
click at [1240, 553] on button "Upload Content" at bounding box center [1199, 548] width 94 height 24
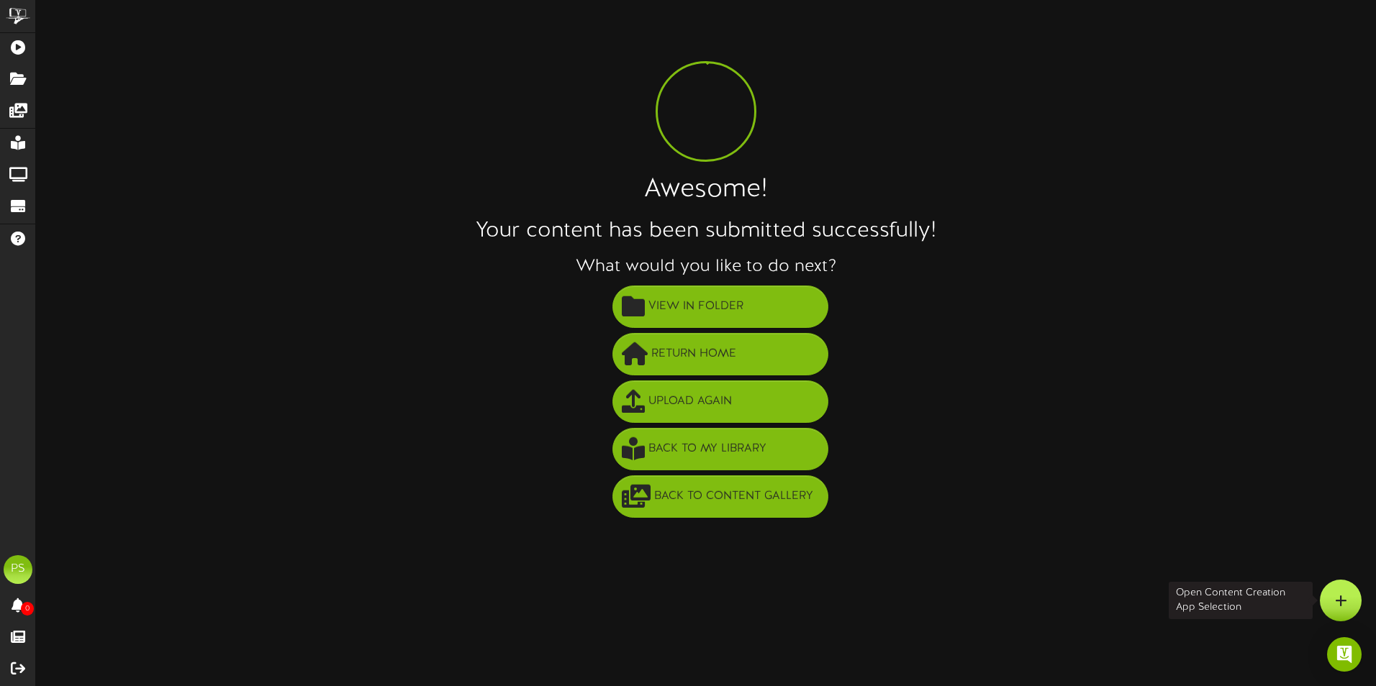
click at [1333, 602] on div at bounding box center [1341, 601] width 42 height 42
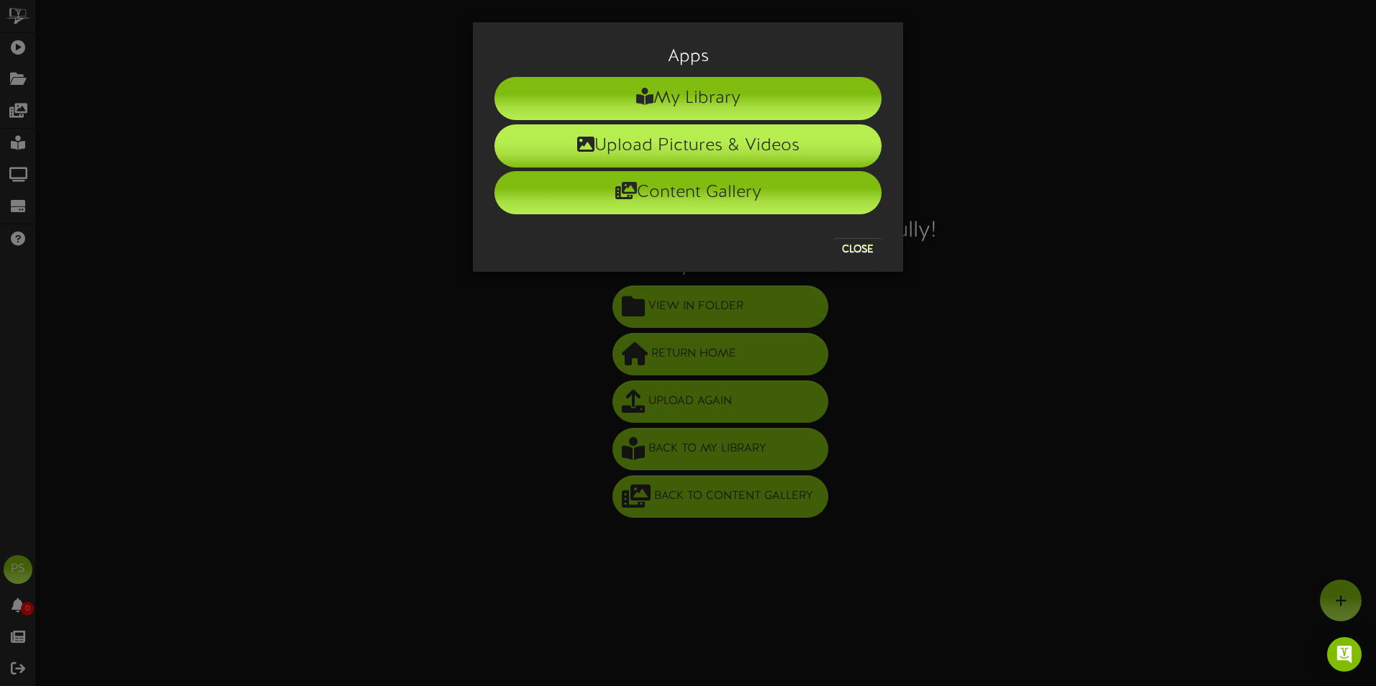
click at [799, 140] on li "Upload Pictures & Videos" at bounding box center [687, 145] width 387 height 43
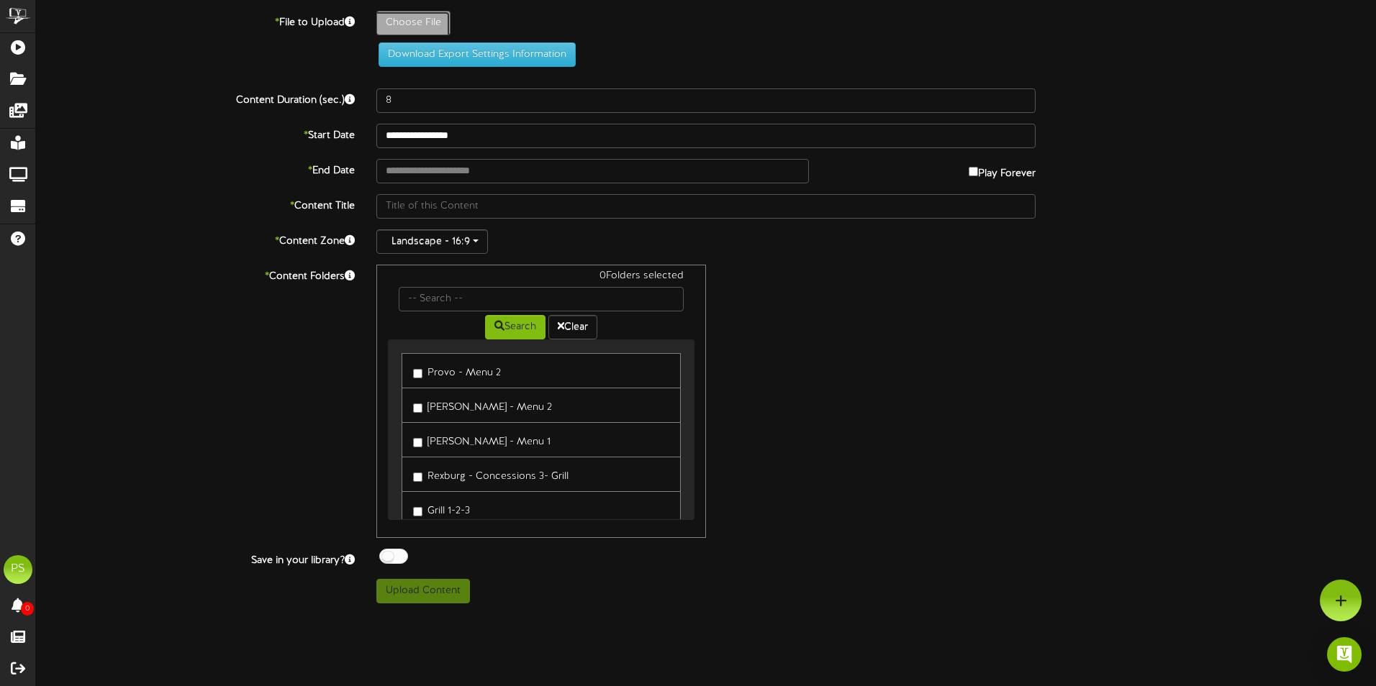
type input "**********"
type input "Unknown1_rgb"
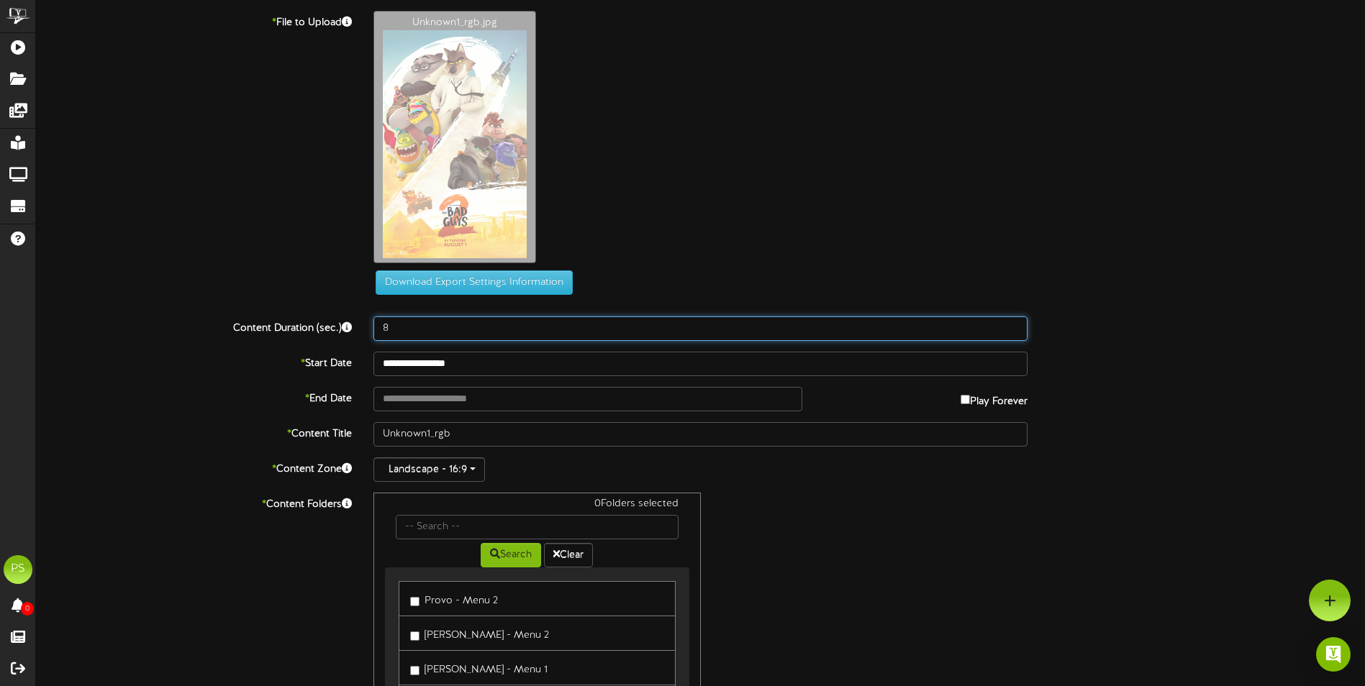
drag, startPoint x: 504, startPoint y: 105, endPoint x: 327, endPoint y: 97, distance: 177.9
click at [328, 103] on div "**********" at bounding box center [700, 421] width 1329 height 821
type input "3000"
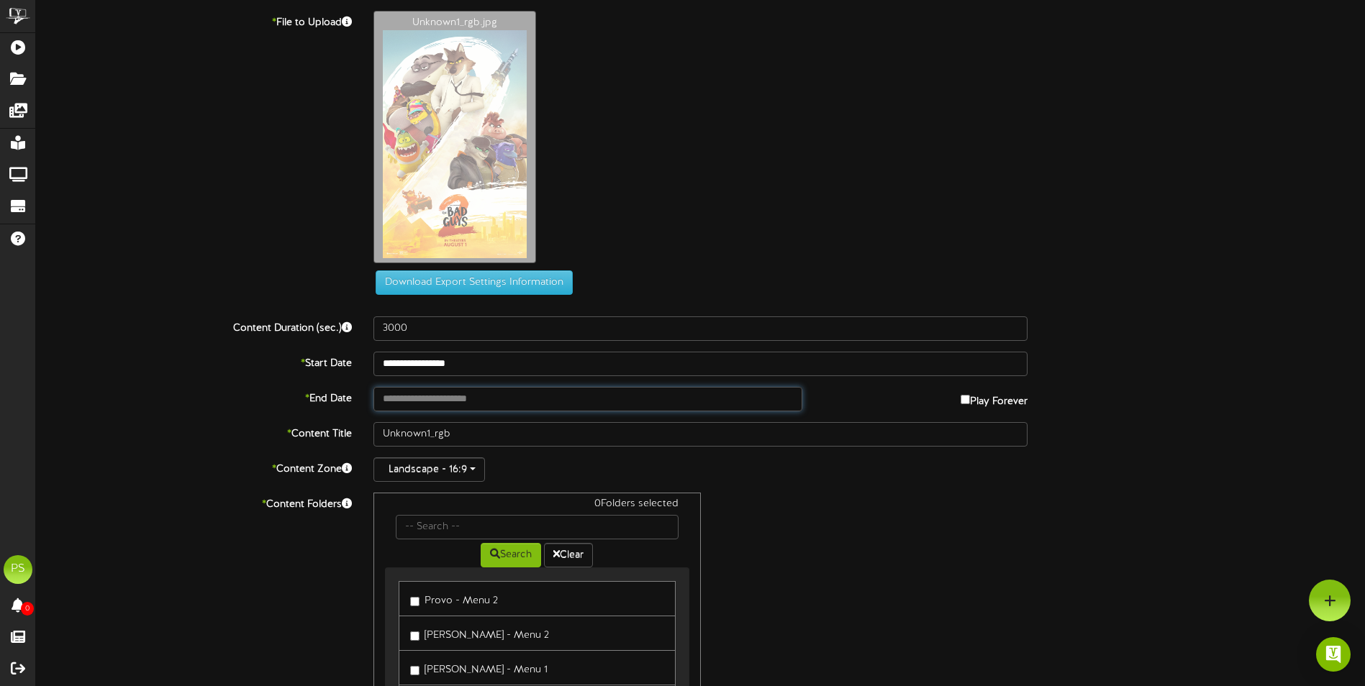
click at [463, 396] on input "text" at bounding box center [587, 399] width 429 height 24
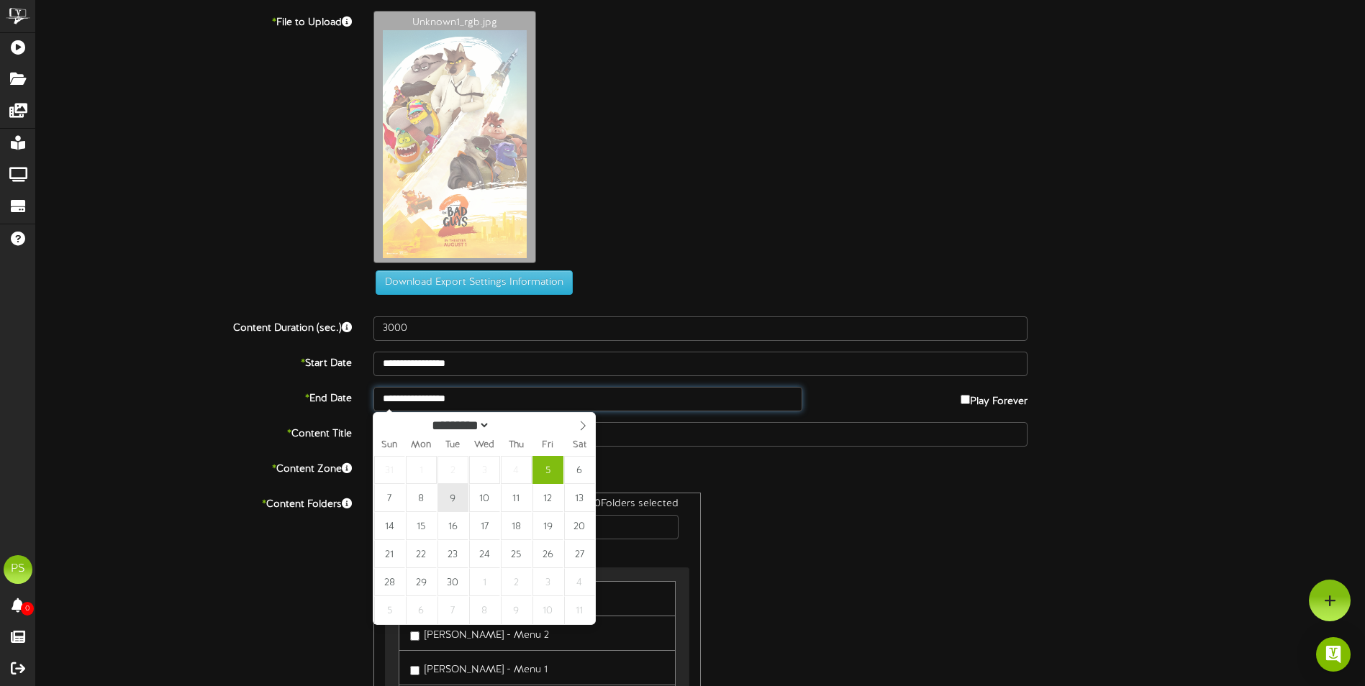
type input "**********"
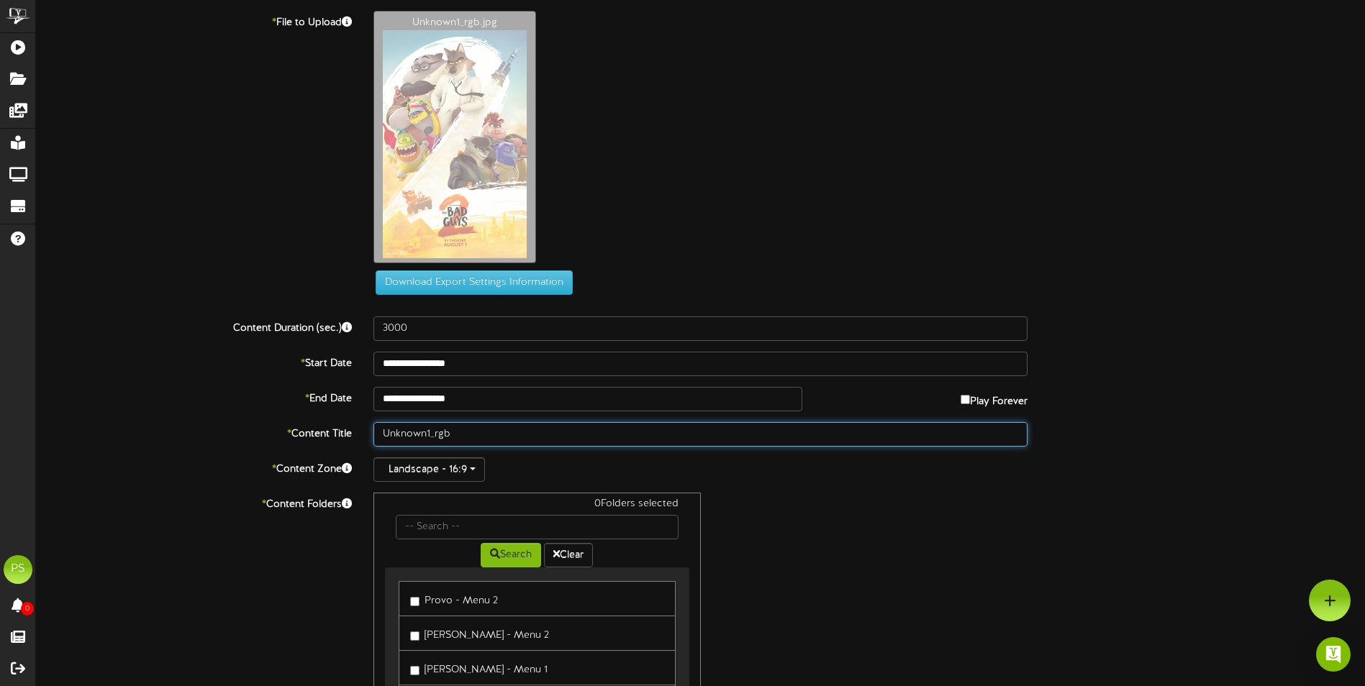
drag, startPoint x: 468, startPoint y: 437, endPoint x: 318, endPoint y: 413, distance: 151.5
click at [318, 413] on div "**********" at bounding box center [700, 421] width 1329 height 821
type input "9.5"
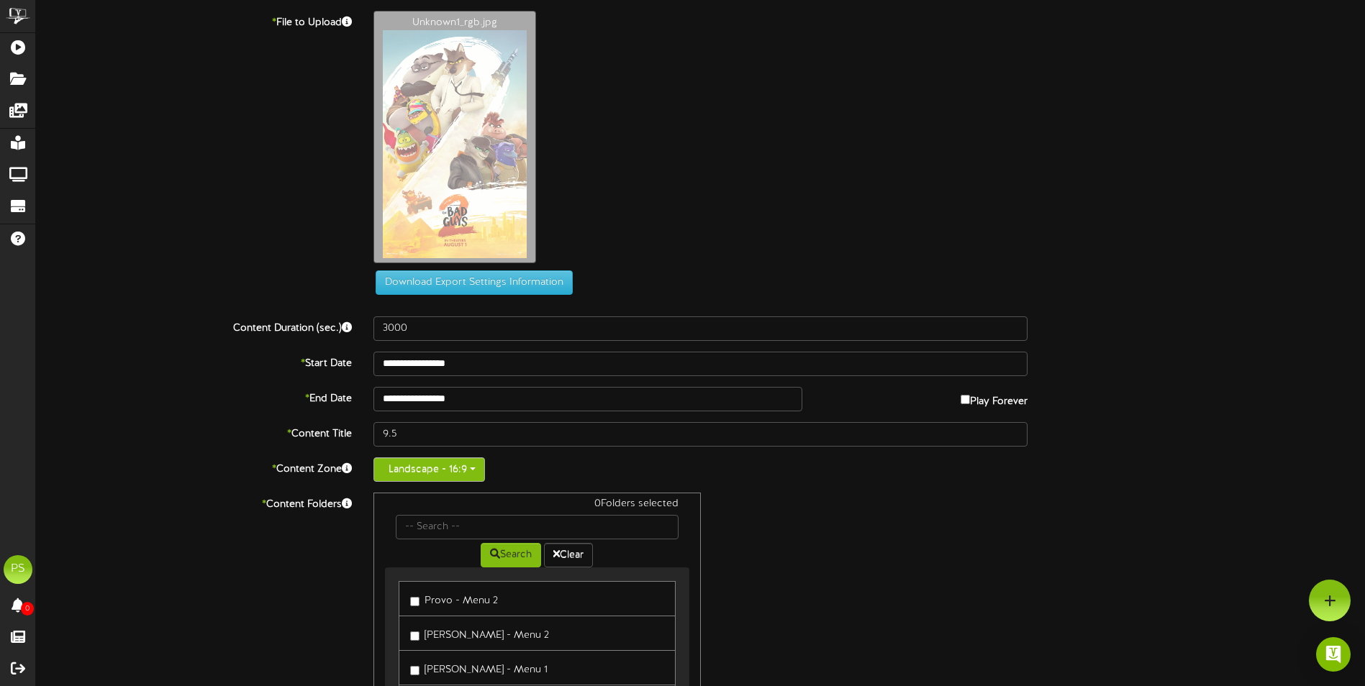
click at [409, 460] on button "Landscape - 16:9" at bounding box center [429, 470] width 112 height 24
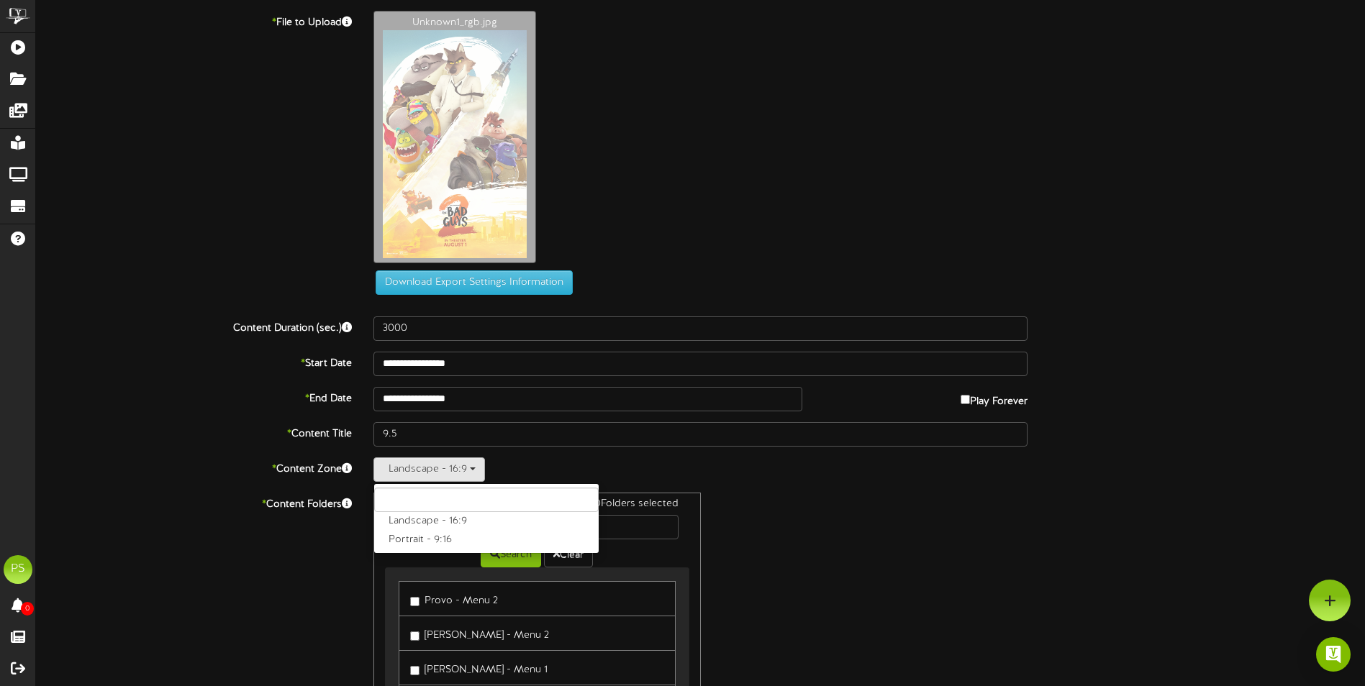
drag, startPoint x: 399, startPoint y: 532, endPoint x: 414, endPoint y: 526, distance: 16.2
click at [399, 532] on label "Portrait - 9:16" at bounding box center [486, 540] width 224 height 19
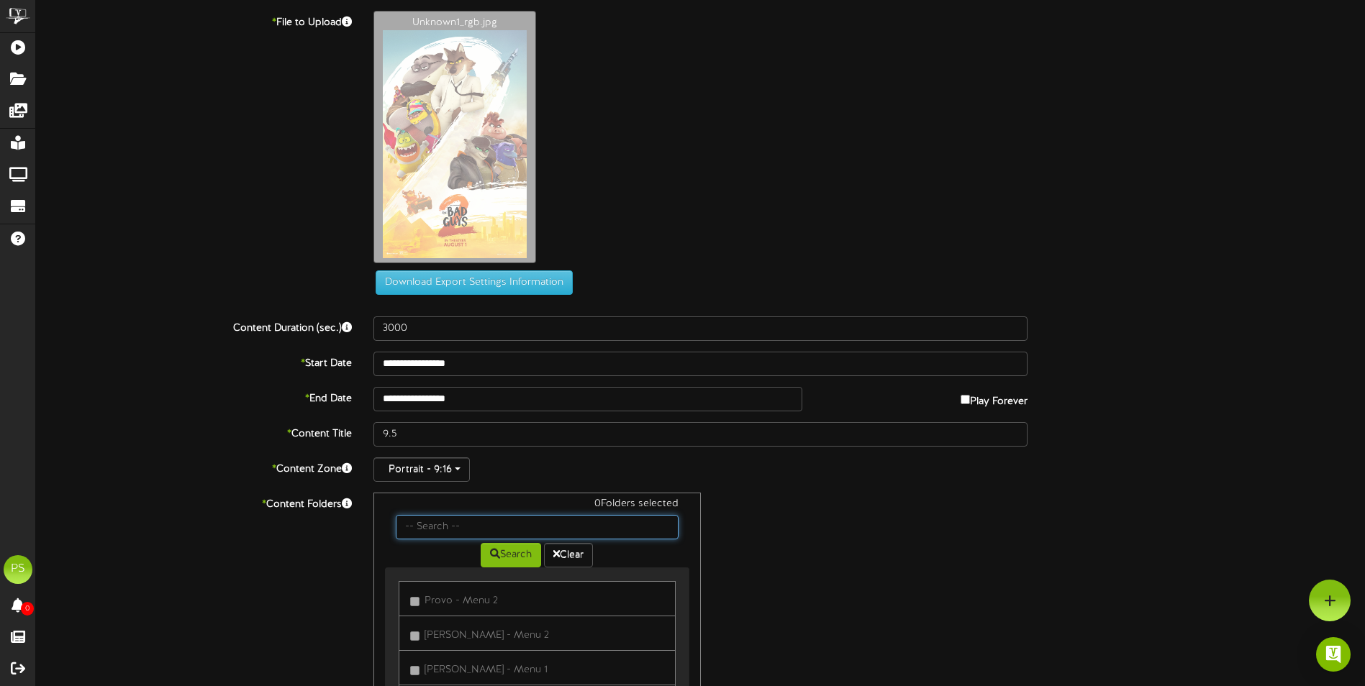
click at [425, 533] on input "text" at bounding box center [537, 527] width 282 height 24
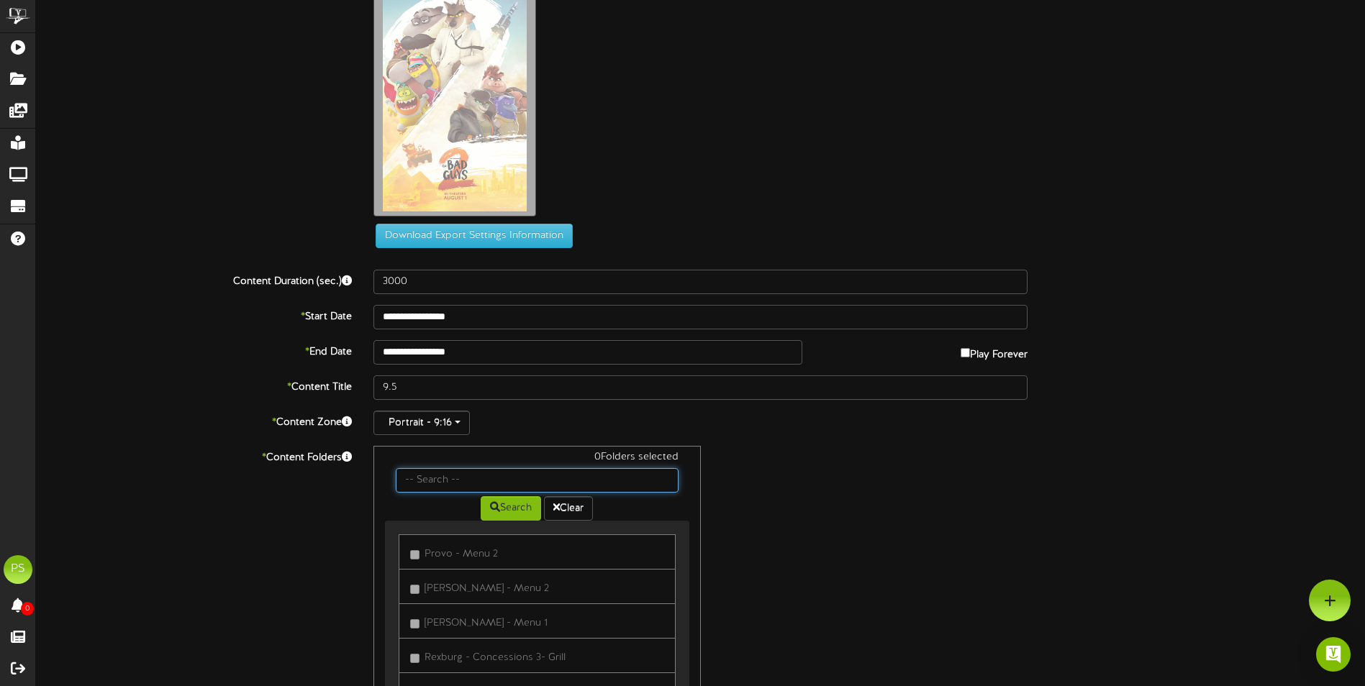
scroll to position [72, 0]
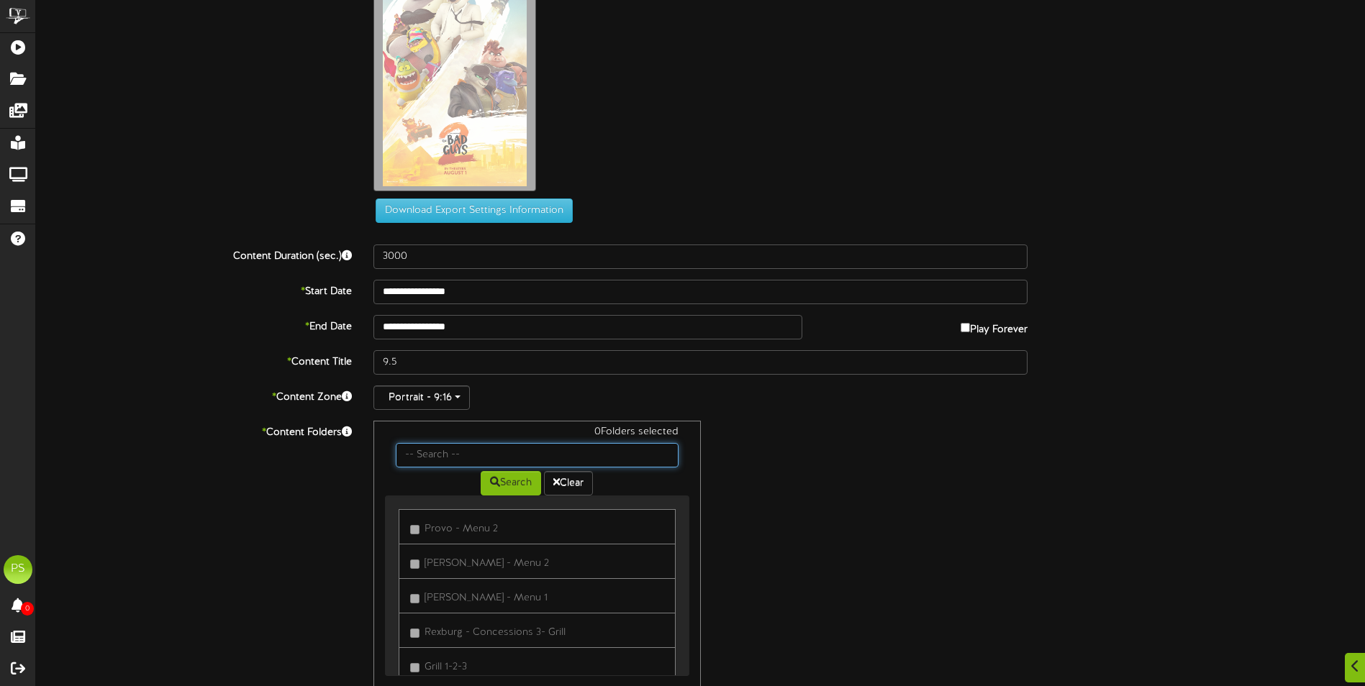
click at [465, 458] on input "text" at bounding box center [537, 455] width 282 height 24
type input "queen creek"
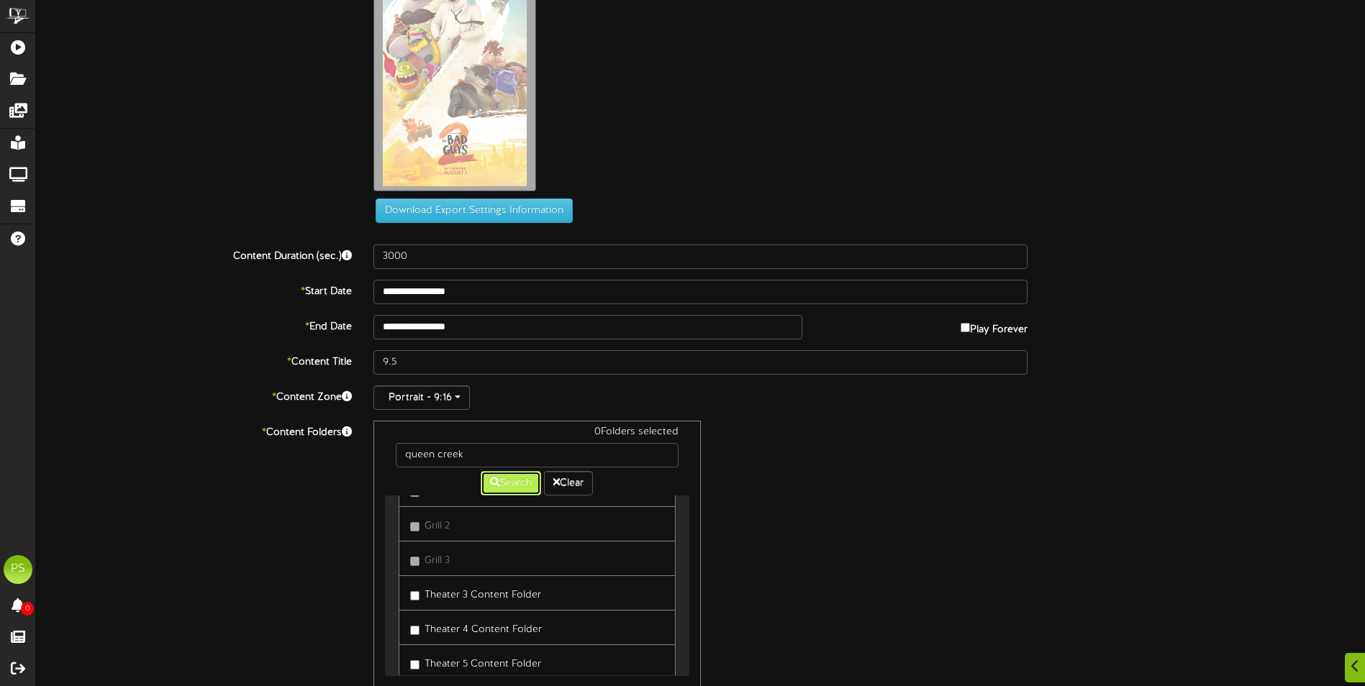
click at [531, 486] on button "Search" at bounding box center [511, 483] width 60 height 24
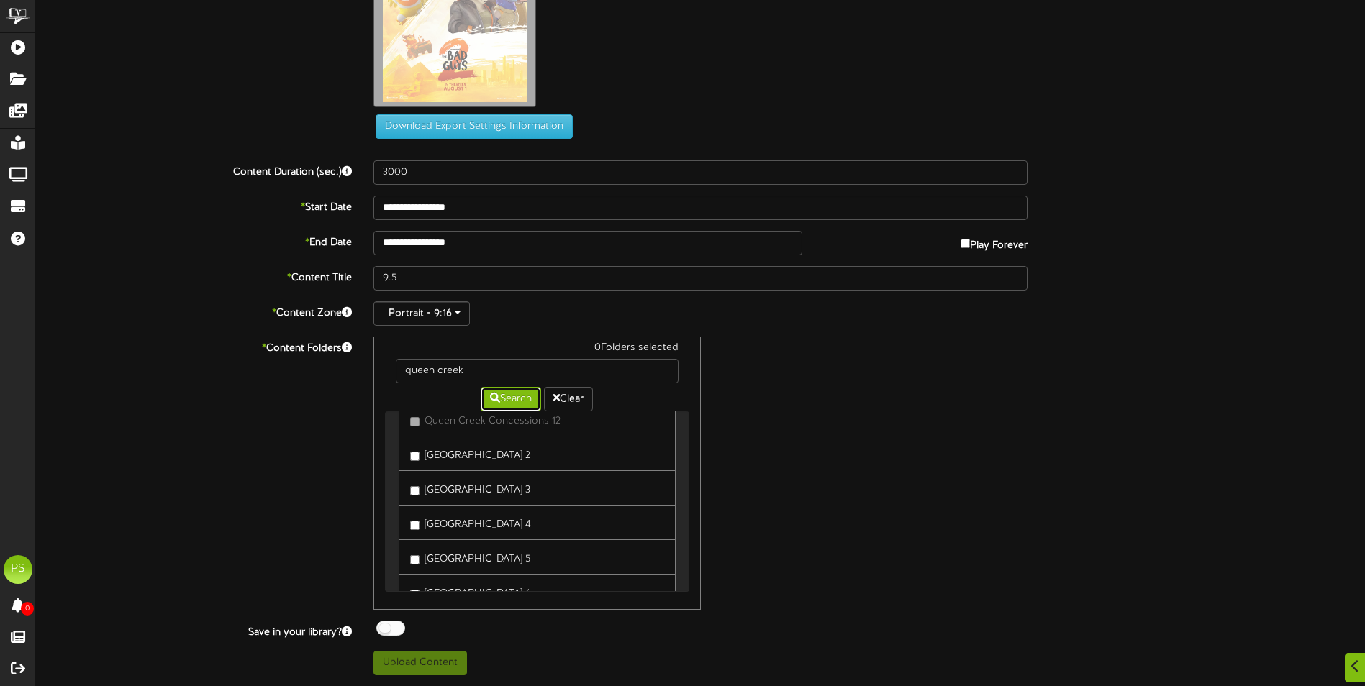
scroll to position [752, 0]
click at [496, 525] on label "[GEOGRAPHIC_DATA] 6" at bounding box center [470, 519] width 121 height 19
click at [423, 658] on button "Upload Content" at bounding box center [420, 663] width 94 height 24
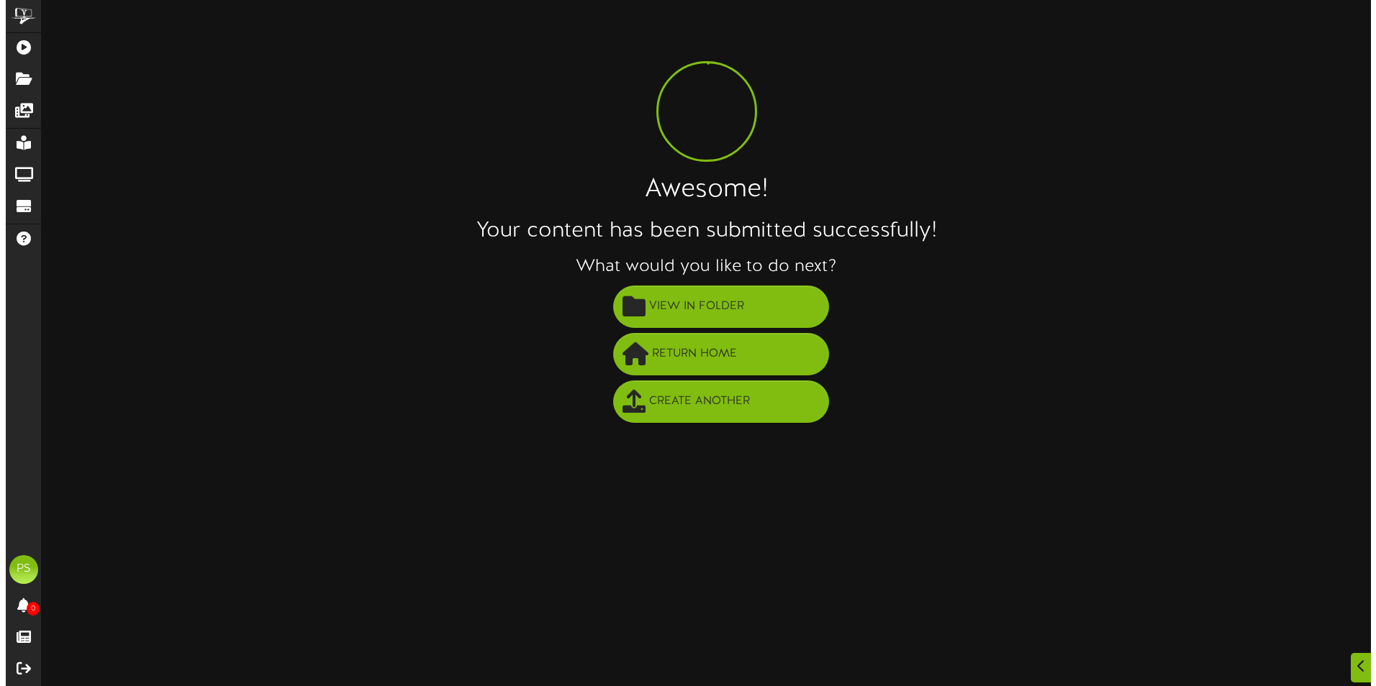
scroll to position [0, 0]
